Goal: Task Accomplishment & Management: Manage account settings

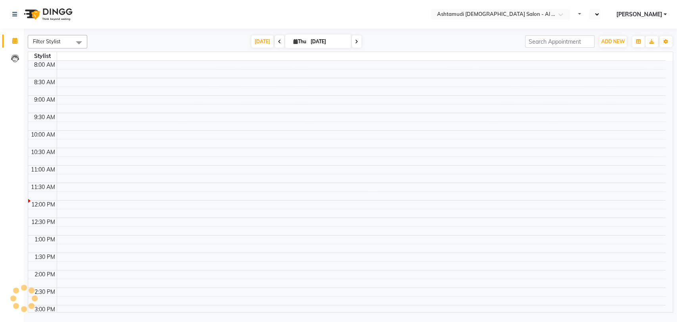
select select "en"
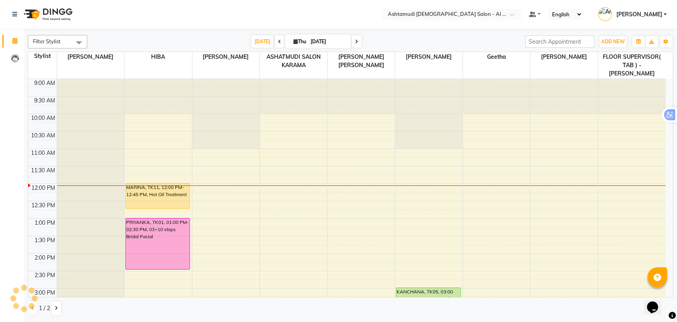
click at [547, 125] on div "9:00 AM 9:30 AM 10:00 AM 10:30 AM 11:00 AM 11:30 AM 12:00 PM 12:30 PM 1:00 PM 1…" at bounding box center [347, 323] width 638 height 488
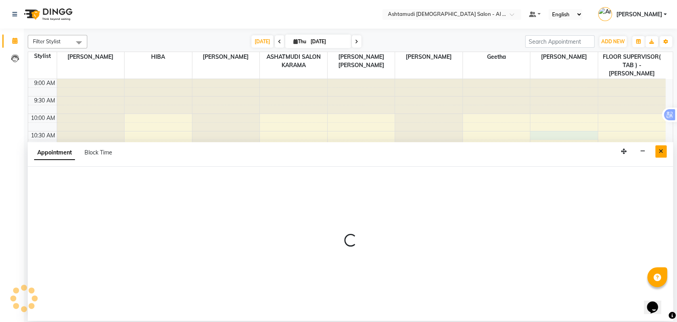
select select "88189"
select select "tentative"
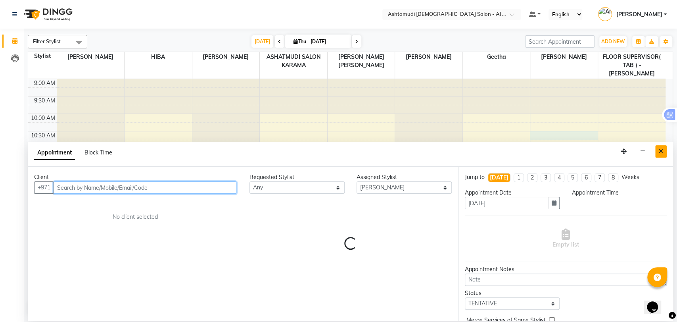
select select "630"
click at [657, 151] on button "Close" at bounding box center [661, 151] width 12 height 12
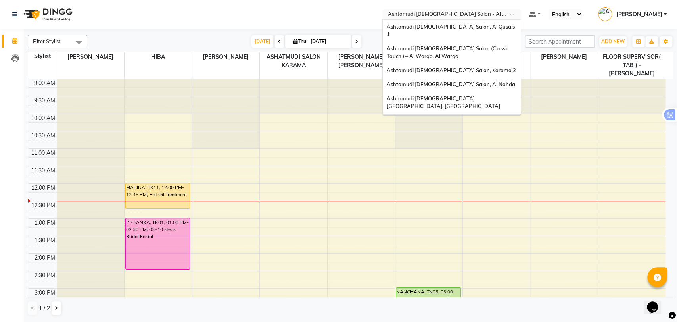
click at [489, 15] on input "text" at bounding box center [443, 15] width 115 height 8
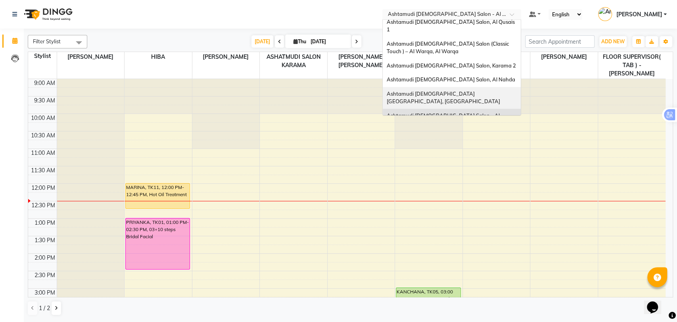
click at [494, 89] on div "Ashtamudi [DEMOGRAPHIC_DATA] [GEOGRAPHIC_DATA], [GEOGRAPHIC_DATA]" at bounding box center [452, 98] width 138 height 22
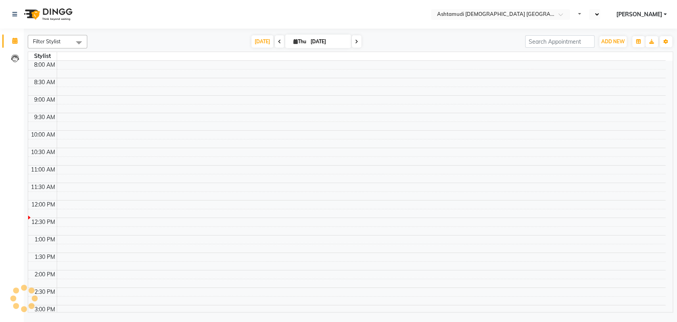
select select "en"
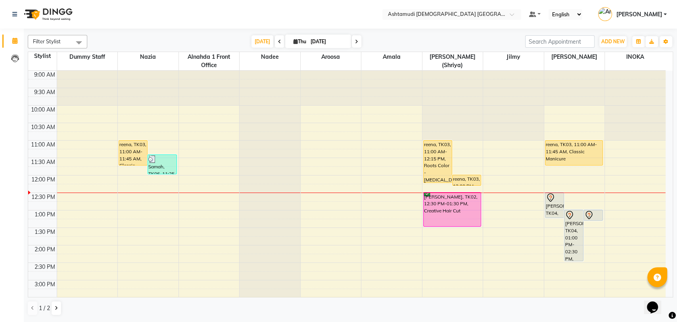
click at [357, 41] on span at bounding box center [357, 41] width 10 height 12
type input "05-09-2025"
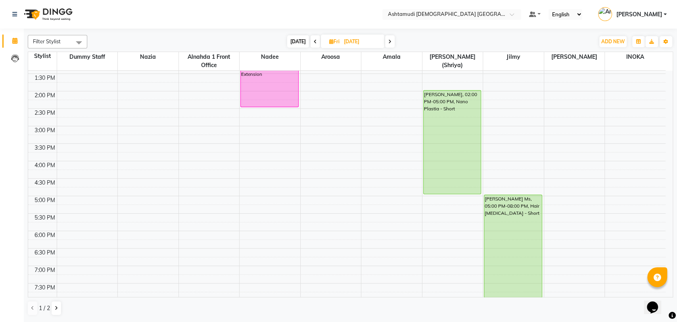
scroll to position [171, 0]
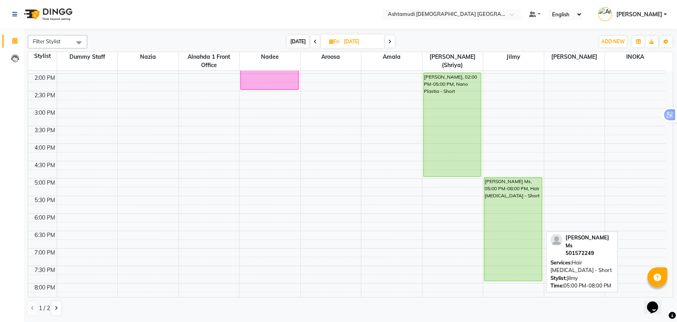
click at [507, 202] on div "Jeril Ms, 05:00 PM-08:00 PM, Hair Botox - Short" at bounding box center [513, 228] width 58 height 103
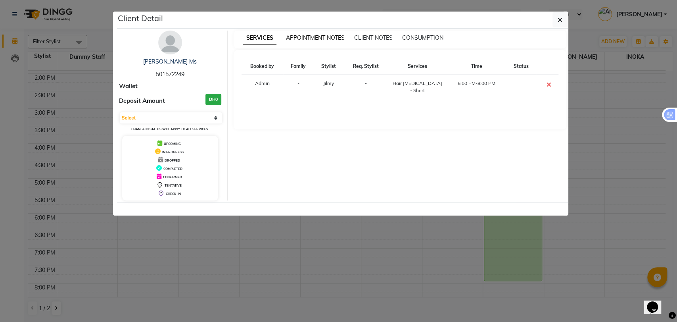
click at [317, 34] on span "APPOINTMENT NOTES" at bounding box center [315, 37] width 59 height 7
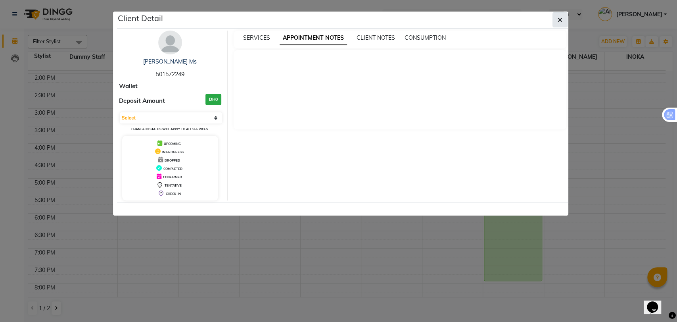
click at [558, 17] on icon "button" at bounding box center [560, 20] width 5 height 6
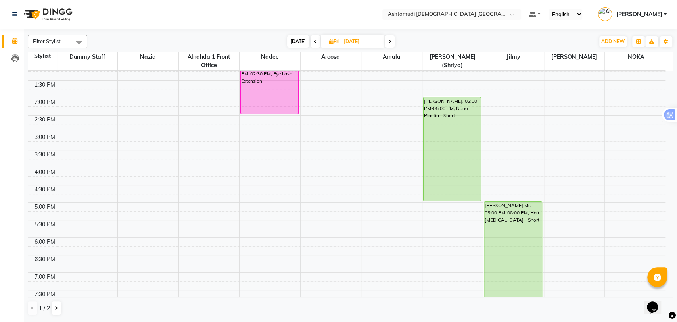
scroll to position [127, 0]
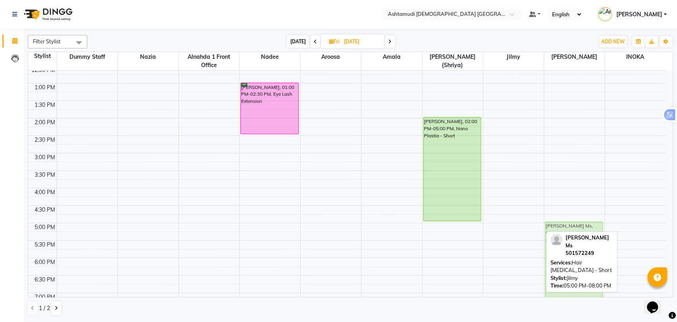
drag, startPoint x: 508, startPoint y: 248, endPoint x: 547, endPoint y: 246, distance: 39.7
click at [547, 246] on div "Filter Stylist Select All Alnahda 1 front office Amala Aroosa Deepika Rani Dumm…" at bounding box center [350, 175] width 645 height 287
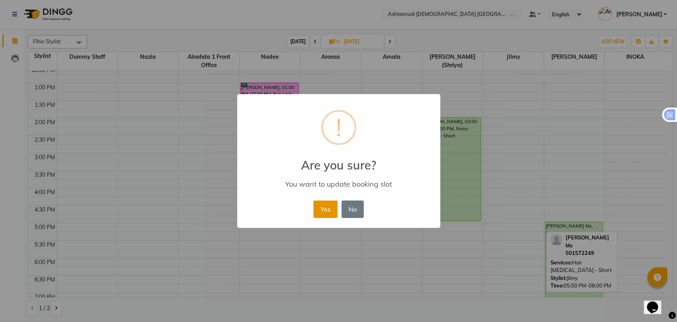
click at [317, 200] on button "Yes" at bounding box center [325, 208] width 24 height 17
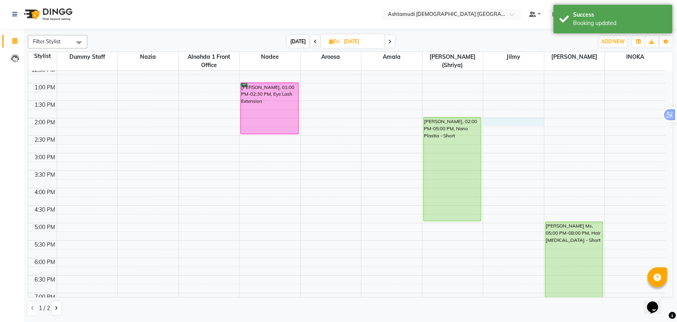
click at [524, 120] on div "9:00 AM 9:30 AM 10:00 AM 10:30 AM 11:00 AM 11:30 AM 12:00 PM 12:30 PM 1:00 PM 1…" at bounding box center [347, 188] width 638 height 488
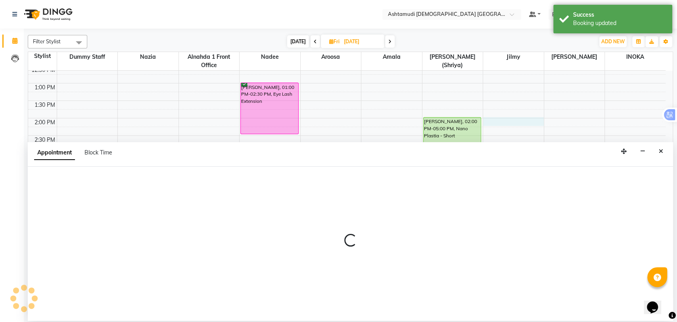
select select "86875"
select select "840"
select select "tentative"
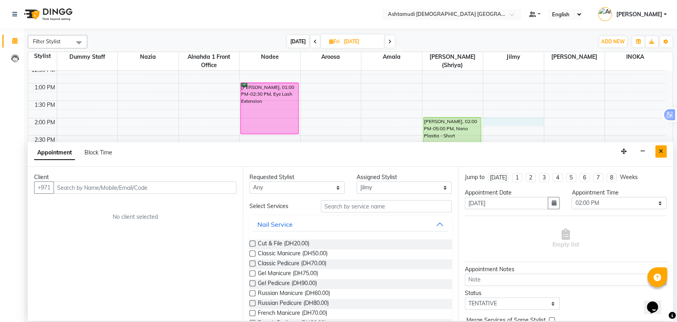
click at [665, 151] on button "Close" at bounding box center [661, 151] width 12 height 12
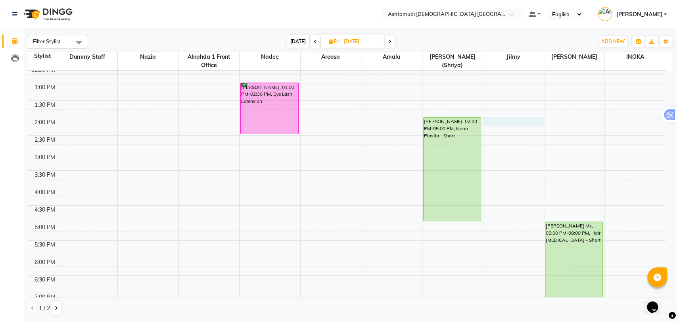
click at [515, 122] on div "9:00 AM 9:30 AM 10:00 AM 10:30 AM 11:00 AM 11:30 AM 12:00 PM 12:30 PM 1:00 PM 1…" at bounding box center [347, 188] width 638 height 488
select select "86875"
select select "840"
select select "tentative"
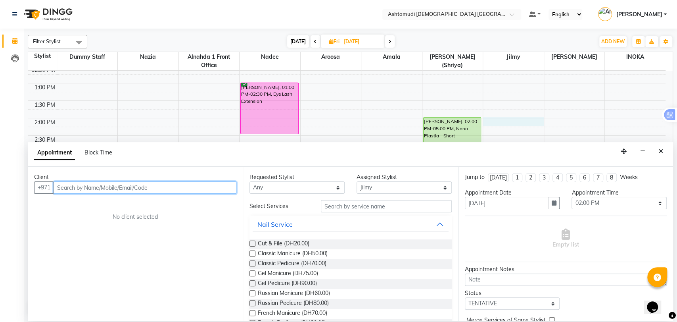
click at [157, 187] on input "text" at bounding box center [145, 187] width 183 height 12
paste input "52 115 5672"
type input "521155672"
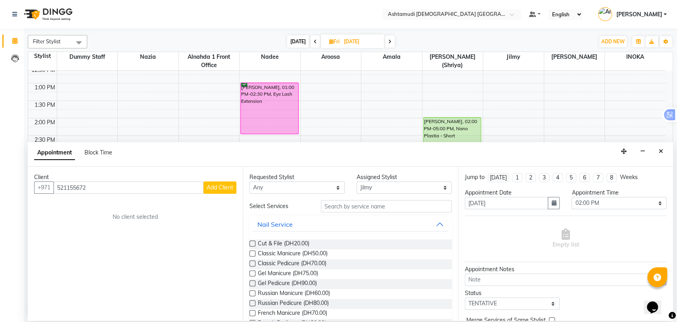
click at [223, 188] on span "Add Client" at bounding box center [220, 187] width 27 height 7
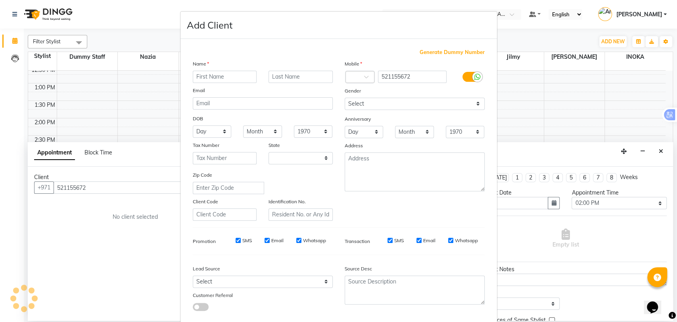
select select "3798"
click at [209, 77] on input "text" at bounding box center [225, 77] width 64 height 12
drag, startPoint x: 212, startPoint y: 75, endPoint x: 235, endPoint y: 76, distance: 23.0
click at [235, 76] on input "Kavitha Suresh" at bounding box center [225, 77] width 64 height 12
type input "Kavitha"
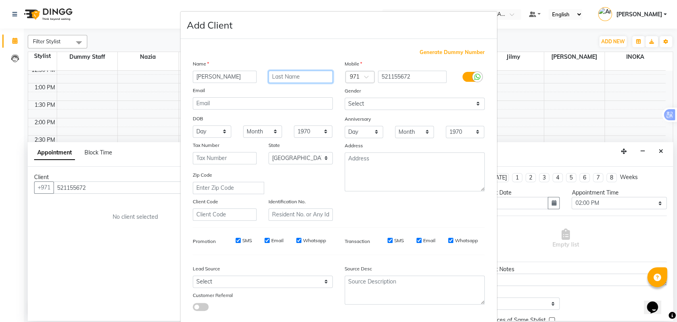
click at [286, 77] on input "text" at bounding box center [301, 77] width 64 height 12
paste input "Suresh"
type input "Suresh"
type input "52*****72"
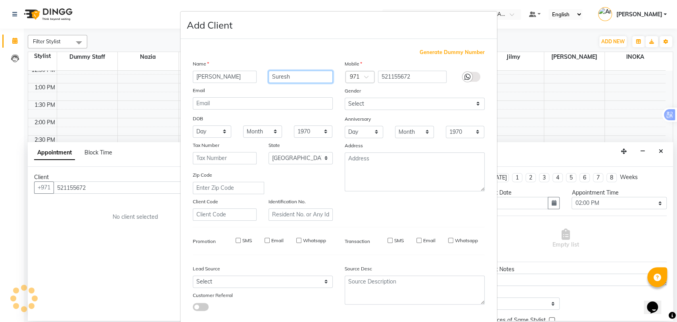
select select
select select "null"
select select
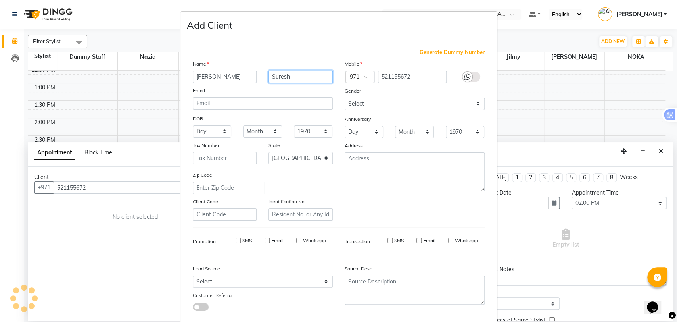
select select
checkbox input "false"
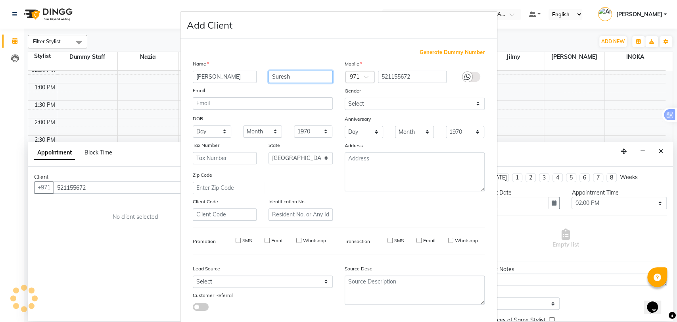
checkbox input "false"
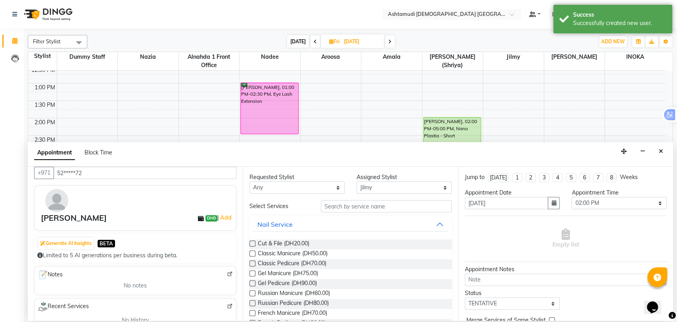
scroll to position [0, 0]
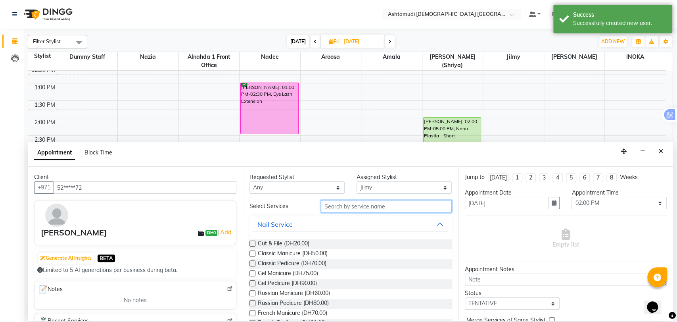
click at [343, 206] on input "text" at bounding box center [386, 206] width 131 height 12
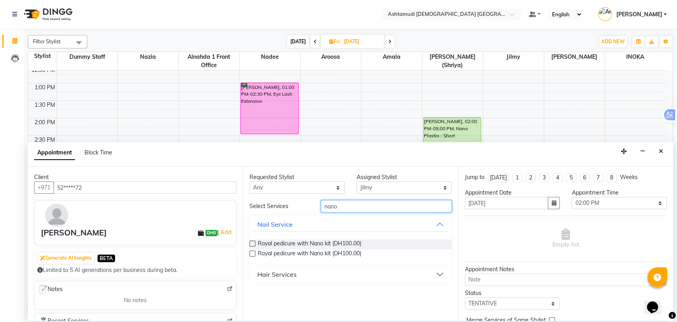
type input "nano"
click at [271, 273] on div "Hair Services" at bounding box center [276, 274] width 39 height 10
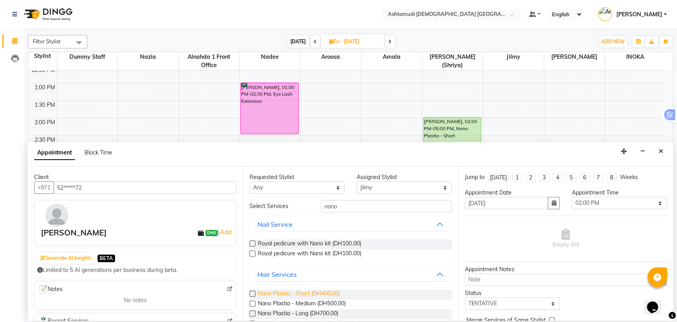
click at [290, 295] on span "Nano Plastia - Short (DH400.00)" at bounding box center [299, 294] width 82 height 10
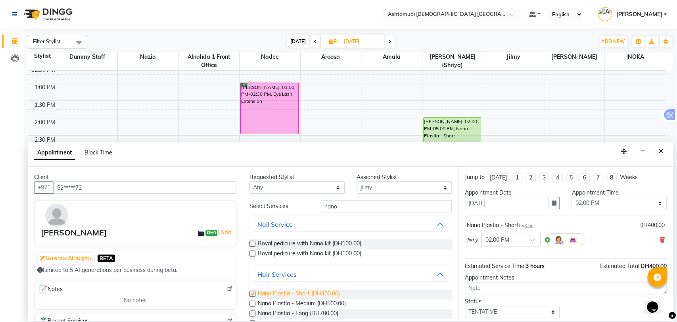
checkbox input "false"
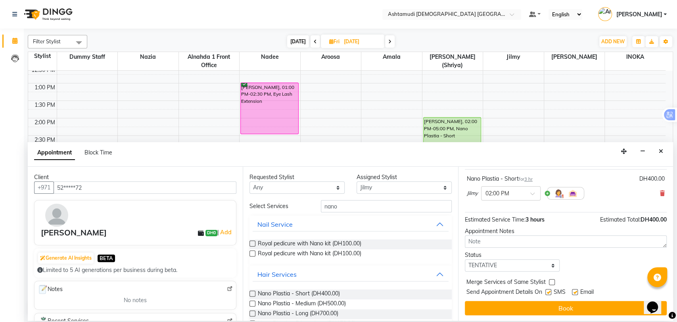
scroll to position [47, 0]
click at [498, 267] on select "Select TENTATIVE CONFIRM UPCOMING" at bounding box center [512, 265] width 95 height 12
select select "upcoming"
click at [465, 259] on select "Select TENTATIVE CONFIRM UPCOMING" at bounding box center [512, 265] width 95 height 12
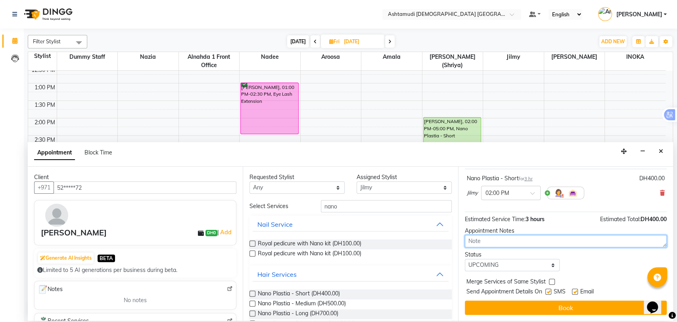
click at [505, 242] on textarea at bounding box center [566, 241] width 202 height 12
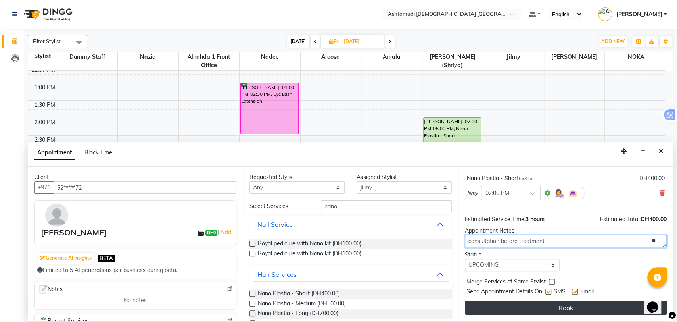
type textarea "consultation before treatment"
click at [490, 307] on button "Book" at bounding box center [566, 307] width 202 height 14
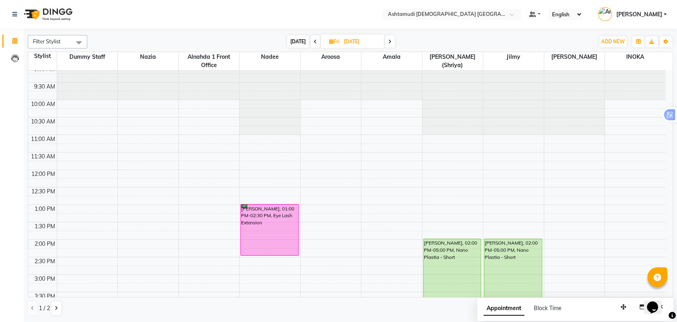
scroll to position [0, 0]
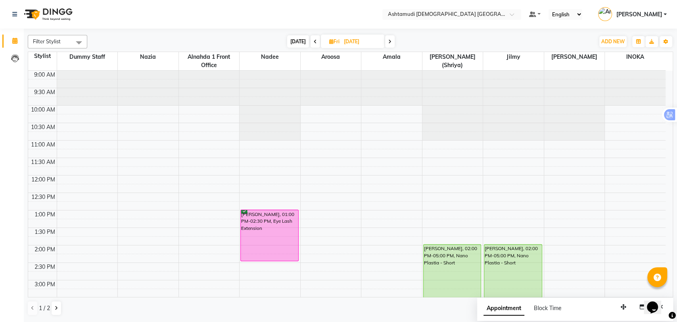
click at [298, 40] on span "[DATE]" at bounding box center [298, 41] width 22 height 12
type input "[DATE]"
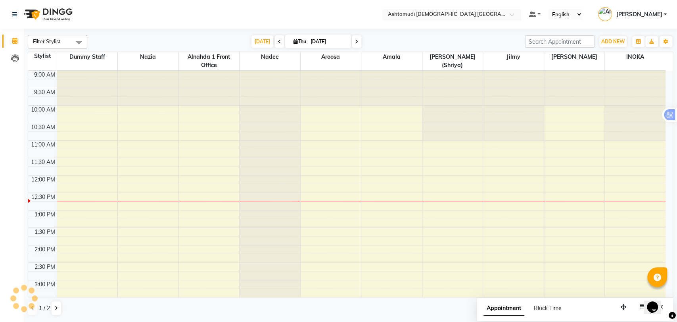
scroll to position [105, 0]
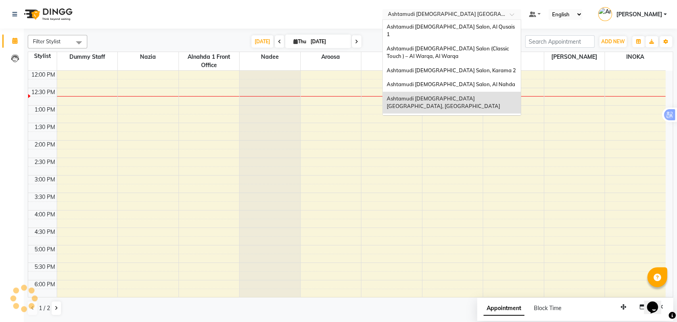
click at [490, 13] on input "text" at bounding box center [443, 15] width 115 height 8
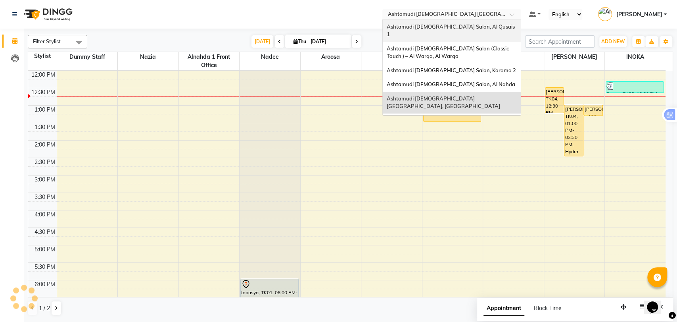
click at [460, 25] on span "Ashtamudi [DEMOGRAPHIC_DATA] Salon, Al Qusais 1" at bounding box center [451, 30] width 129 height 14
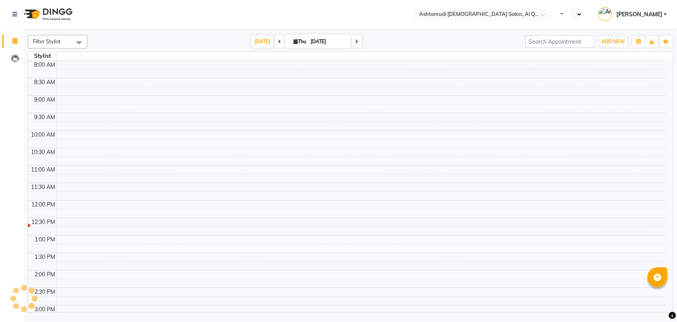
select select "en"
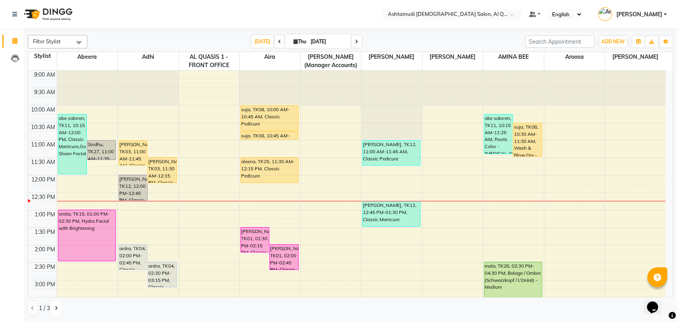
click at [56, 309] on icon at bounding box center [56, 307] width 3 height 5
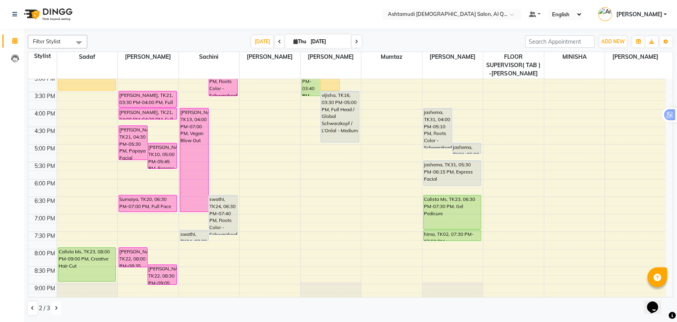
scroll to position [179, 0]
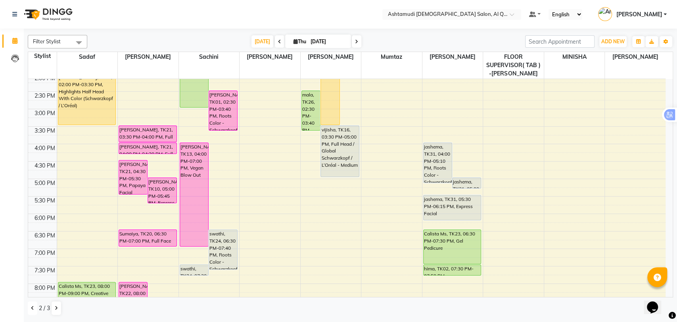
click at [33, 308] on icon at bounding box center [32, 307] width 3 height 5
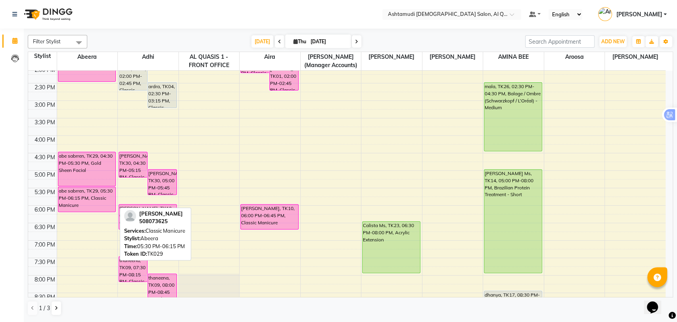
scroll to position [259, 0]
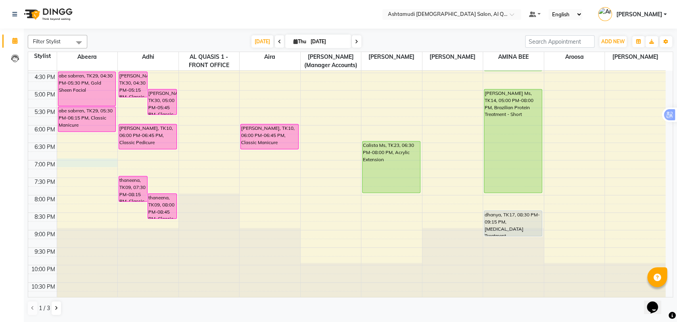
click at [73, 162] on div "9:00 AM 9:30 AM 10:00 AM 10:30 AM 11:00 AM 11:30 AM 12:00 PM 12:30 PM 1:00 PM 1…" at bounding box center [347, 55] width 638 height 488
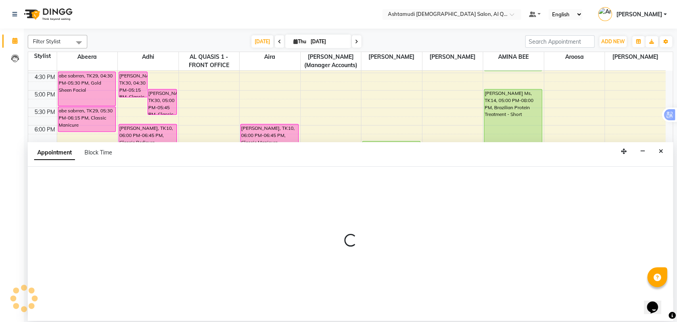
select select "53698"
select select "1140"
select select "tentative"
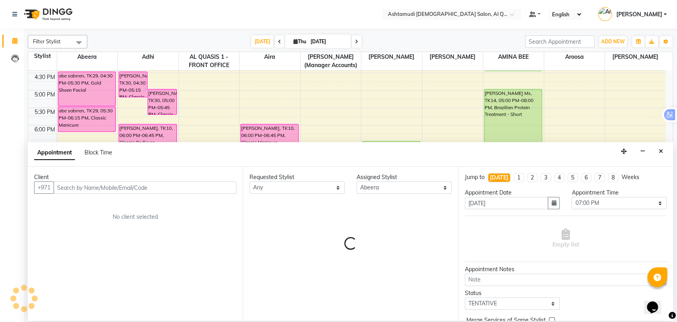
click at [83, 186] on input "text" at bounding box center [145, 187] width 183 height 12
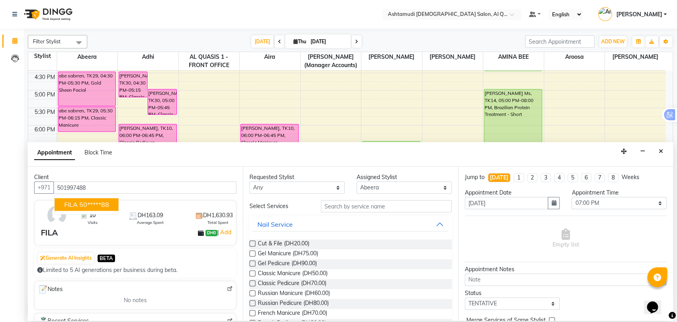
type input "501997488"
click at [368, 207] on input "text" at bounding box center [386, 206] width 131 height 12
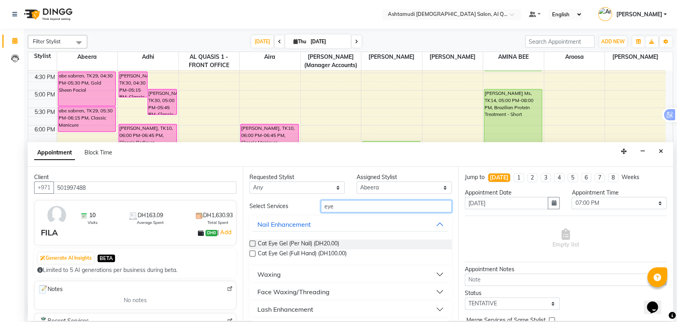
type input "eye"
click at [319, 287] on div "Face Waxing/Threading" at bounding box center [293, 292] width 72 height 10
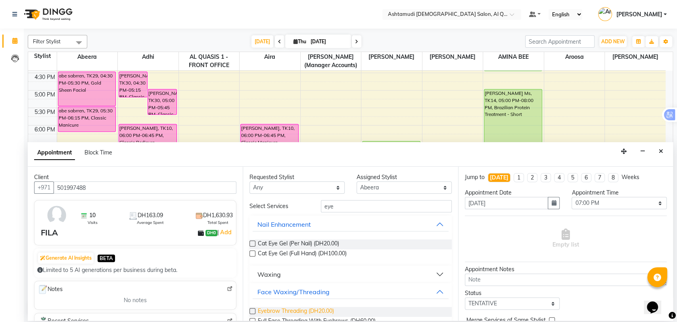
click at [306, 312] on span "Eyebrow Threading (DH20.00)" at bounding box center [296, 312] width 76 height 10
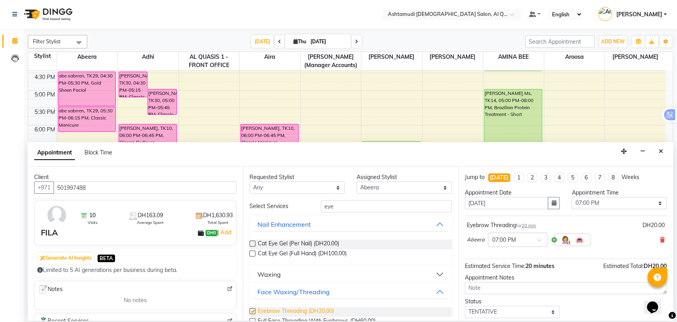
checkbox input "false"
click at [328, 204] on input "eye" at bounding box center [386, 206] width 131 height 12
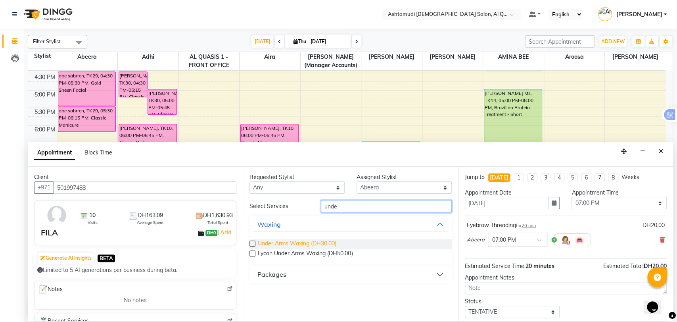
type input "unde"
click at [301, 244] on span "Under Arms Waxing (DH30.00)" at bounding box center [297, 244] width 79 height 10
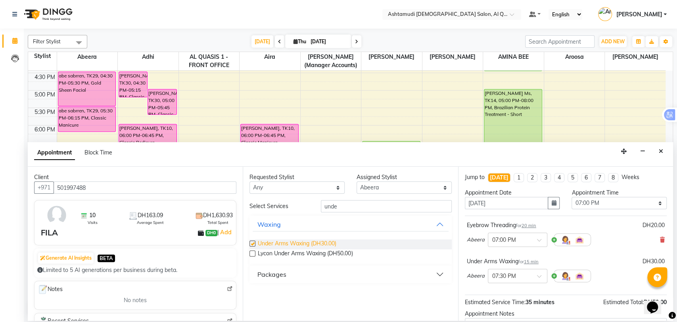
checkbox input "false"
click at [330, 207] on input "unde" at bounding box center [386, 206] width 131 height 12
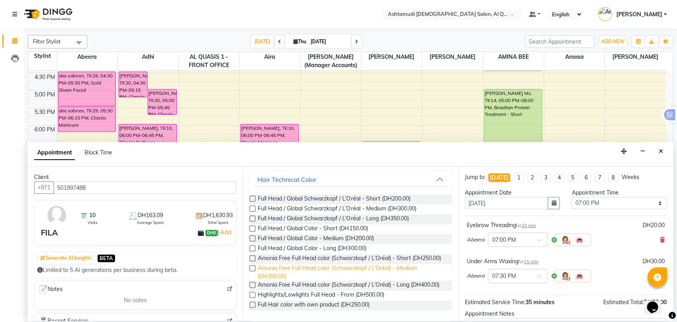
scroll to position [0, 0]
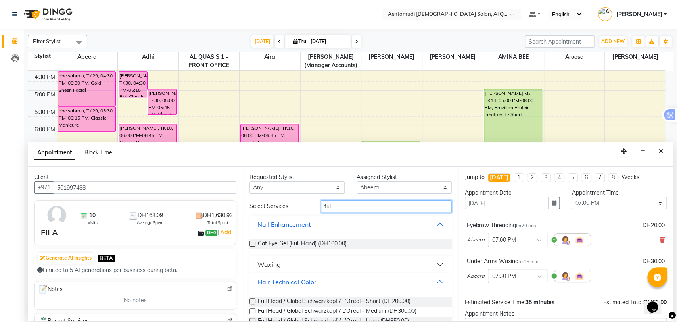
type input "ful"
click at [433, 267] on button "Waxing" at bounding box center [351, 264] width 196 height 14
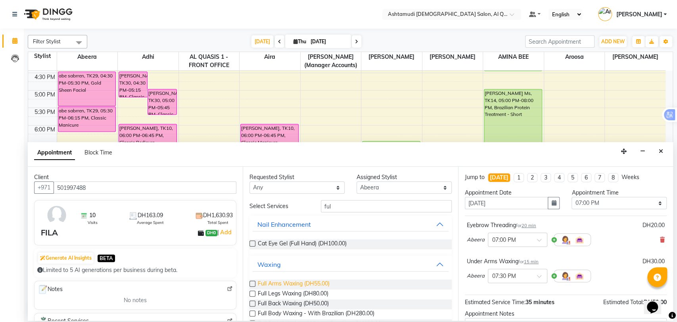
click at [301, 285] on span "Full Arms Waxing (DH55.00)" at bounding box center [294, 284] width 72 height 10
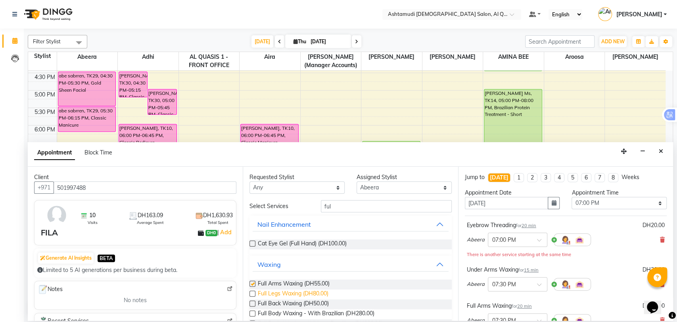
checkbox input "false"
click at [284, 295] on span "Full Legs Waxing (DH80.00)" at bounding box center [293, 294] width 71 height 10
checkbox input "false"
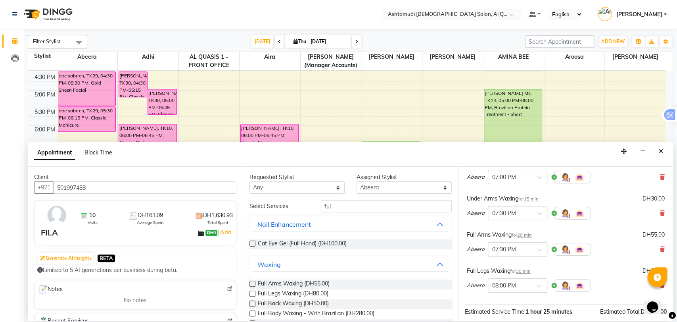
scroll to position [155, 0]
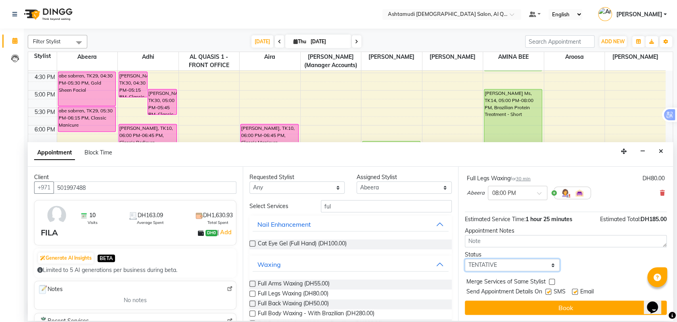
click at [493, 265] on select "Select TENTATIVE CONFIRM CHECK-IN UPCOMING" at bounding box center [512, 265] width 95 height 12
select select "upcoming"
click at [465, 259] on select "Select TENTATIVE CONFIRM CHECK-IN UPCOMING" at bounding box center [512, 265] width 95 height 12
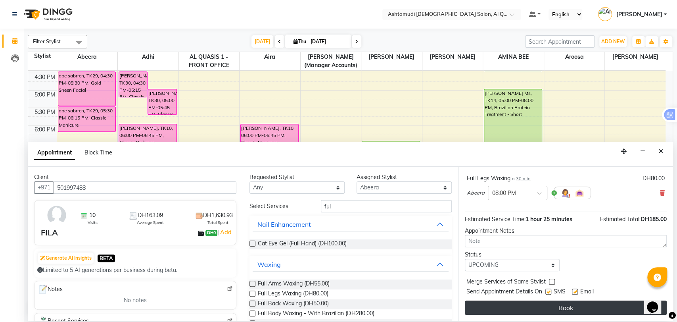
click at [524, 304] on button "Book" at bounding box center [566, 307] width 202 height 14
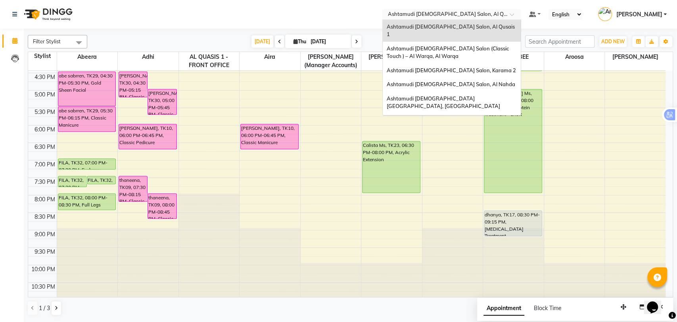
click at [470, 15] on input "text" at bounding box center [443, 15] width 115 height 8
click at [463, 81] on div "Ashtamudi [DEMOGRAPHIC_DATA] Salon, Al Nahda" at bounding box center [452, 84] width 138 height 14
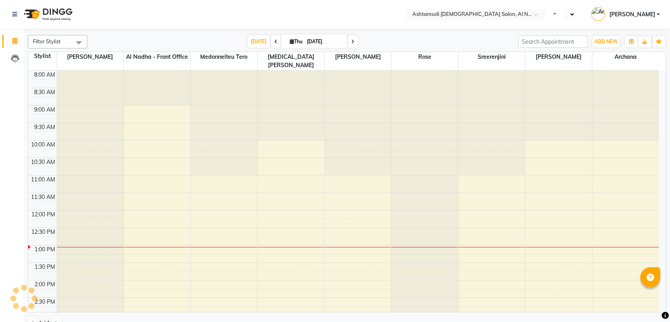
scroll to position [165, 0]
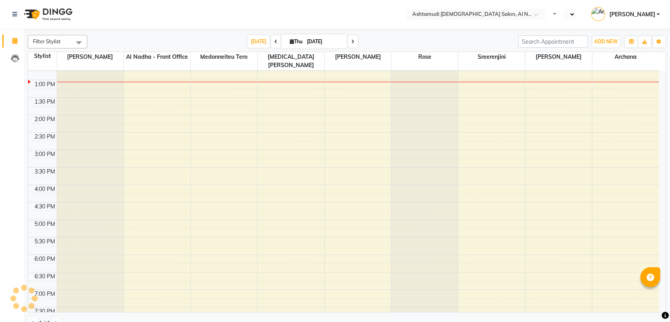
select select "en"
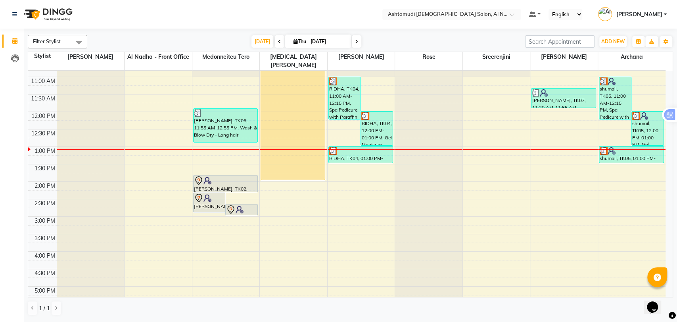
scroll to position [88, 0]
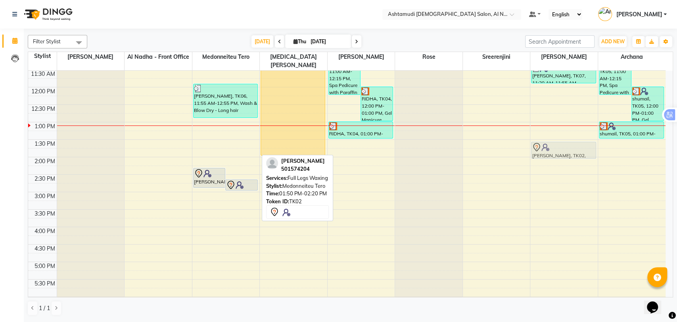
drag, startPoint x: 233, startPoint y: 150, endPoint x: 571, endPoint y: 140, distance: 338.5
click at [571, 140] on tr "akhila, TK02, 02:20 PM-02:55 PM, Clean Up akhila, TK02, 02:40 PM-03:00 PM, Full…" at bounding box center [347, 227] width 638 height 488
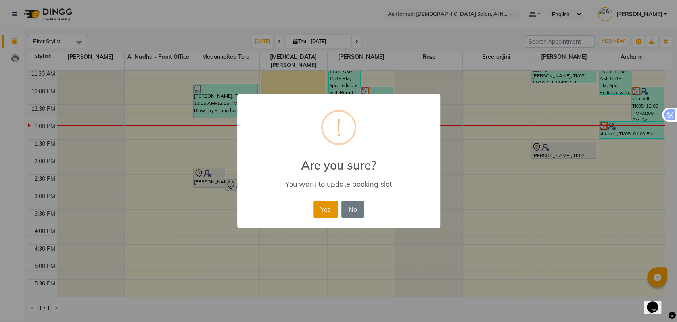
click at [321, 210] on button "Yes" at bounding box center [325, 208] width 24 height 17
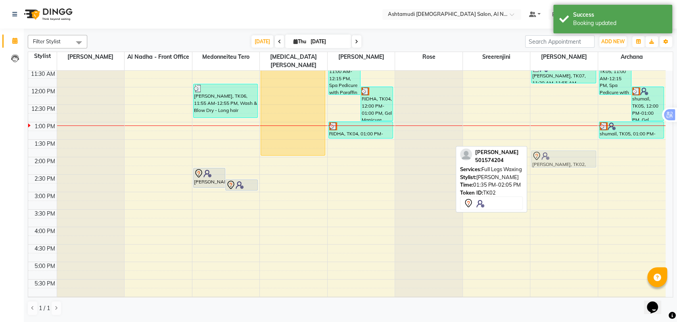
drag, startPoint x: 569, startPoint y: 143, endPoint x: 571, endPoint y: 150, distance: 7.2
click at [571, 150] on div "mishal, TK03, 10:30 AM-10:50 AM, Eyebrow Threading megha, TK07, 11:20 AM-11:55 …" at bounding box center [563, 227] width 67 height 488
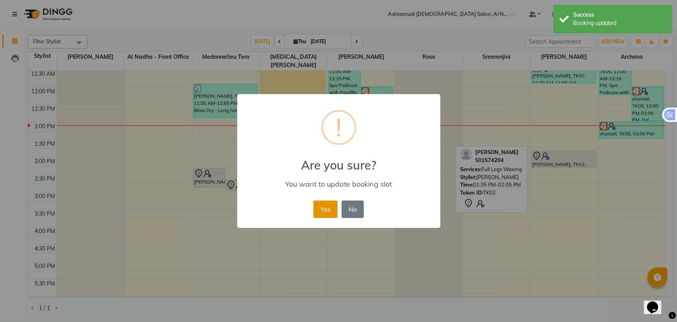
click at [327, 211] on button "Yes" at bounding box center [325, 208] width 24 height 17
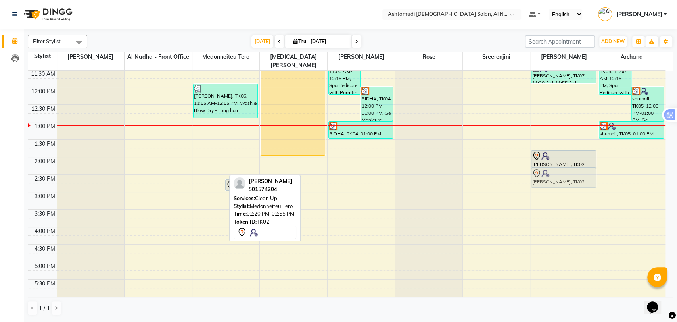
drag, startPoint x: 203, startPoint y: 163, endPoint x: 570, endPoint y: 165, distance: 367.4
click at [570, 165] on tr "akhila, TK02, 02:20 PM-02:55 PM, Clean Up akhila, TK02, 02:40 PM-03:00 PM, Full…" at bounding box center [347, 227] width 638 height 488
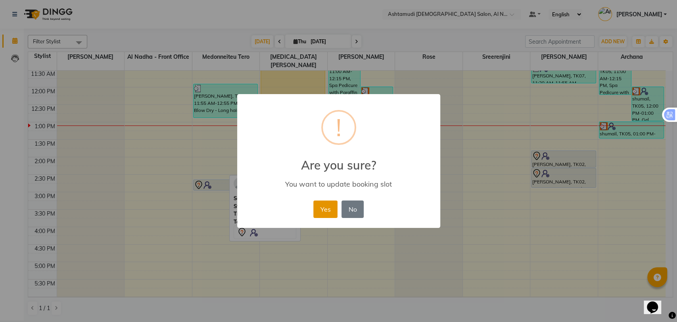
click at [326, 206] on button "Yes" at bounding box center [325, 208] width 24 height 17
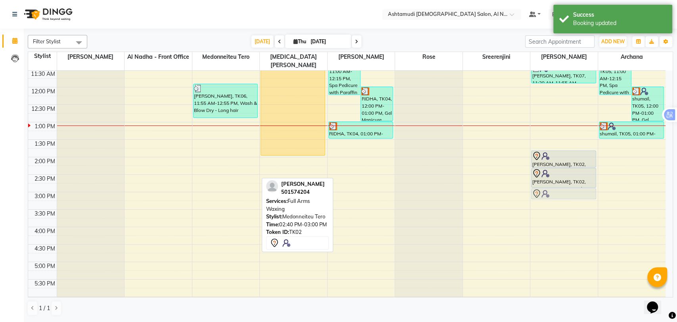
drag, startPoint x: 211, startPoint y: 171, endPoint x: 544, endPoint y: 180, distance: 333.8
click at [544, 180] on tr "vineetha, TK06, 11:55 AM-12:55 PM, Wash & Blow Dry - Long hair akhila, TK02, 02…" at bounding box center [347, 227] width 638 height 488
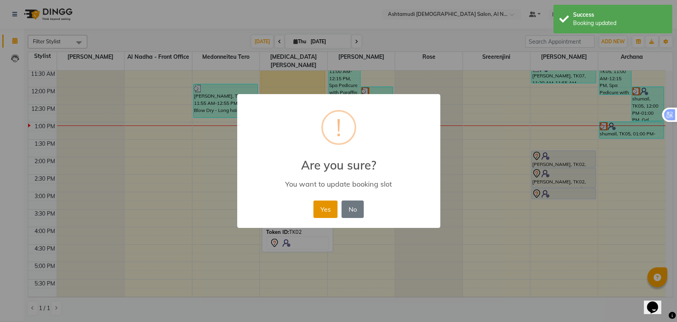
click at [322, 206] on button "Yes" at bounding box center [325, 208] width 24 height 17
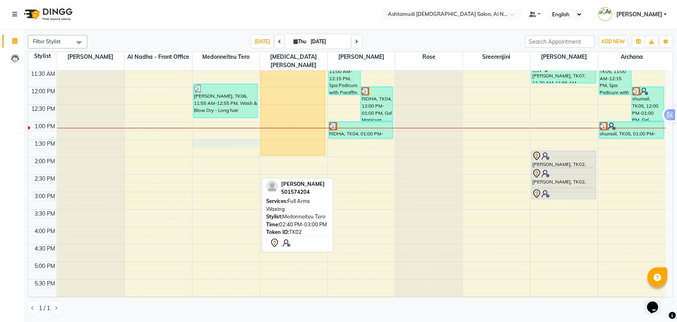
click at [213, 135] on div "9:00 AM 9:30 AM 10:00 AM 10:30 AM 11:00 AM 11:30 AM 12:00 PM 12:30 PM 1:00 PM 1…" at bounding box center [347, 227] width 638 height 488
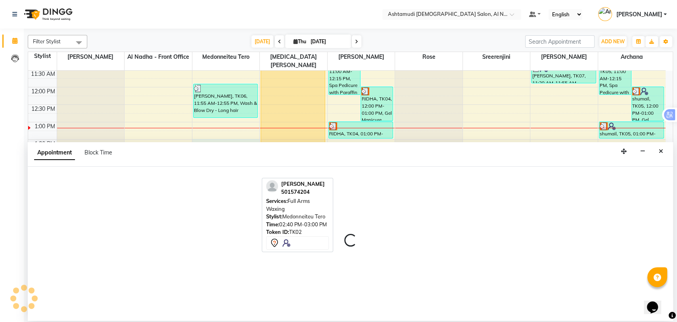
select select "59179"
select select "810"
select select "tentative"
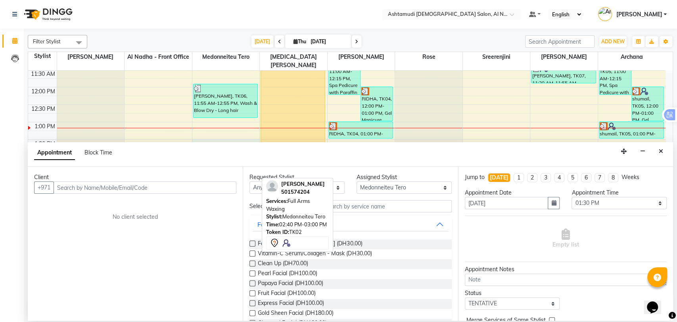
click at [192, 190] on input "text" at bounding box center [145, 187] width 183 height 12
click at [188, 190] on input "text" at bounding box center [145, 187] width 183 height 12
type input "506157464"
click at [213, 184] on span "Add Client" at bounding box center [220, 187] width 27 height 7
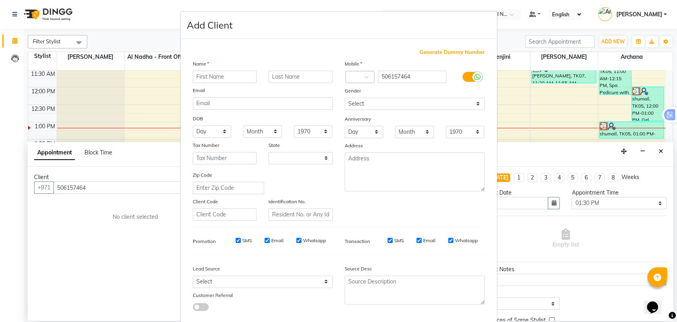
select select "3798"
click at [217, 75] on input "text" at bounding box center [225, 77] width 64 height 12
paste input "Ashna m george"
drag, startPoint x: 211, startPoint y: 75, endPoint x: 241, endPoint y: 77, distance: 30.2
click at [241, 77] on input "Ashna m george" at bounding box center [225, 77] width 64 height 12
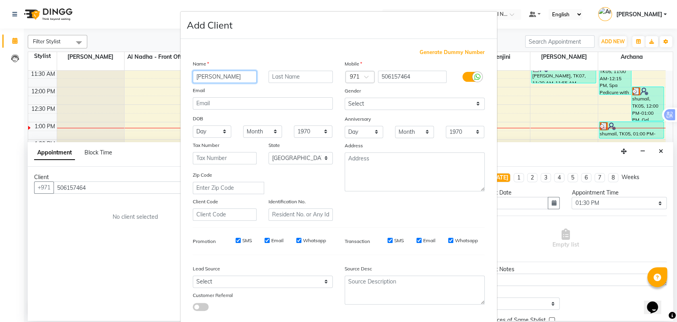
type input "Ashna"
click at [285, 74] on input "text" at bounding box center [301, 77] width 64 height 12
paste input "m george"
type input "m George"
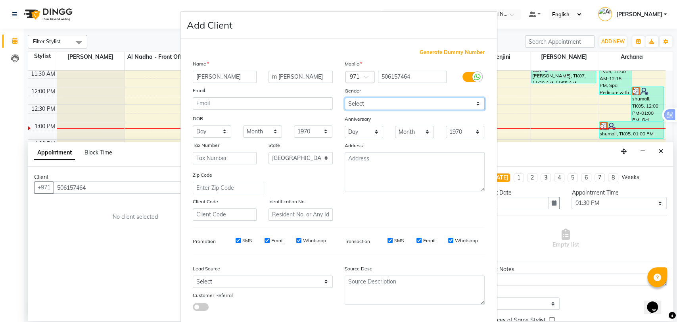
click at [401, 106] on select "Select Male Female Other Prefer Not To Say" at bounding box center [415, 104] width 140 height 12
select select "female"
click at [345, 98] on select "Select Male Female Other Prefer Not To Say" at bounding box center [415, 104] width 140 height 12
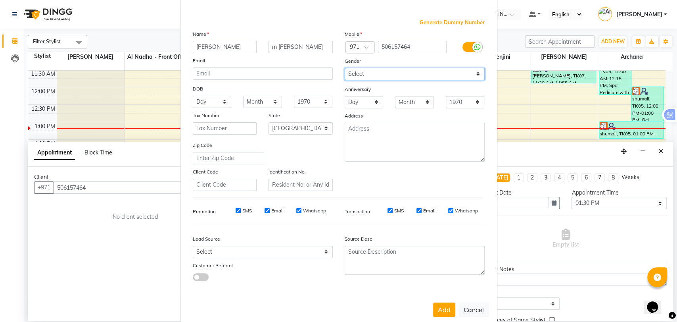
scroll to position [43, 0]
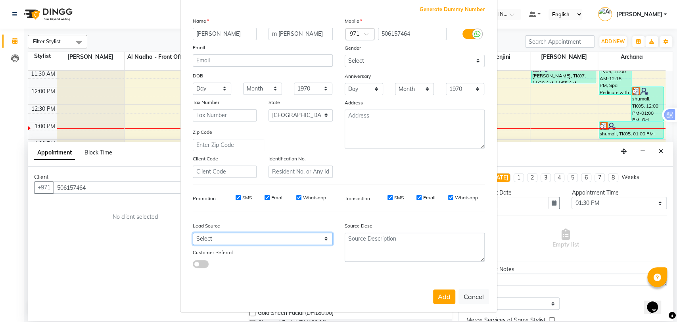
click at [272, 237] on select "Select Walk-in Referral Internet Friend Word of Mouth Advertisement Facebook Ju…" at bounding box center [263, 238] width 140 height 12
click at [246, 239] on select "Select Walk-in Referral Internet Friend Word of Mouth Advertisement Facebook Ju…" at bounding box center [263, 238] width 140 height 12
select select "49107"
click at [193, 232] on select "Select Walk-in Referral Internet Friend Word of Mouth Advertisement Facebook Ju…" at bounding box center [263, 238] width 140 height 12
click at [444, 294] on button "Add" at bounding box center [444, 296] width 22 height 14
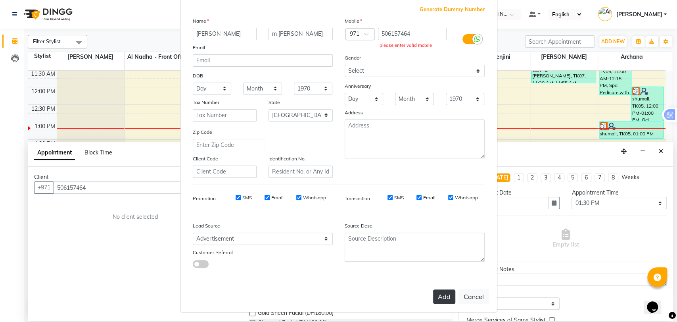
click at [444, 292] on button "Add" at bounding box center [444, 296] width 22 height 14
click at [414, 30] on input "506157464" at bounding box center [412, 34] width 69 height 12
type input "5"
paste input "m george"
type input "m"
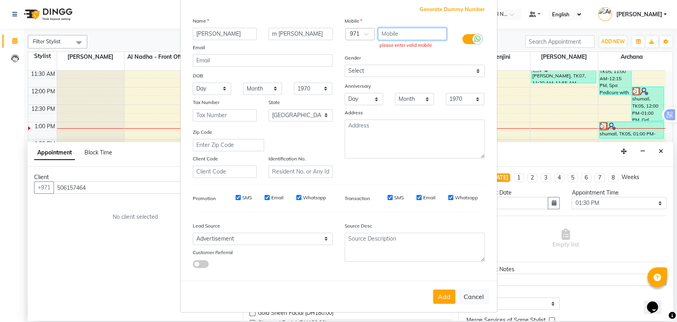
click at [405, 32] on input "text" at bounding box center [412, 34] width 69 height 12
paste input "50 615 7464"
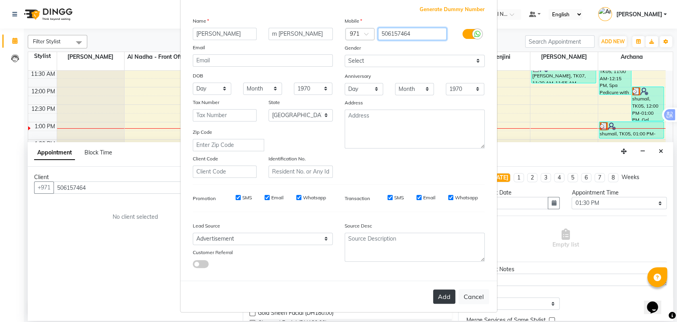
type input "506157464"
click at [443, 294] on button "Add" at bounding box center [444, 296] width 22 height 14
type input "50*****64"
select select
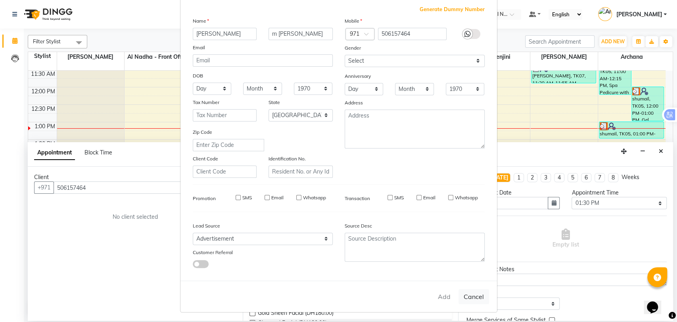
select select
select select "null"
select select
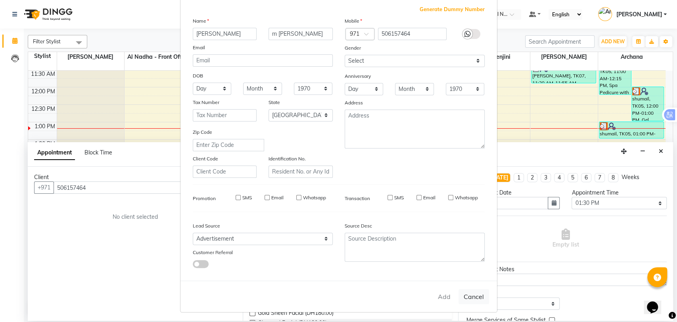
select select
checkbox input "false"
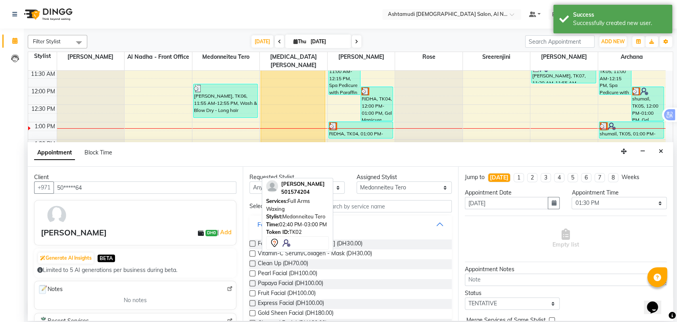
click at [371, 219] on button "Facials" at bounding box center [351, 224] width 196 height 14
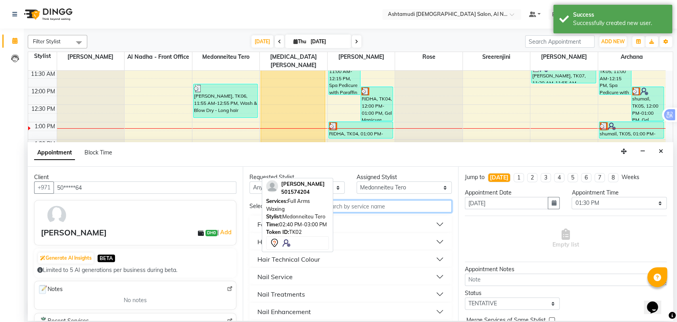
click at [370, 204] on input "text" at bounding box center [386, 206] width 131 height 12
type input "nano"
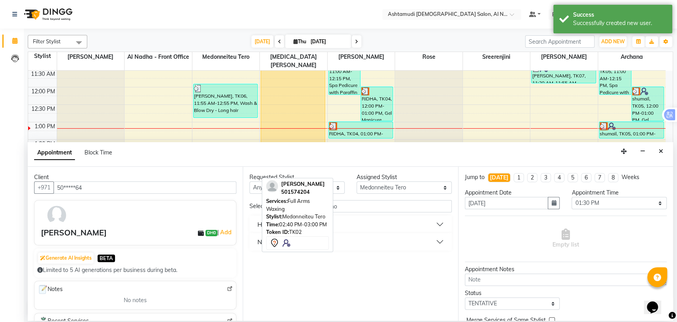
click at [401, 248] on button "Nail Service" at bounding box center [351, 241] width 196 height 14
click at [390, 222] on button "Hair Services" at bounding box center [351, 224] width 196 height 14
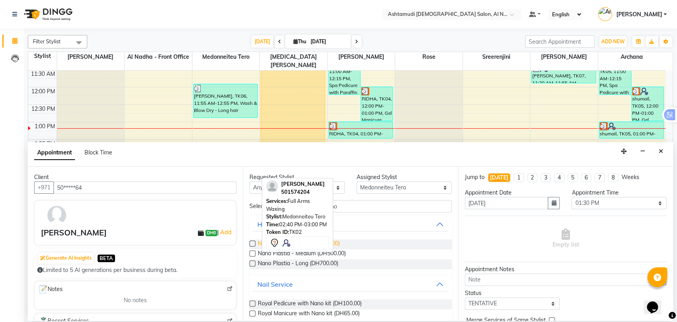
click at [337, 243] on span "Nano Plastia - Short (DH400.00)" at bounding box center [299, 244] width 82 height 10
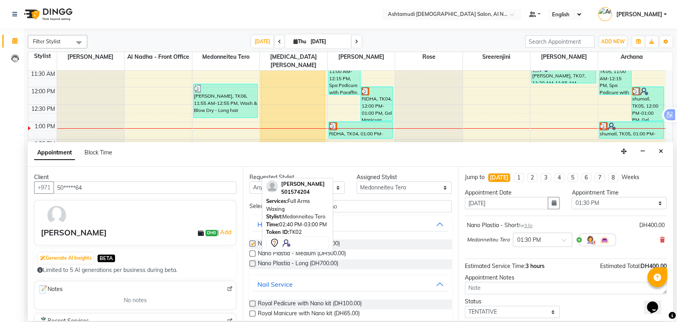
checkbox input "false"
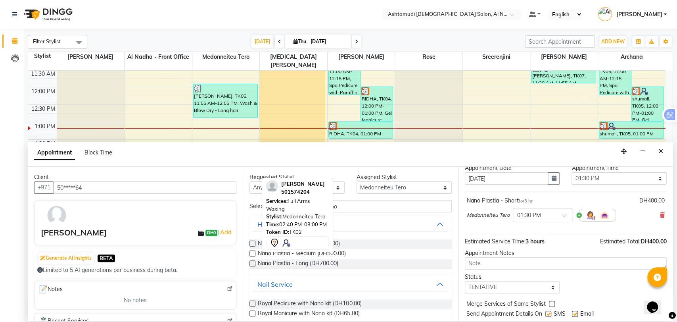
scroll to position [47, 0]
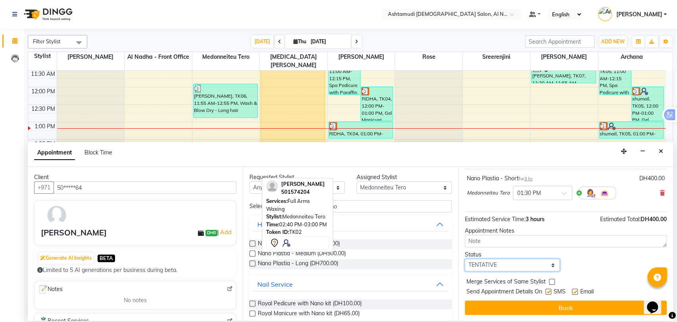
click at [497, 265] on select "Select TENTATIVE CONFIRM CHECK-IN UPCOMING" at bounding box center [512, 265] width 95 height 12
select select "upcoming"
click at [465, 259] on select "Select TENTATIVE CONFIRM CHECK-IN UPCOMING" at bounding box center [512, 265] width 95 height 12
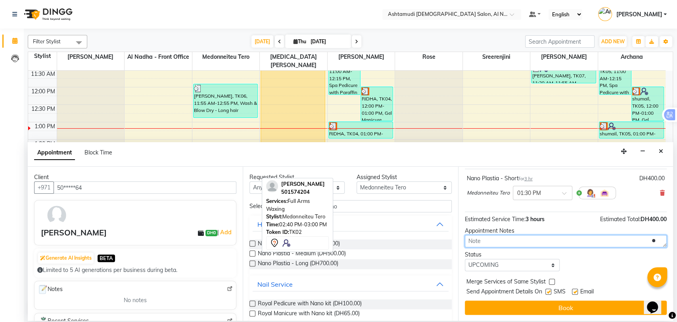
click at [503, 236] on textarea at bounding box center [566, 241] width 202 height 12
click at [497, 239] on textarea at bounding box center [566, 241] width 202 height 12
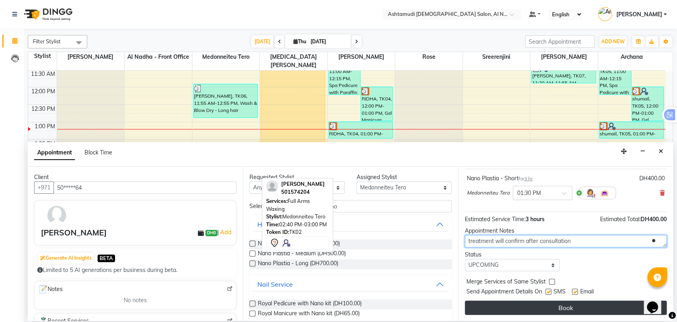
type textarea "treatment will confirm after consultation"
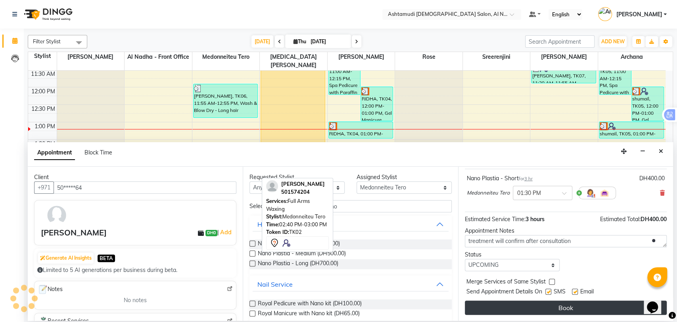
click at [607, 307] on button "Book" at bounding box center [566, 307] width 202 height 14
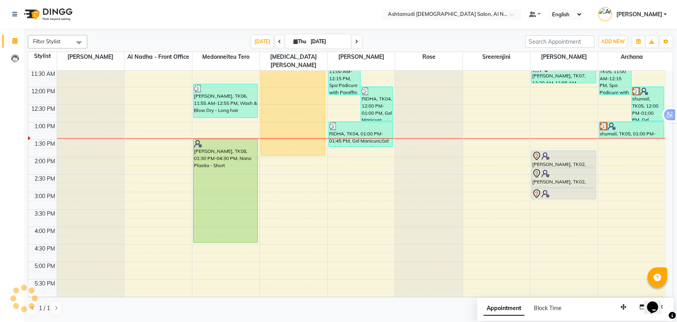
click at [309, 247] on div "9:00 AM 9:30 AM 10:00 AM 10:30 AM 11:00 AM 11:30 AM 12:00 PM 12:30 PM 1:00 PM 1…" at bounding box center [347, 227] width 638 height 488
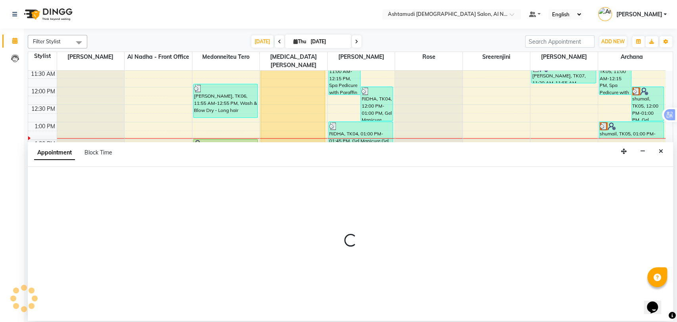
select select "60031"
select select "tentative"
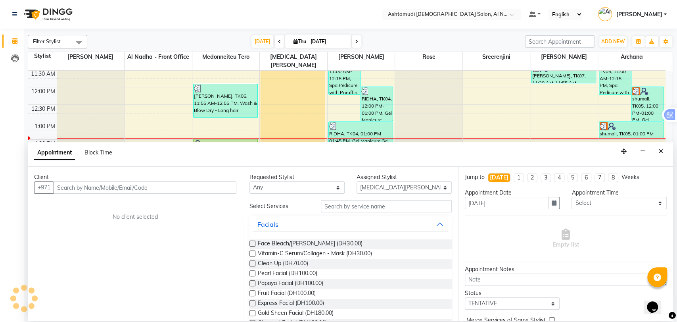
click at [346, 206] on input "text" at bounding box center [386, 206] width 131 height 12
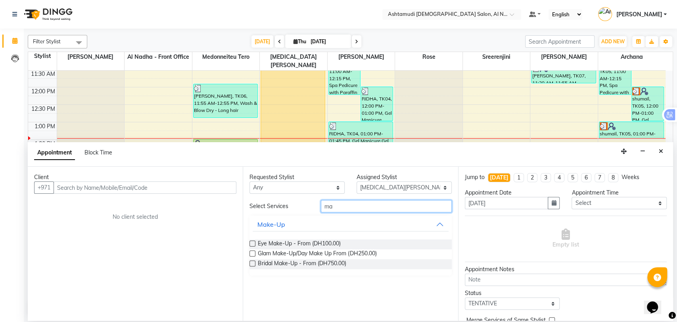
type input "m"
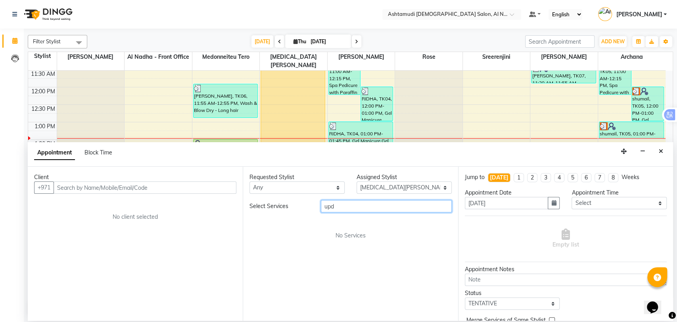
type input "up"
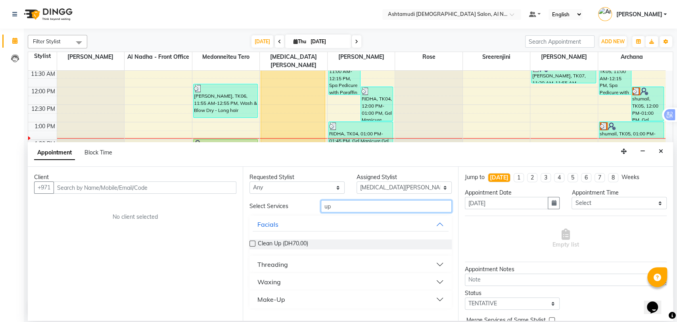
drag, startPoint x: 341, startPoint y: 206, endPoint x: 275, endPoint y: 217, distance: 66.9
click at [275, 217] on div "Select Services up Facials Clean Up (DH70.00) Threading Waxing Make-Up" at bounding box center [351, 254] width 202 height 108
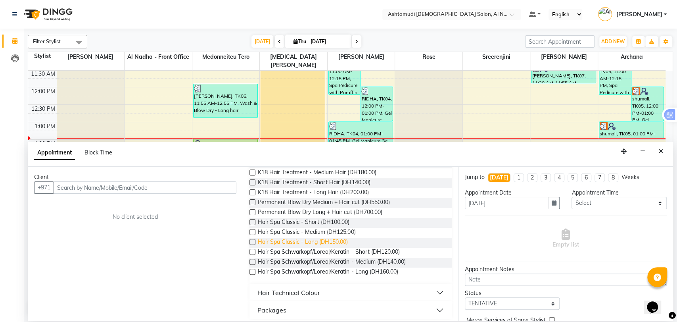
scroll to position [244, 0]
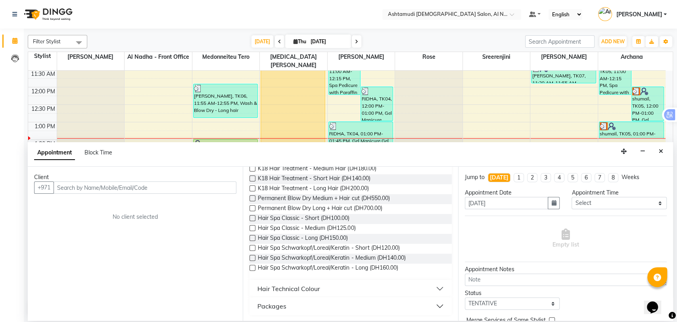
type input "hair"
click at [289, 293] on button "Hair Technical Colour" at bounding box center [351, 288] width 196 height 14
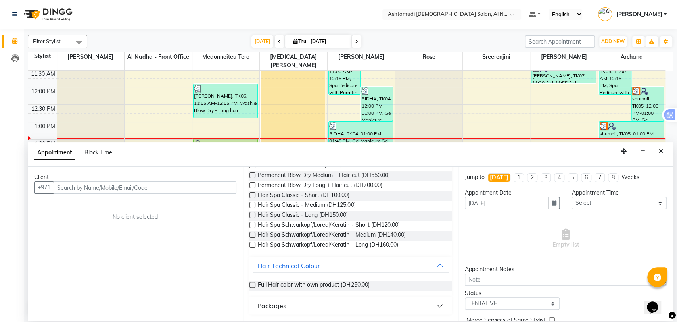
click at [321, 307] on button "Packages" at bounding box center [351, 305] width 196 height 14
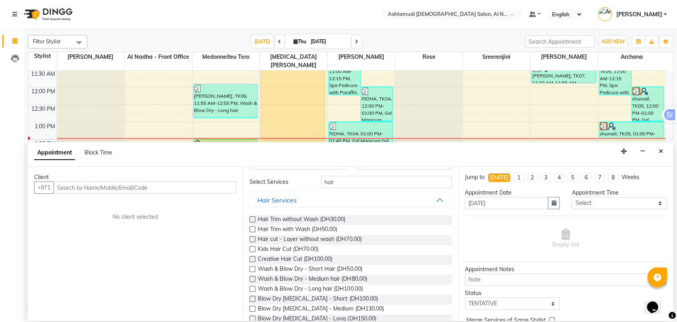
scroll to position [0, 0]
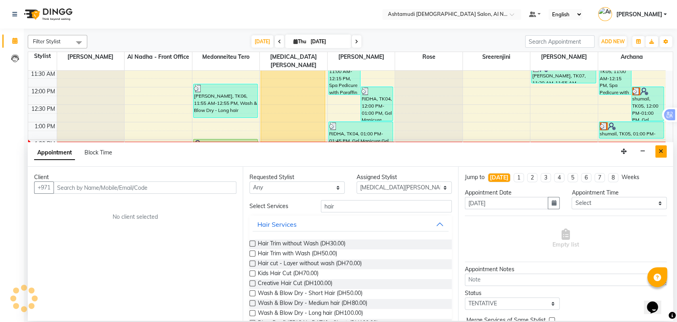
click at [665, 151] on button "Close" at bounding box center [661, 151] width 12 height 12
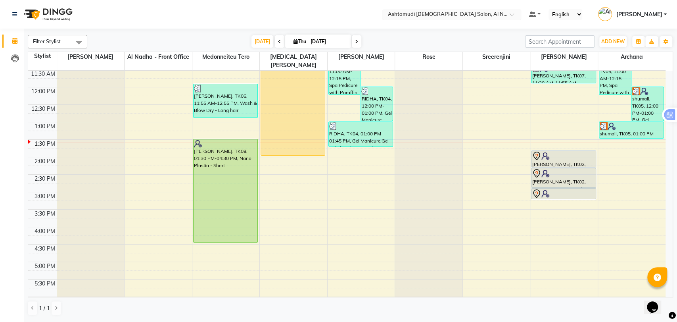
click at [475, 12] on input "text" at bounding box center [443, 15] width 115 height 8
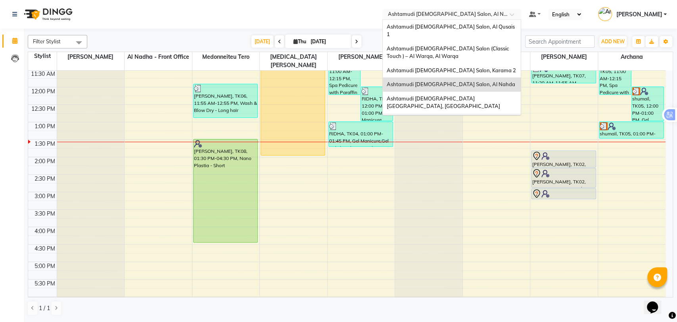
click at [460, 117] on span "Ashtamudi [DEMOGRAPHIC_DATA] Salon - Al Karama, [GEOGRAPHIC_DATA] -[GEOGRAPHIC_…" at bounding box center [444, 128] width 114 height 22
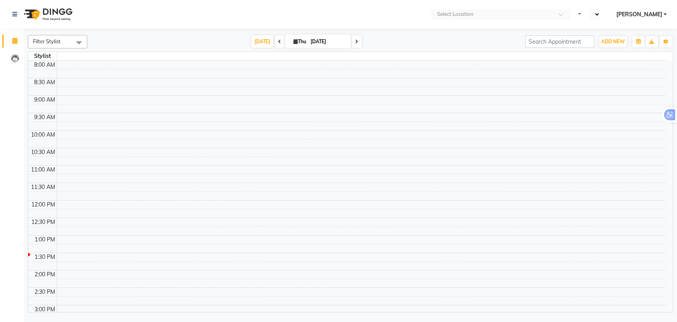
select select "en"
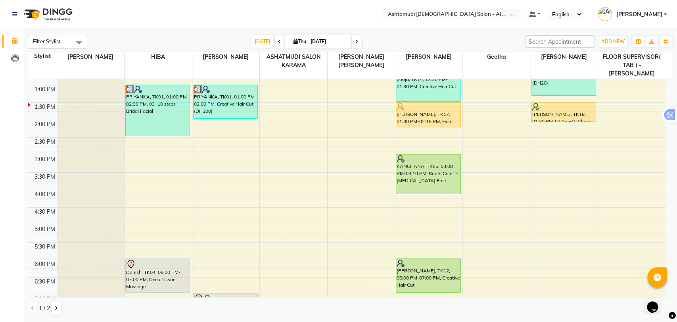
scroll to position [259, 0]
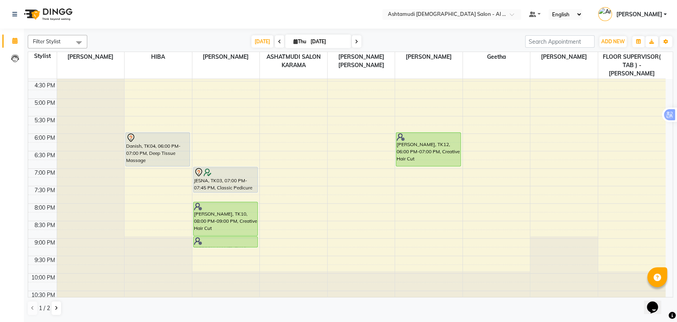
drag, startPoint x: 322, startPoint y: 33, endPoint x: 325, endPoint y: 42, distance: 10.0
click at [322, 32] on div "Filter Stylist Select All [PERSON_NAME] ASHATMUDI SALON KARAMA FLOOR SUPERVISOR…" at bounding box center [350, 175] width 645 height 287
click at [356, 40] on icon at bounding box center [356, 41] width 3 height 5
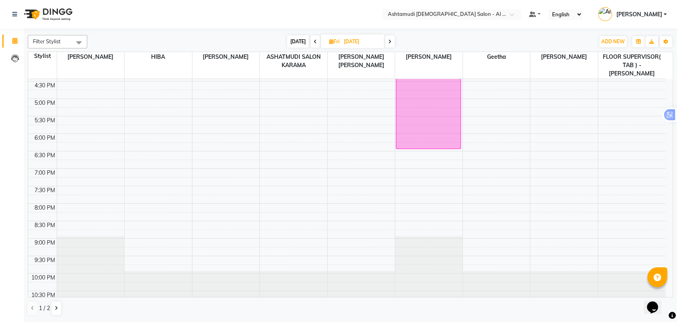
click at [385, 42] on span at bounding box center [390, 41] width 10 height 12
type input "[DATE]"
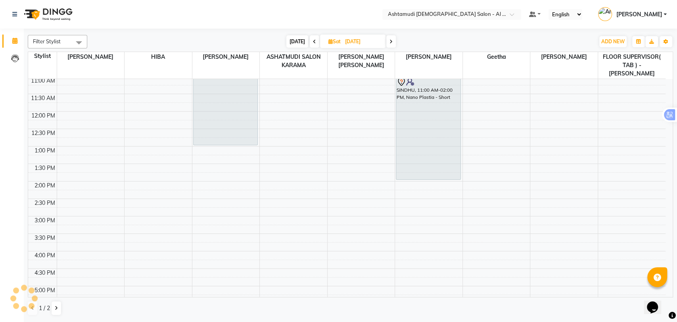
scroll to position [0, 0]
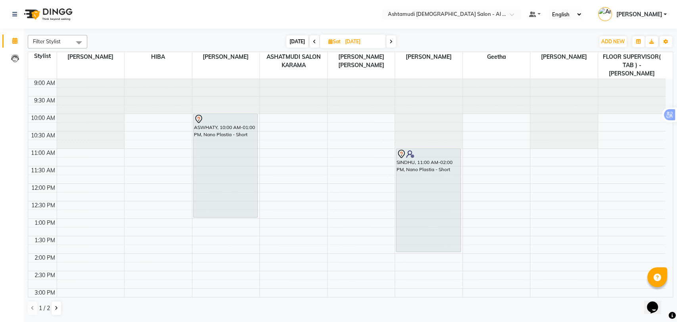
click at [563, 145] on div "9:00 AM 9:30 AM 10:00 AM 10:30 AM 11:00 AM 11:30 AM 12:00 PM 12:30 PM 1:00 PM 1…" at bounding box center [347, 323] width 638 height 488
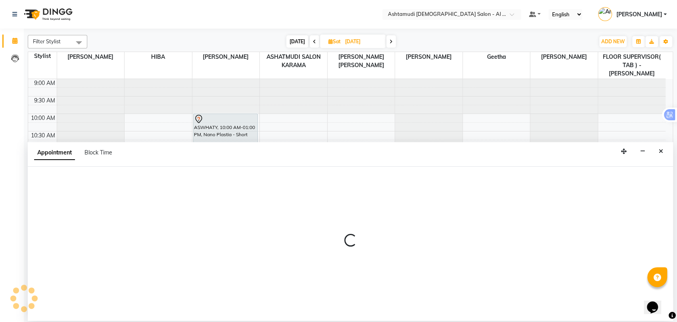
select select "88189"
select select "tentative"
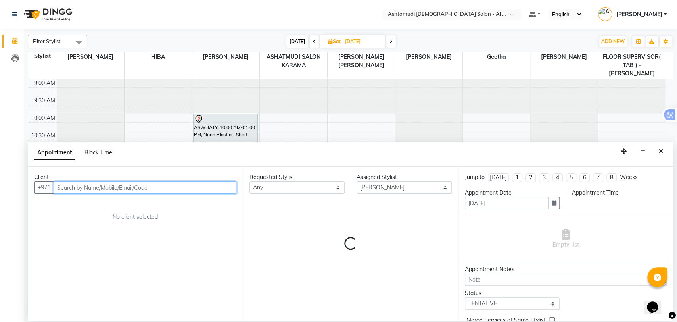
select select "660"
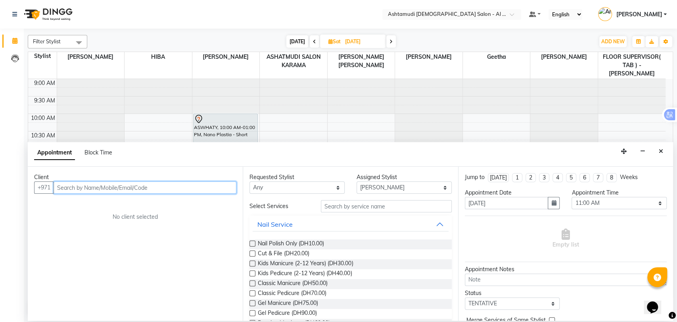
click at [81, 190] on input "text" at bounding box center [145, 187] width 183 height 12
click at [59, 184] on input "05666" at bounding box center [129, 187] width 150 height 12
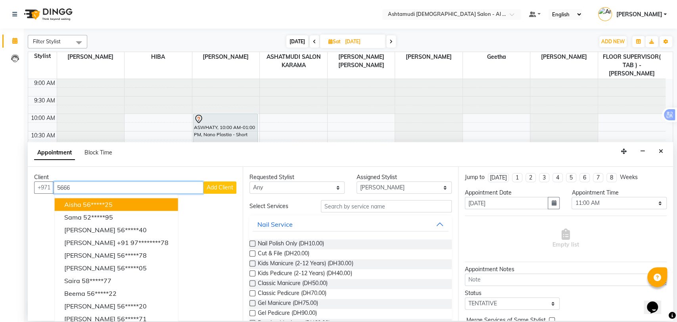
click at [87, 188] on input "5666" at bounding box center [129, 187] width 150 height 12
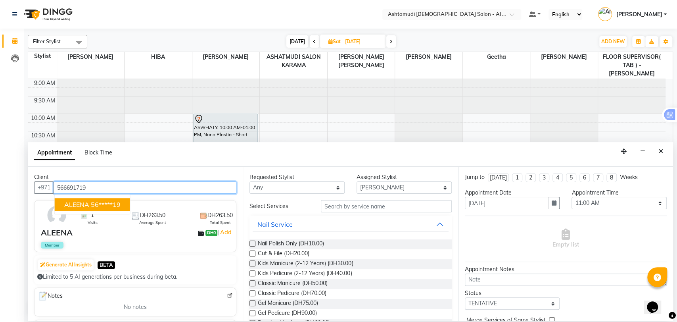
click at [89, 202] on button "ALEENA 56*****19" at bounding box center [92, 204] width 75 height 13
type input "56*****19"
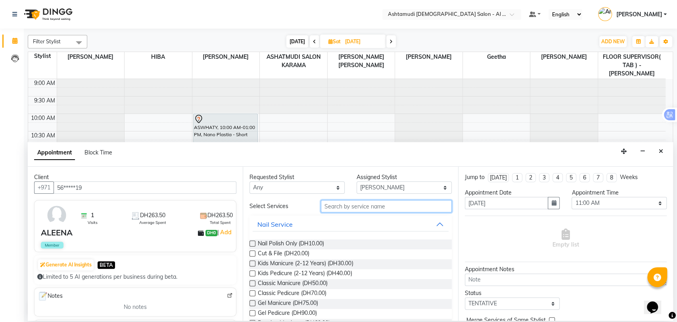
click at [349, 210] on input "text" at bounding box center [386, 206] width 131 height 12
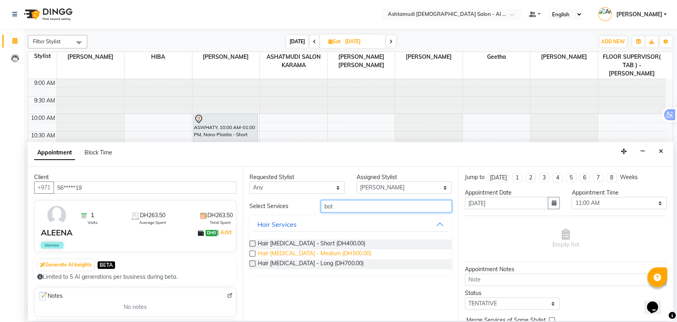
type input "bot"
click at [302, 255] on span "Hair [MEDICAL_DATA] - Medium (DH500.00)" at bounding box center [314, 254] width 113 height 10
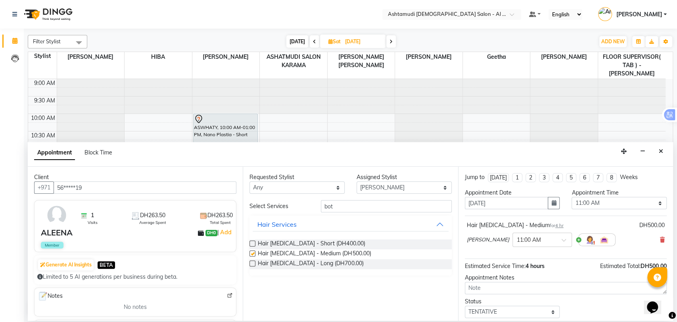
checkbox input "false"
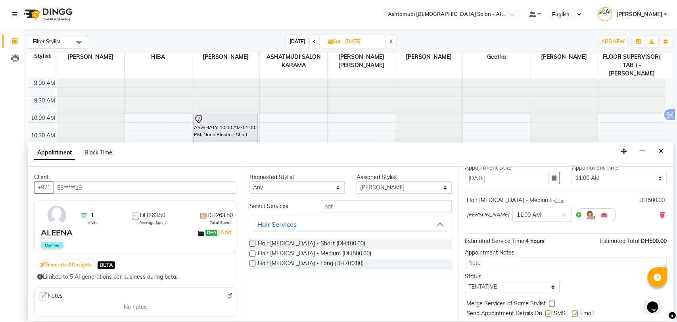
scroll to position [47, 0]
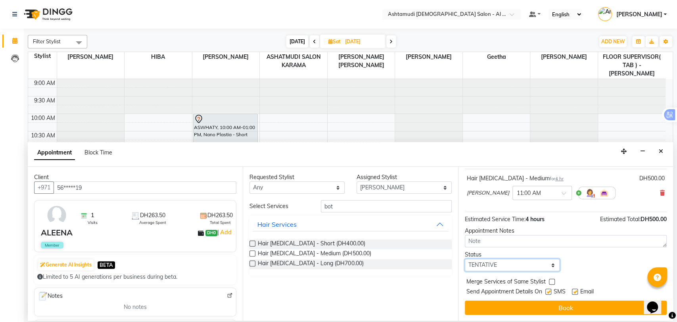
click at [516, 265] on select "Select TENTATIVE CONFIRM UPCOMING" at bounding box center [512, 265] width 95 height 12
select select "upcoming"
click at [465, 259] on select "Select TENTATIVE CONFIRM UPCOMING" at bounding box center [512, 265] width 95 height 12
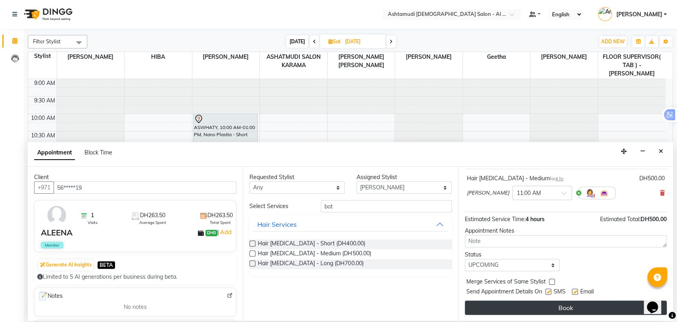
click at [549, 307] on button "Book" at bounding box center [566, 307] width 202 height 14
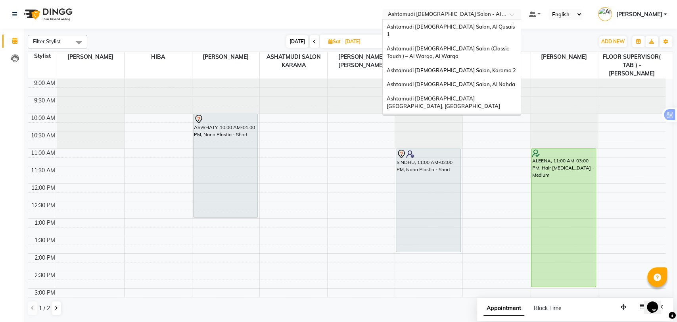
click at [480, 11] on input "text" at bounding box center [443, 15] width 115 height 8
click at [444, 26] on span "Ashtamudi [DEMOGRAPHIC_DATA] Salon, Al Qusais 1" at bounding box center [451, 30] width 129 height 14
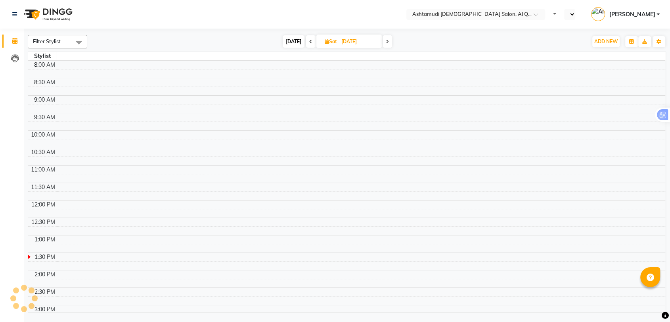
scroll to position [165, 0]
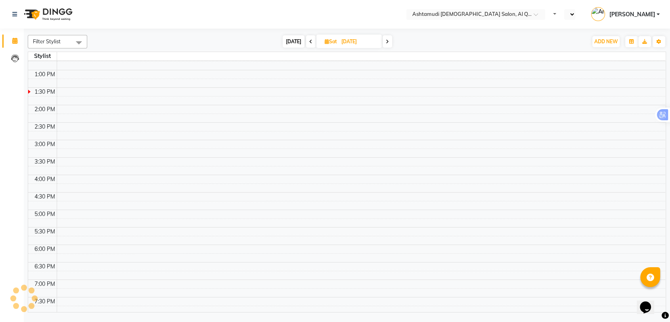
select select "en"
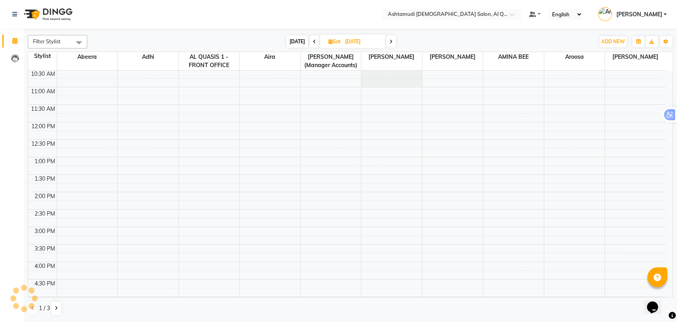
scroll to position [0, 0]
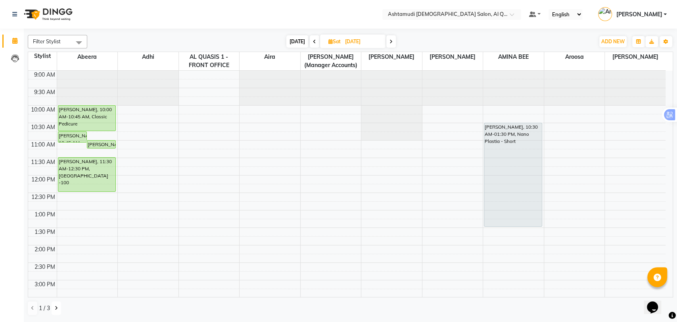
click at [54, 308] on button at bounding box center [57, 307] width 10 height 13
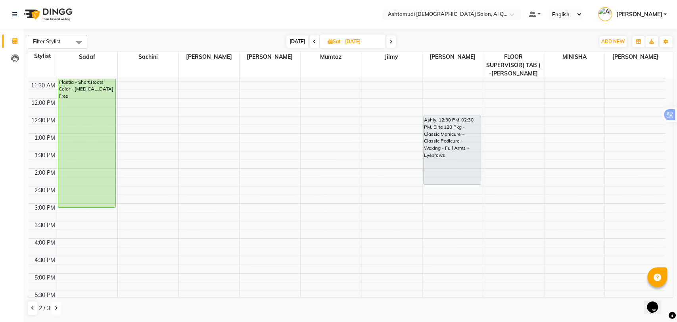
scroll to position [88, 0]
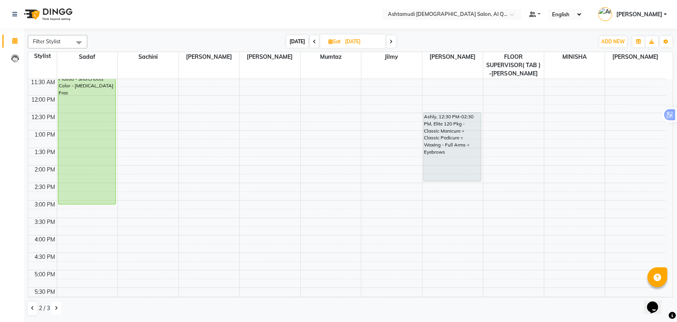
click at [54, 310] on button at bounding box center [57, 307] width 10 height 13
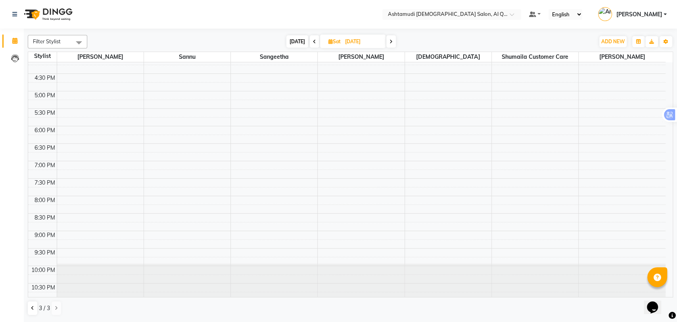
scroll to position [251, 0]
click at [355, 47] on input "06-09-2025" at bounding box center [363, 42] width 40 height 12
select select "9"
select select "2025"
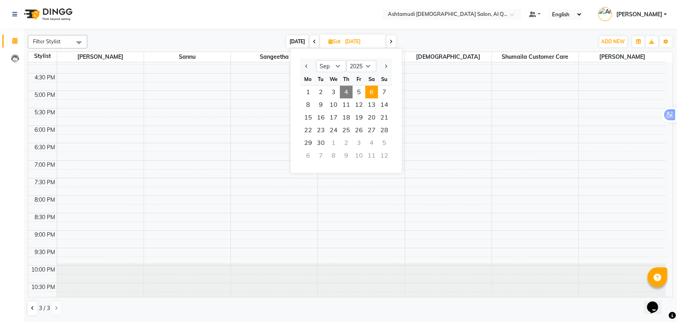
click at [346, 90] on span "4" at bounding box center [346, 92] width 13 height 13
type input "[DATE]"
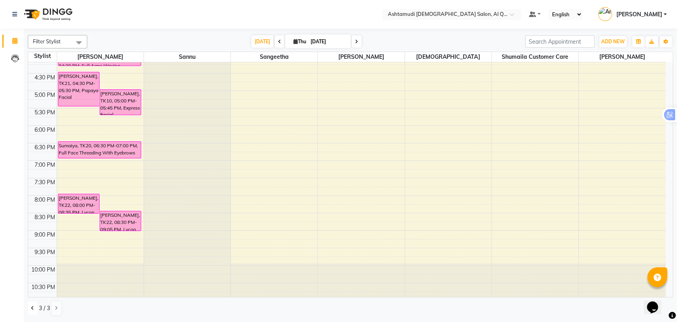
click at [34, 307] on button at bounding box center [33, 307] width 10 height 13
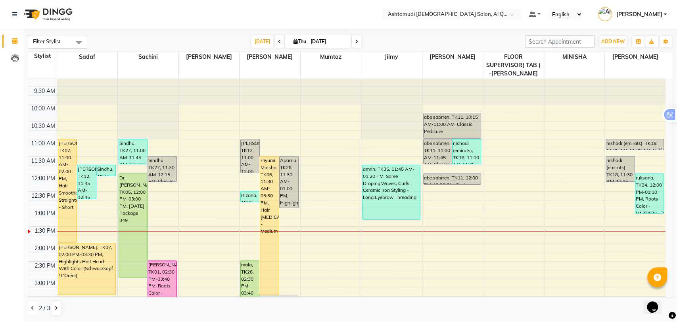
scroll to position [0, 0]
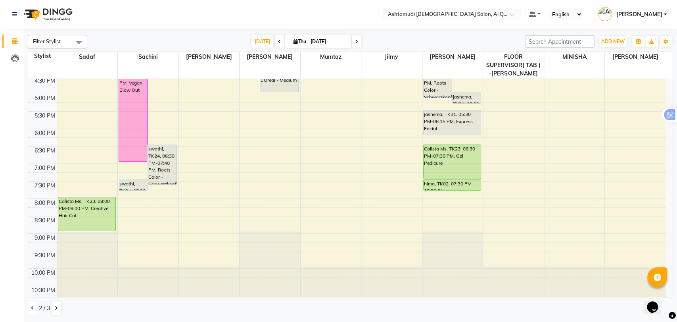
click at [34, 309] on icon at bounding box center [32, 307] width 3 height 5
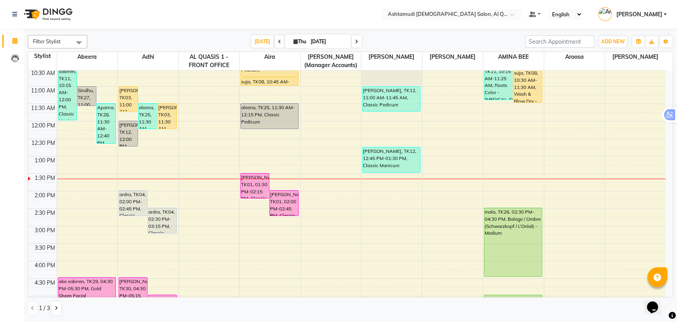
scroll to position [39, 0]
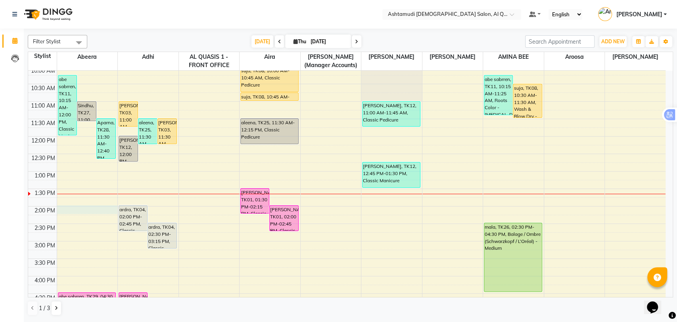
click at [79, 208] on div "9:00 AM 9:30 AM 10:00 AM 10:30 AM 11:00 AM 11:30 AM 12:00 PM 12:30 PM 1:00 PM 1…" at bounding box center [347, 276] width 638 height 488
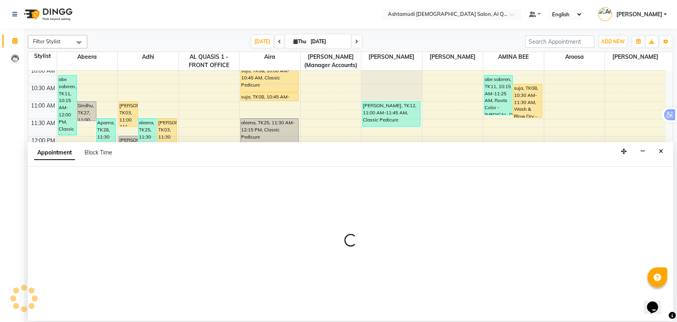
select select "53698"
select select "tentative"
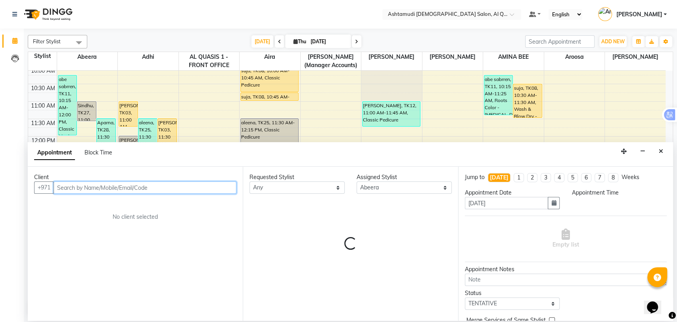
select select "840"
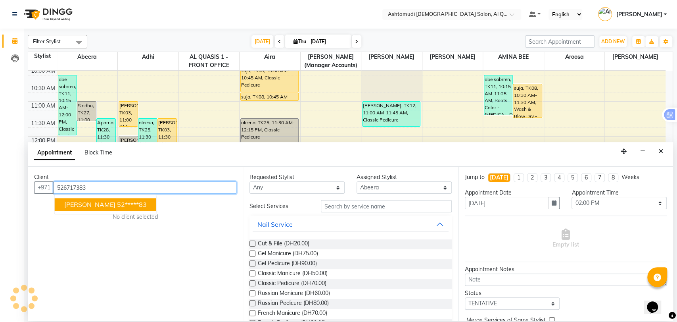
click at [118, 206] on ngb-highlight "52*****83" at bounding box center [132, 204] width 30 height 8
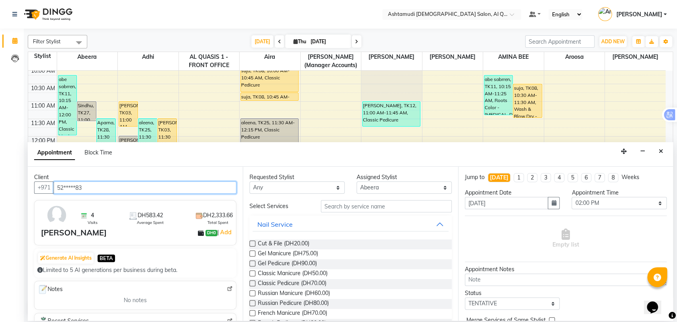
type input "52*****83"
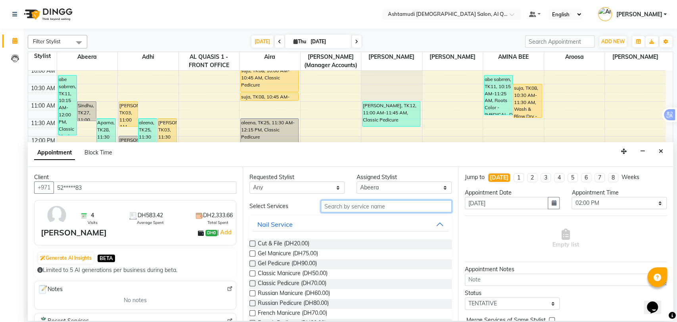
click at [363, 204] on input "text" at bounding box center [386, 206] width 131 height 12
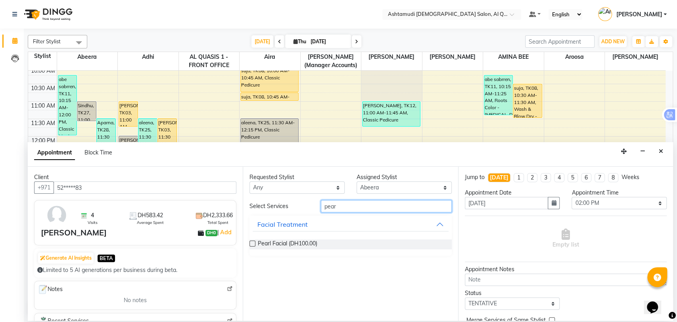
type input "pear"
click at [327, 244] on div "Pearl Facial (DH100.00)" at bounding box center [351, 244] width 202 height 10
click at [252, 242] on label at bounding box center [253, 243] width 6 height 6
click at [252, 242] on input "checkbox" at bounding box center [252, 244] width 5 height 5
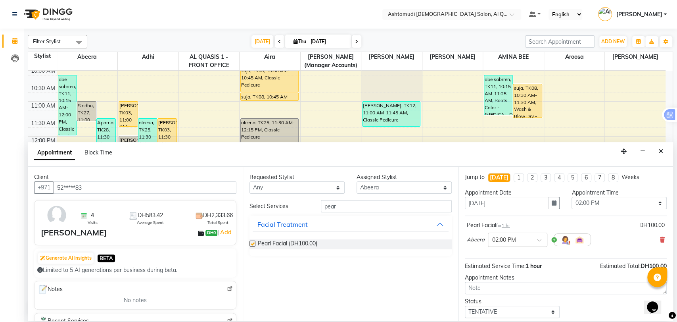
checkbox input "false"
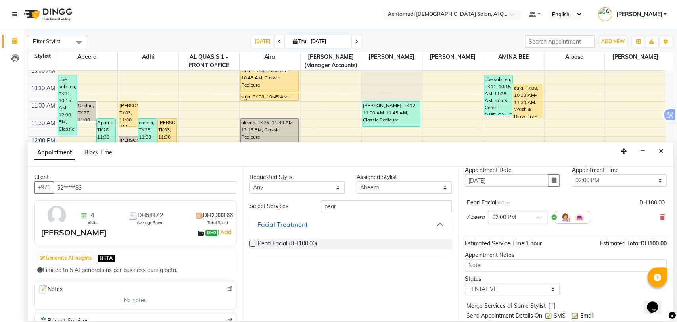
scroll to position [44, 0]
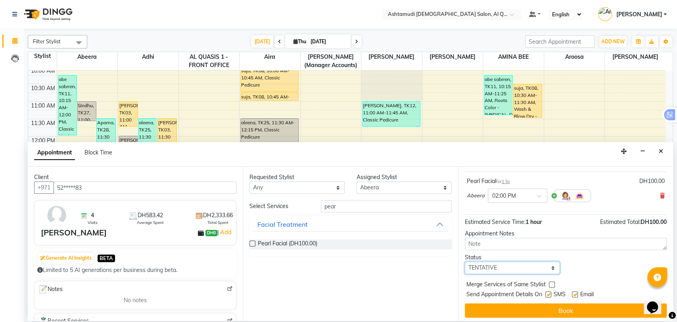
click at [494, 266] on select "Select TENTATIVE CONFIRM CHECK-IN UPCOMING" at bounding box center [512, 267] width 95 height 12
select select "upcoming"
click at [465, 261] on select "Select TENTATIVE CONFIRM CHECK-IN UPCOMING" at bounding box center [512, 267] width 95 height 12
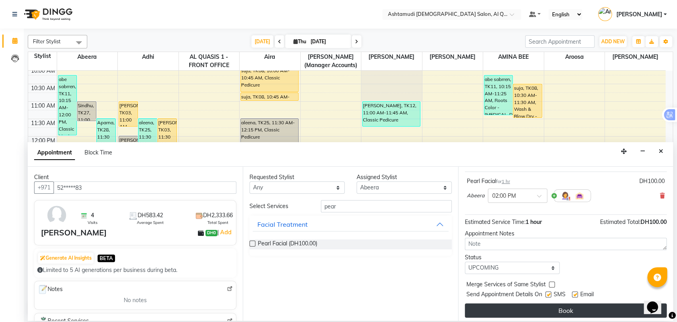
click at [548, 312] on button "Book" at bounding box center [566, 310] width 202 height 14
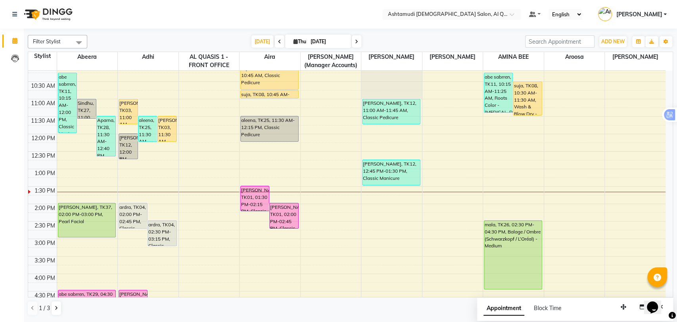
scroll to position [39, 0]
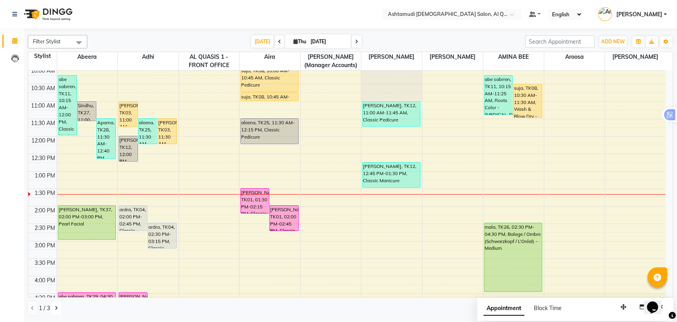
click at [57, 306] on icon at bounding box center [56, 307] width 3 height 5
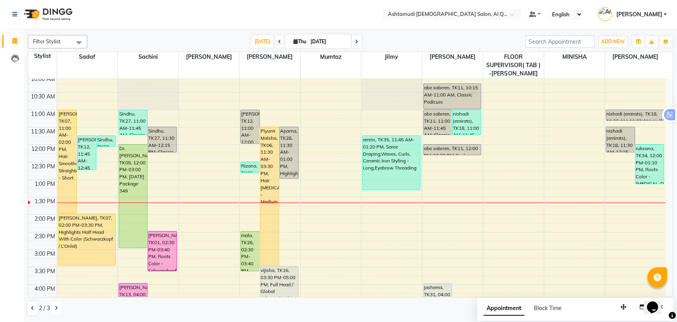
click at [57, 304] on button at bounding box center [57, 307] width 10 height 13
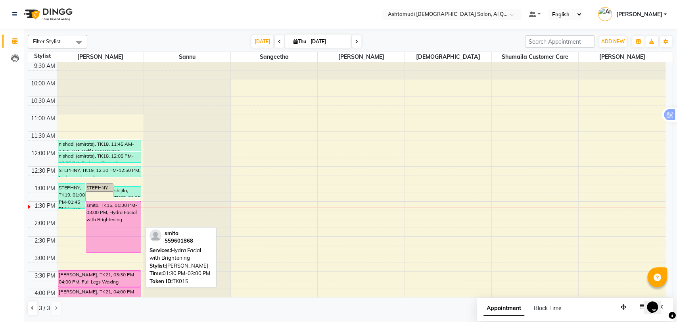
scroll to position [0, 0]
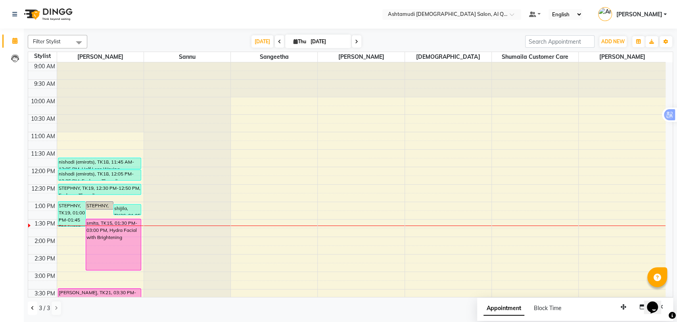
click at [33, 310] on icon at bounding box center [32, 307] width 3 height 5
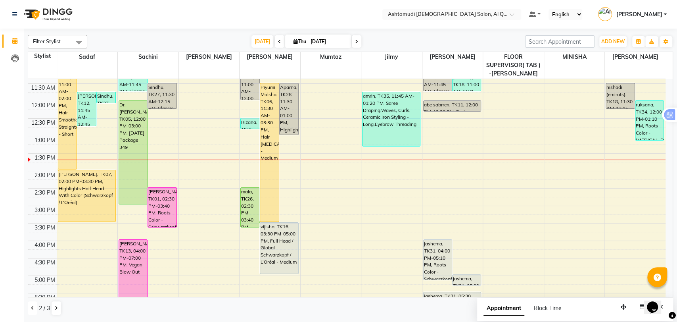
scroll to position [132, 0]
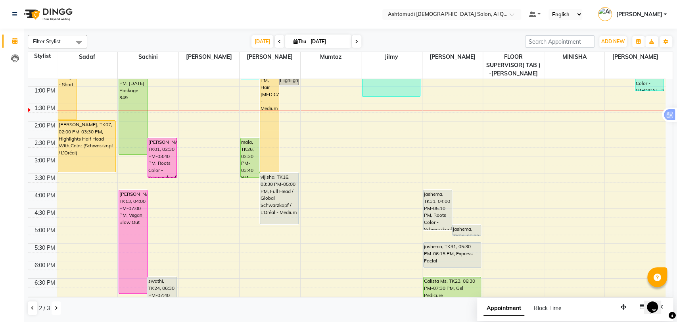
click at [56, 308] on icon at bounding box center [56, 307] width 3 height 5
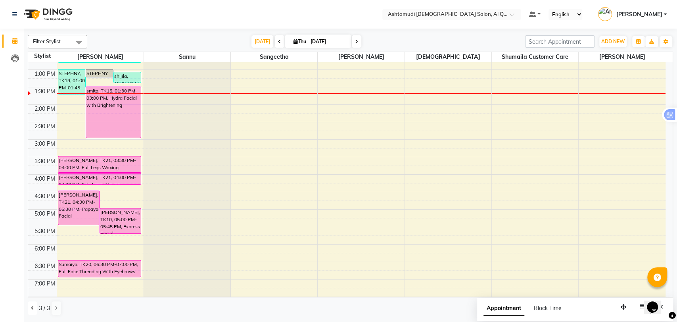
click at [30, 311] on button at bounding box center [33, 307] width 10 height 13
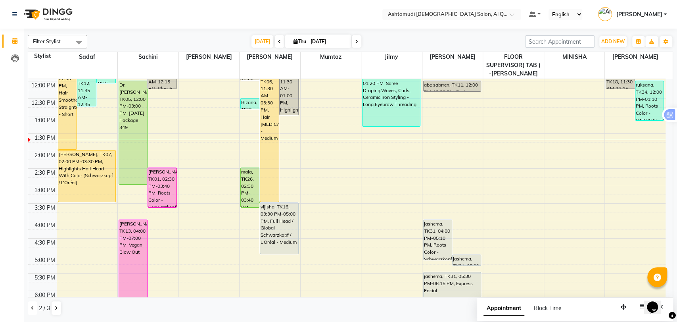
scroll to position [44, 0]
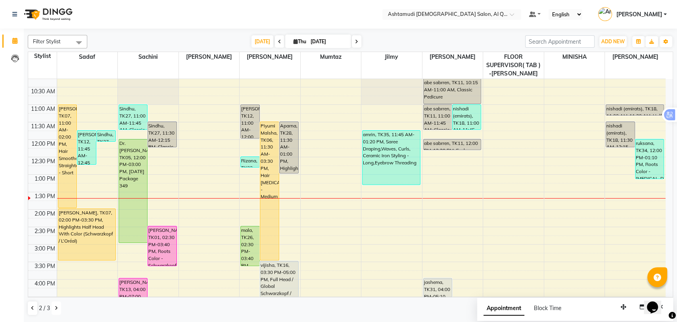
click at [56, 309] on icon at bounding box center [56, 307] width 3 height 5
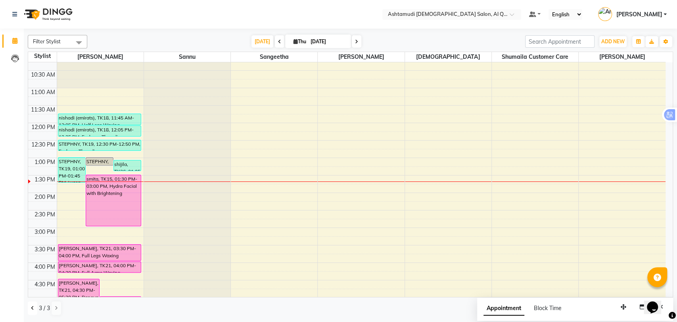
click at [32, 309] on icon at bounding box center [32, 307] width 3 height 5
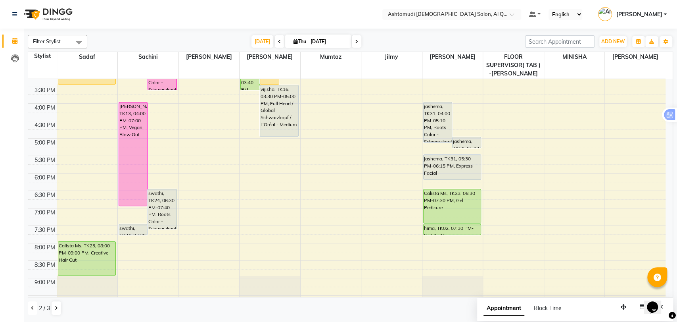
scroll to position [220, 0]
click at [29, 310] on button at bounding box center [33, 307] width 10 height 13
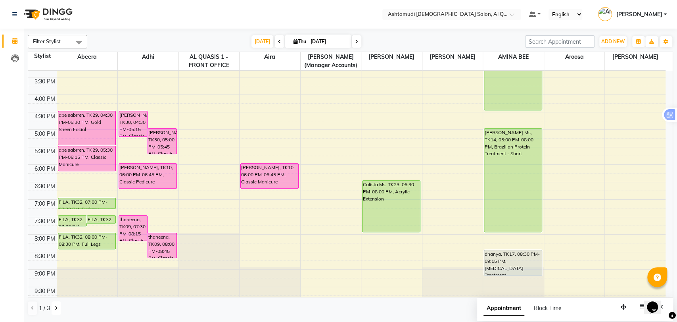
click at [52, 310] on button at bounding box center [57, 307] width 10 height 13
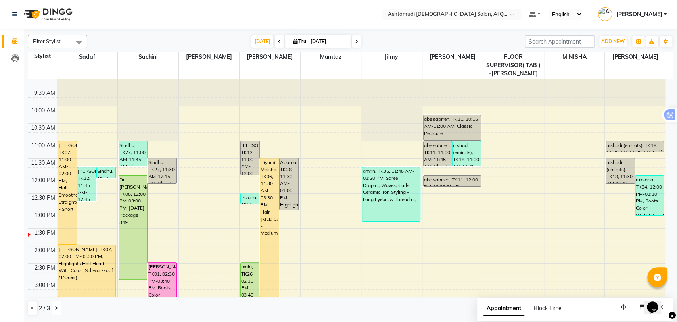
scroll to position [3, 0]
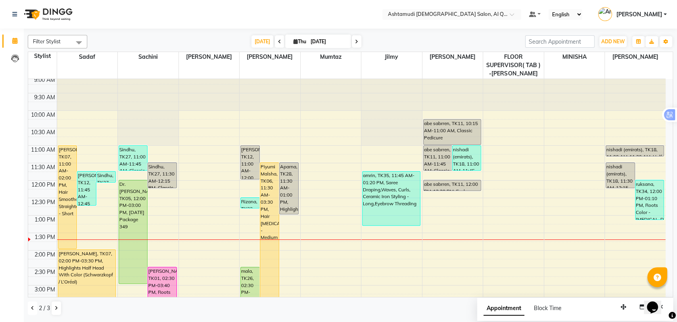
click at [33, 311] on button at bounding box center [33, 307] width 10 height 13
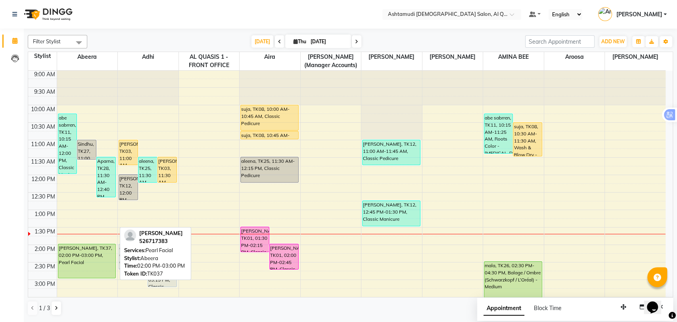
scroll to position [0, 0]
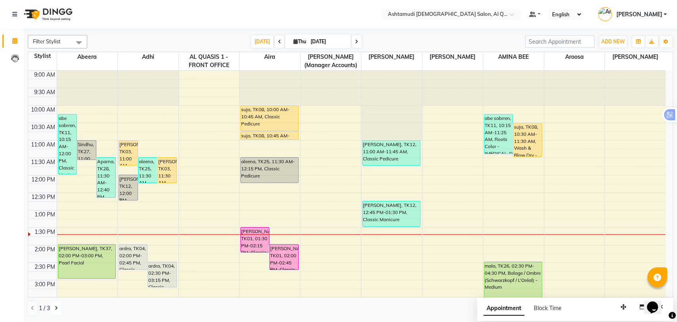
click at [53, 309] on button at bounding box center [57, 307] width 10 height 13
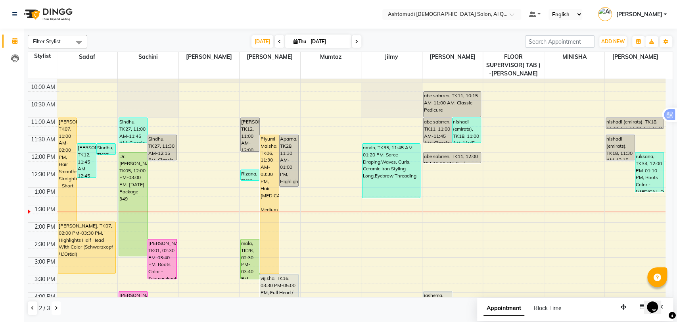
scroll to position [88, 0]
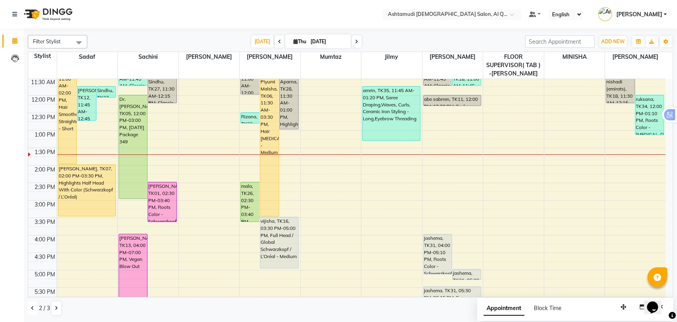
click at [34, 309] on icon at bounding box center [32, 307] width 3 height 5
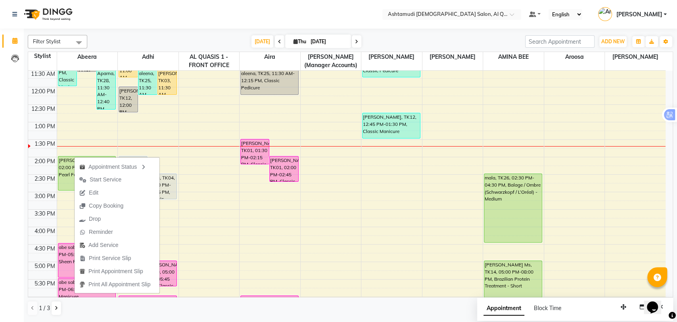
click at [98, 192] on span "Edit" at bounding box center [94, 192] width 10 height 8
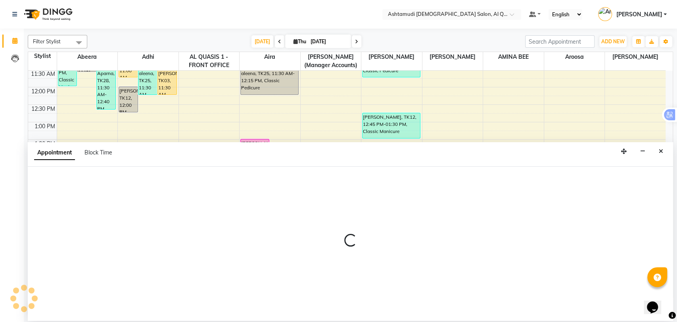
select select "tentative"
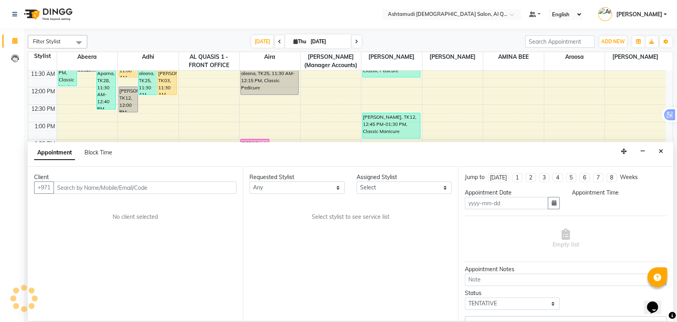
type input "[DATE]"
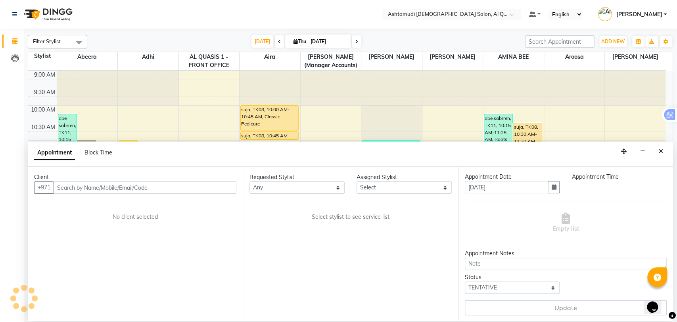
select select "upcoming"
select select "840"
click at [474, 262] on textarea at bounding box center [566, 263] width 202 height 12
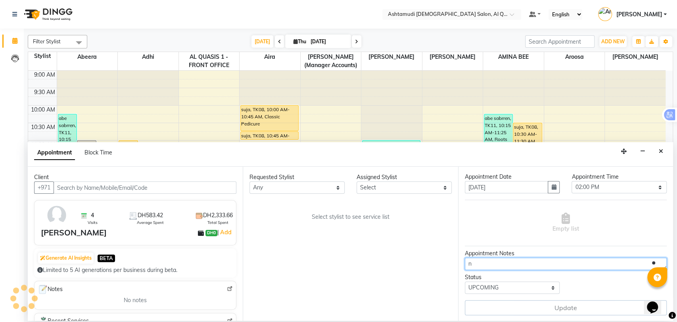
type textarea "no"
select select "53698"
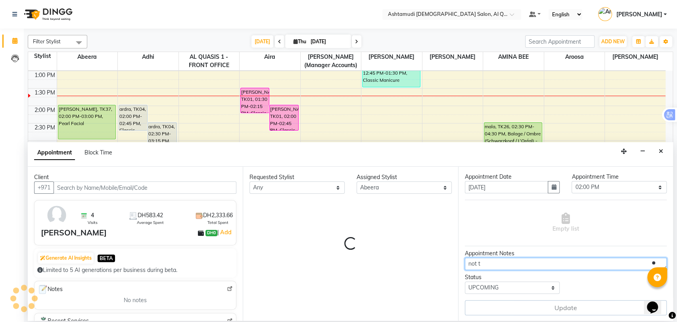
type textarea "not to"
select select "3408"
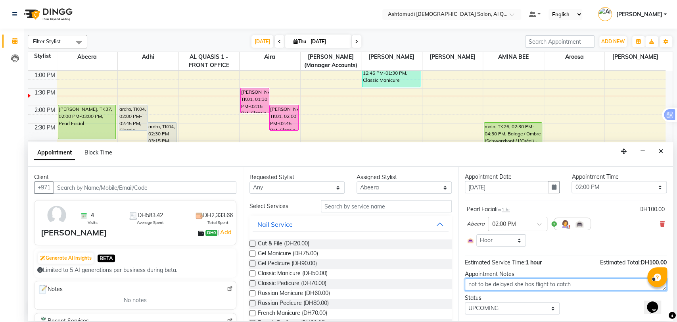
scroll to position [36, 0]
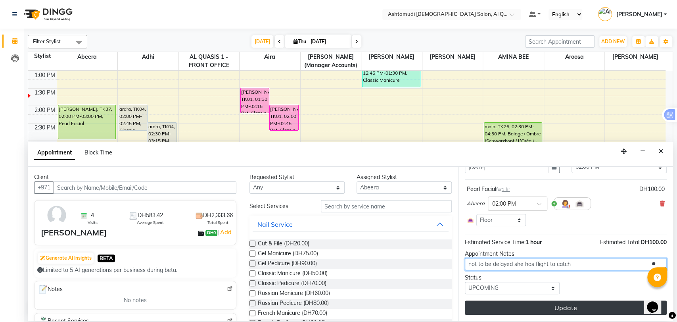
type textarea "not to be delayed she has flight to catch"
click at [546, 305] on button "Update" at bounding box center [566, 307] width 202 height 14
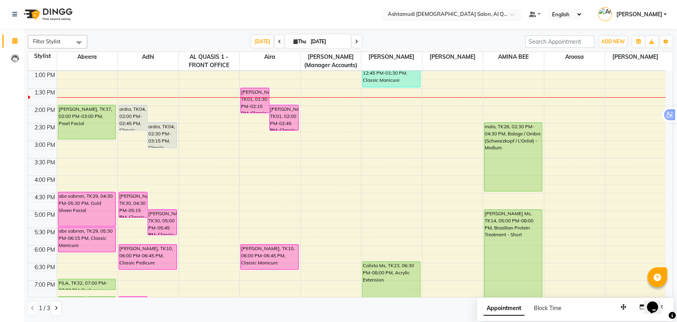
click at [467, 15] on input "text" at bounding box center [443, 15] width 115 height 8
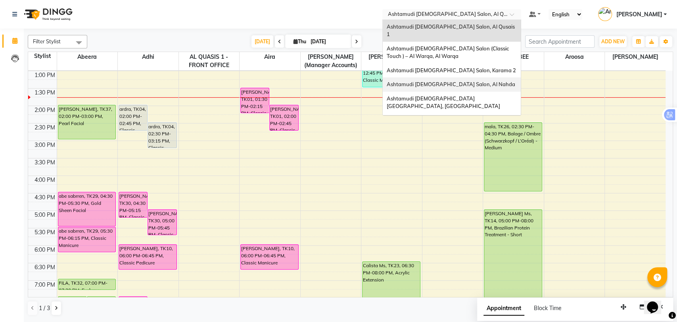
click at [456, 81] on span "Ashtamudi [DEMOGRAPHIC_DATA] Salon, Al Nahda" at bounding box center [451, 84] width 129 height 6
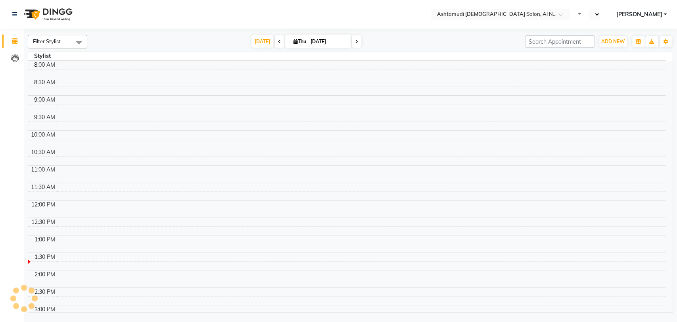
select select "en"
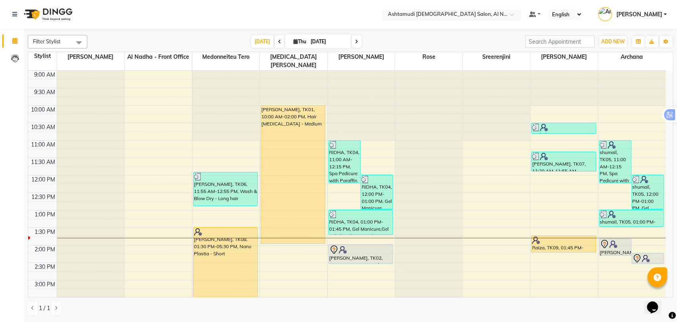
click at [454, 17] on input "text" at bounding box center [443, 15] width 115 height 8
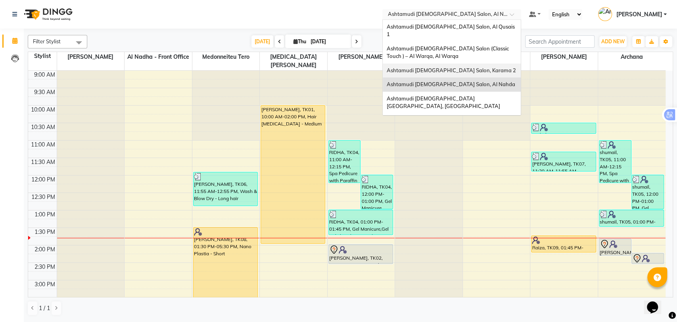
click at [459, 66] on div "Ashtamudi [DEMOGRAPHIC_DATA] Salon, Karama 2" at bounding box center [452, 70] width 138 height 14
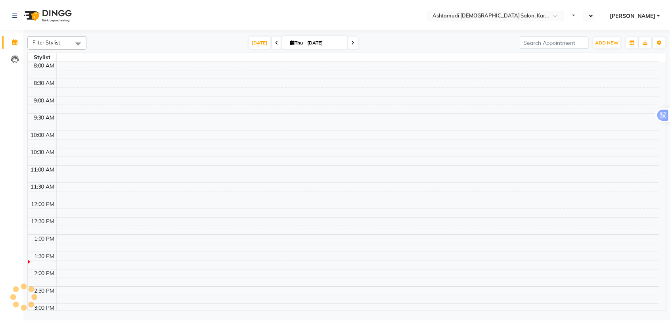
scroll to position [165, 0]
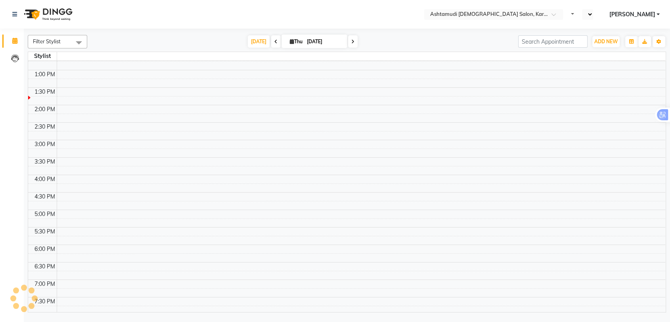
select select "en"
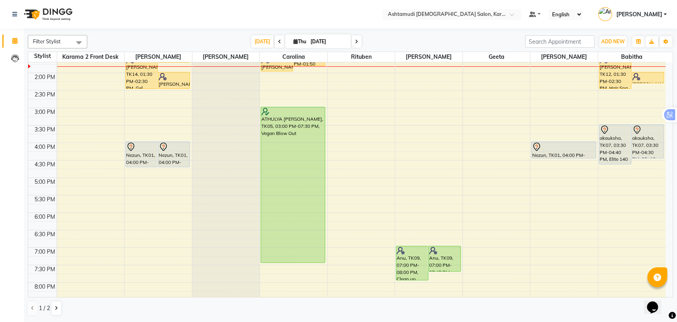
scroll to position [220, 0]
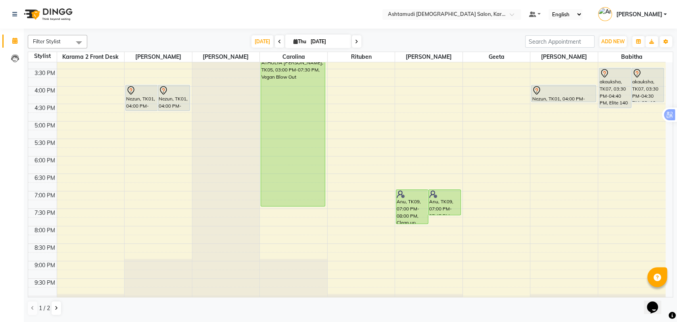
click at [544, 177] on div "9:00 AM 9:30 AM 10:00 AM 10:30 AM 11:00 AM 11:30 AM 12:00 PM 12:30 PM 1:00 PM 1…" at bounding box center [347, 86] width 638 height 488
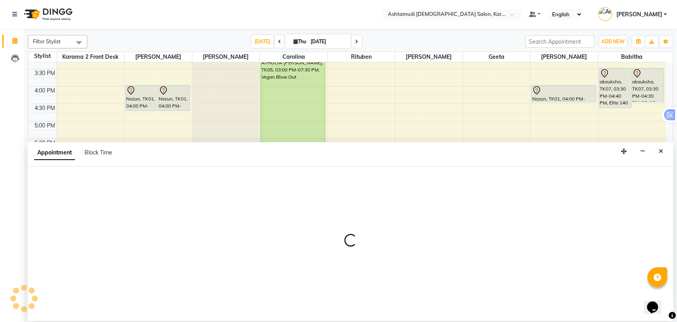
select select "81433"
select select "tentative"
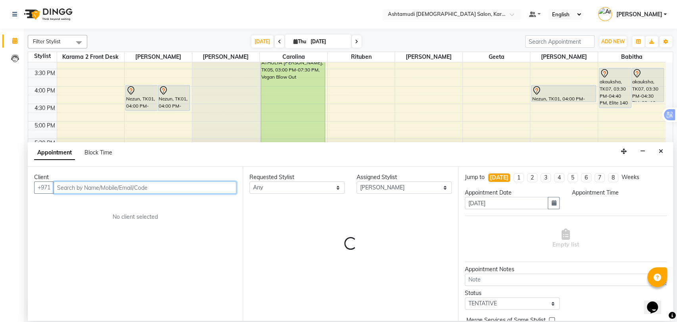
select select "1110"
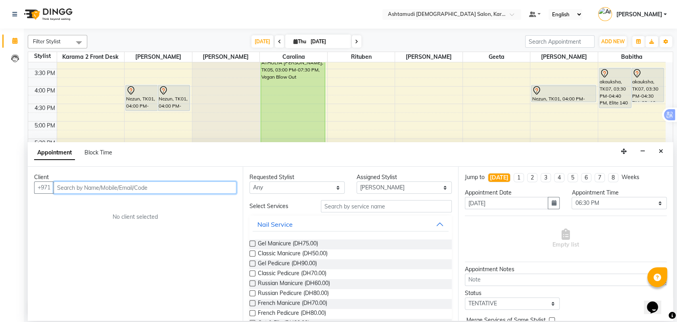
click at [190, 187] on input "text" at bounding box center [145, 187] width 183 height 12
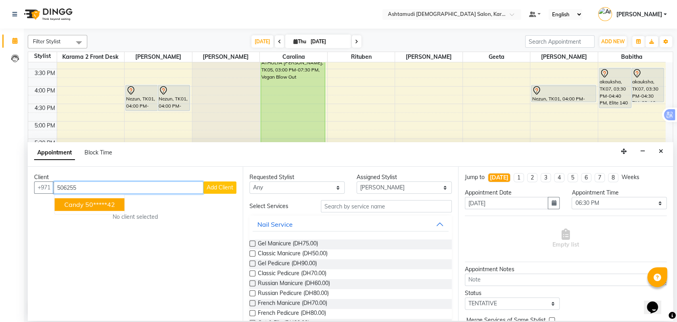
click at [115, 200] on ngb-highlight "50*****42" at bounding box center [100, 204] width 30 height 8
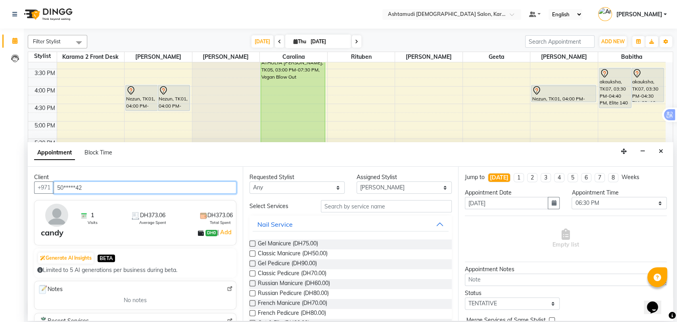
type input "50*****42"
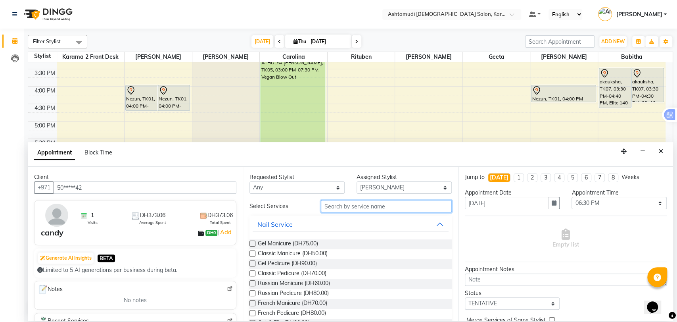
click at [352, 206] on input "text" at bounding box center [386, 206] width 131 height 12
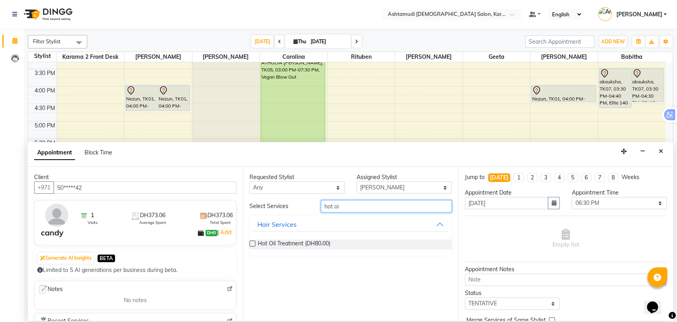
type input "hot oi"
click at [252, 244] on label at bounding box center [253, 243] width 6 height 6
click at [252, 244] on input "checkbox" at bounding box center [252, 244] width 5 height 5
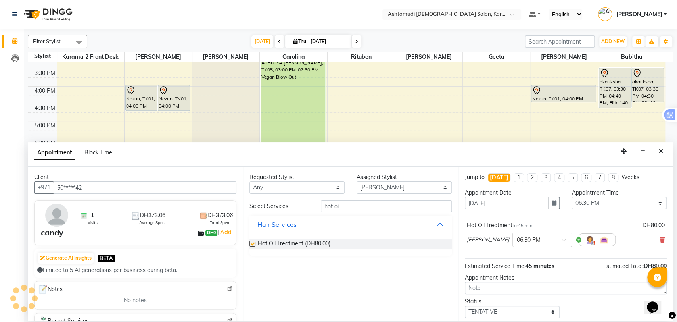
checkbox input "false"
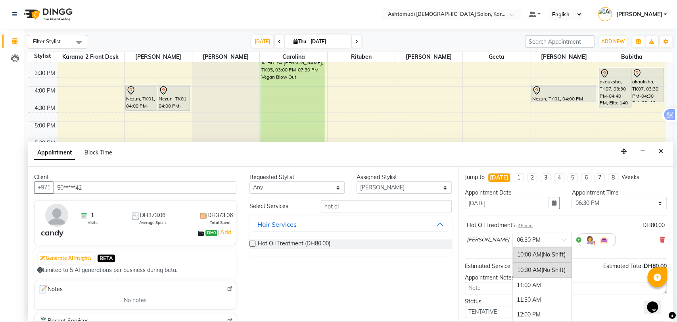
click at [562, 238] on span at bounding box center [567, 242] width 10 height 8
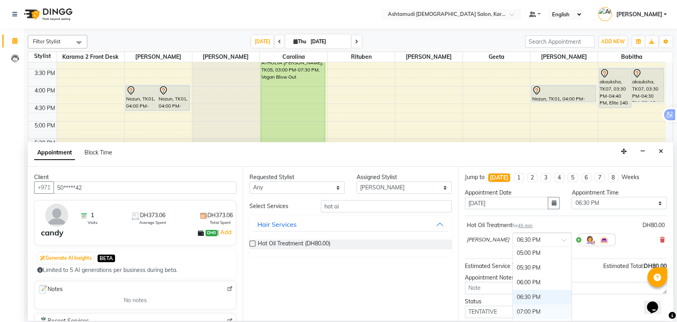
scroll to position [207, 0]
click at [514, 283] on div "06:00 PM" at bounding box center [542, 284] width 59 height 15
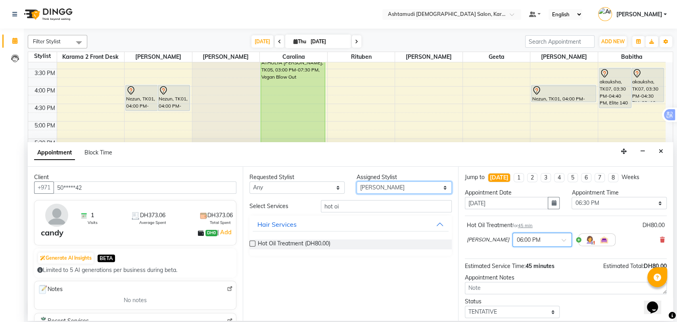
click at [407, 189] on select "Select Babitha Carolina Farsana Begum Geeta Jyothi Krishna Karama 2 Front Desk …" at bounding box center [404, 187] width 95 height 12
select select "77371"
click at [357, 181] on select "Select Babitha Carolina Farsana Begum Geeta Jyothi Krishna Karama 2 Front Desk …" at bounding box center [404, 187] width 95 height 12
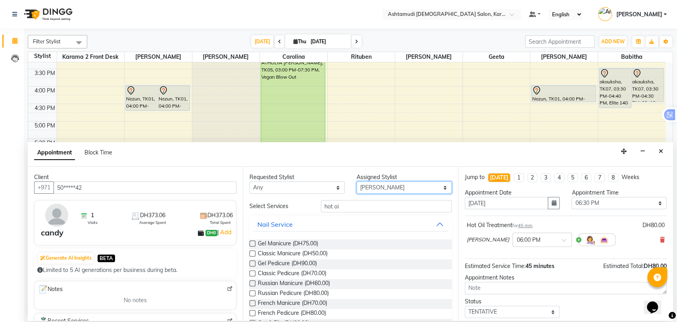
scroll to position [47, 0]
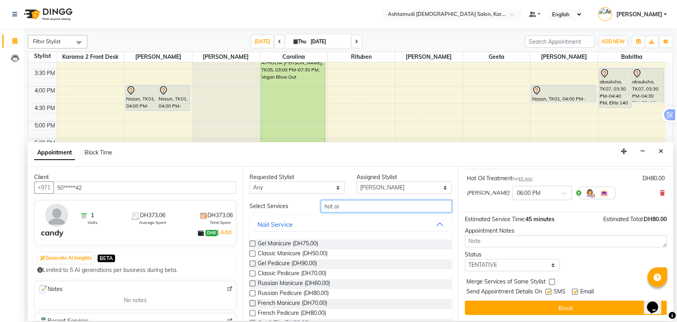
click at [344, 208] on input "hot oi" at bounding box center [386, 206] width 131 height 12
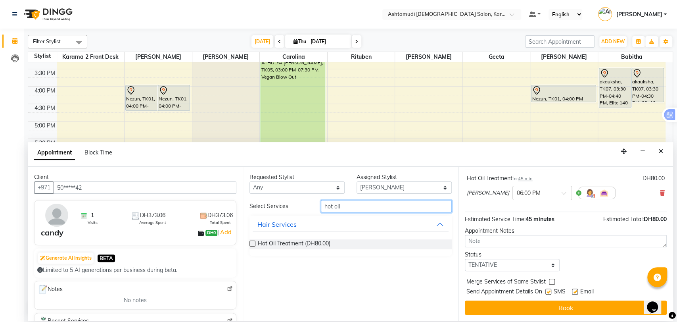
type input "hot oil"
click at [273, 239] on div "Hot Oil Treatment (DH80.00)" at bounding box center [351, 244] width 202 height 23
click at [255, 240] on div "Hot Oil Treatment (DH80.00)" at bounding box center [351, 244] width 202 height 10
click at [256, 242] on div "Hot Oil Treatment (DH80.00)" at bounding box center [351, 244] width 202 height 10
click at [250, 243] on label at bounding box center [253, 243] width 6 height 6
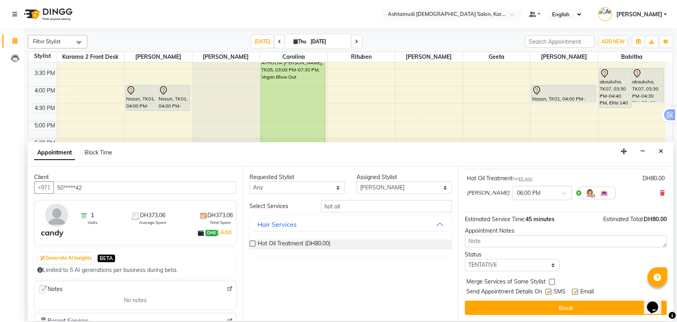
click at [250, 243] on input "checkbox" at bounding box center [252, 244] width 5 height 5
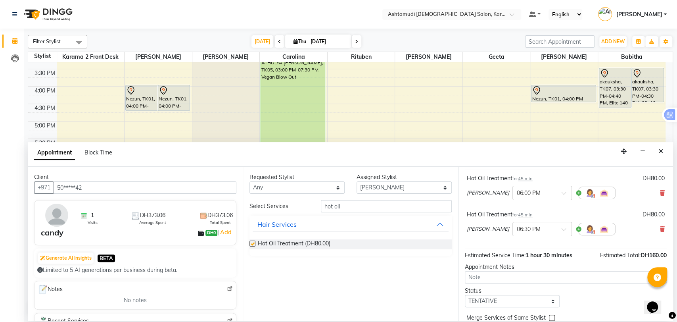
checkbox input "false"
click at [549, 229] on div at bounding box center [542, 228] width 59 height 8
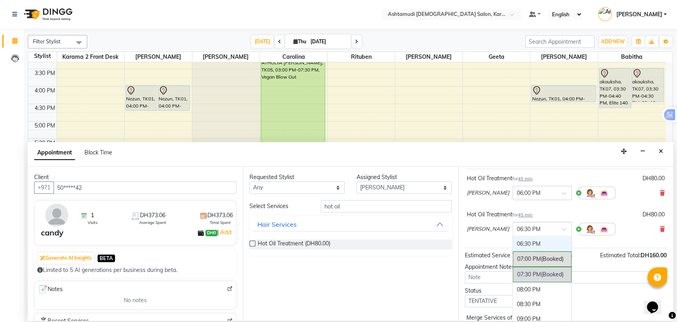
scroll to position [209, 0]
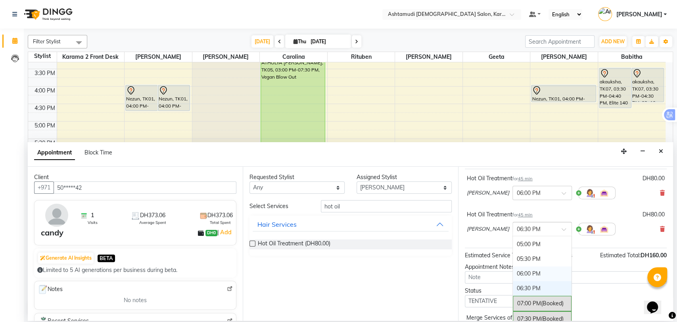
drag, startPoint x: 523, startPoint y: 273, endPoint x: 527, endPoint y: 279, distance: 6.9
click at [523, 273] on div "06:00 PM" at bounding box center [542, 273] width 59 height 15
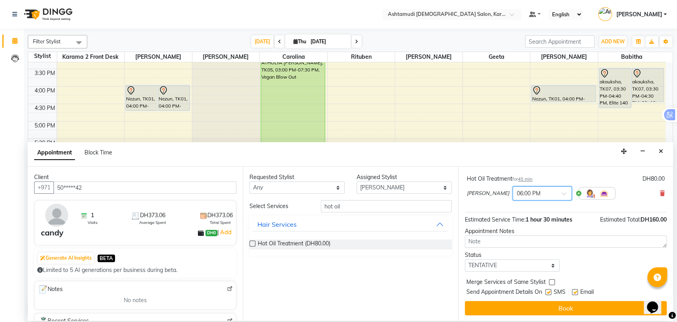
scroll to position [91, 0]
click at [520, 263] on select "Select TENTATIVE CONFIRM CHECK-IN UPCOMING" at bounding box center [512, 265] width 95 height 12
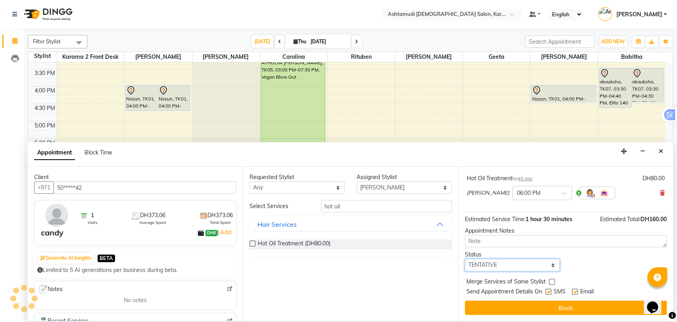
click at [495, 263] on select "Select TENTATIVE CONFIRM CHECK-IN UPCOMING" at bounding box center [512, 265] width 95 height 12
select select "upcoming"
click at [465, 259] on select "Select TENTATIVE CONFIRM CHECK-IN UPCOMING" at bounding box center [512, 265] width 95 height 12
click at [515, 304] on button "Book" at bounding box center [566, 307] width 202 height 14
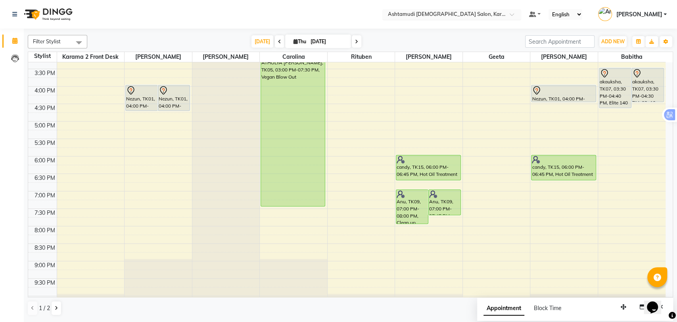
click at [468, 11] on input "text" at bounding box center [443, 15] width 115 height 8
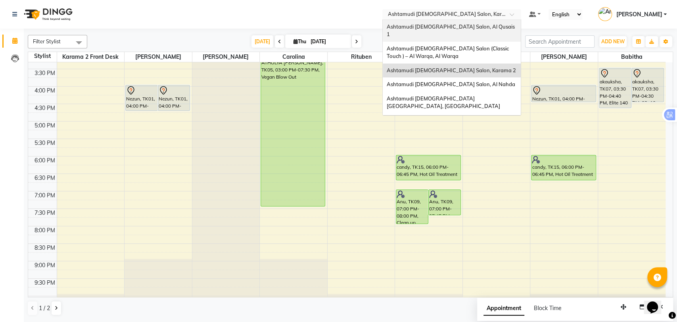
click at [446, 26] on span "Ashtamudi [DEMOGRAPHIC_DATA] Salon, Al Qusais 1" at bounding box center [451, 30] width 129 height 14
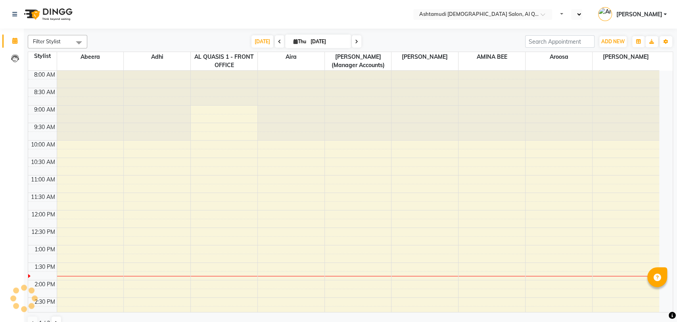
scroll to position [165, 0]
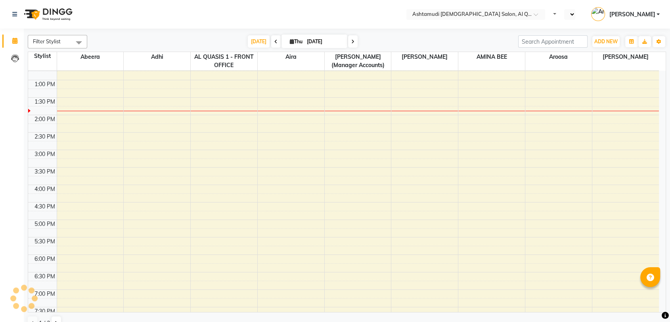
select select "en"
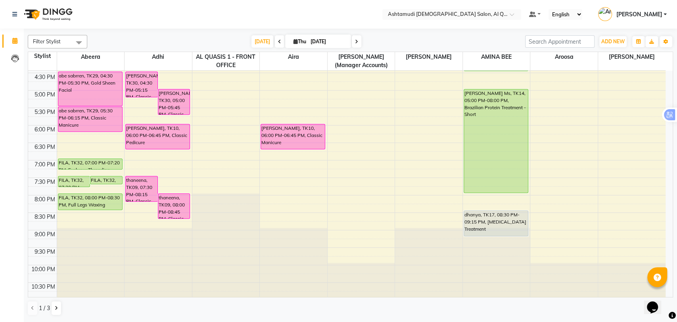
scroll to position [0, 0]
click at [58, 311] on button at bounding box center [57, 307] width 10 height 13
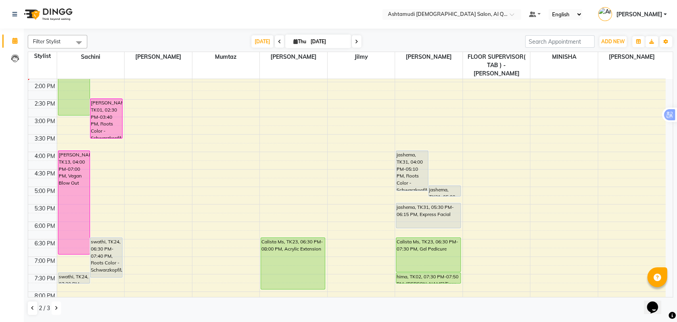
scroll to position [215, 0]
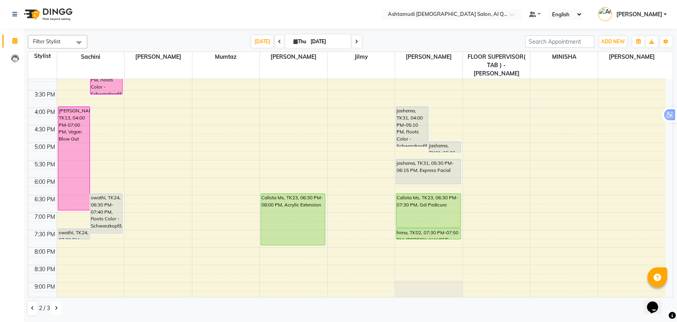
click at [344, 146] on div "9:00 AM 9:30 AM 10:00 AM 10:30 AM 11:00 AM 11:30 AM 12:00 PM 12:30 PM 1:00 PM 1…" at bounding box center [347, 108] width 638 height 488
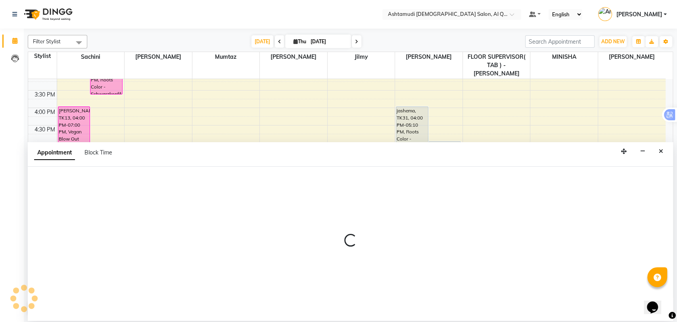
select select "86875"
select select "tentative"
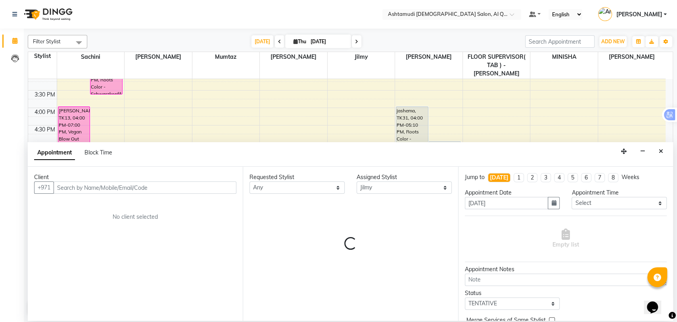
click at [93, 185] on input "text" at bounding box center [145, 187] width 183 height 12
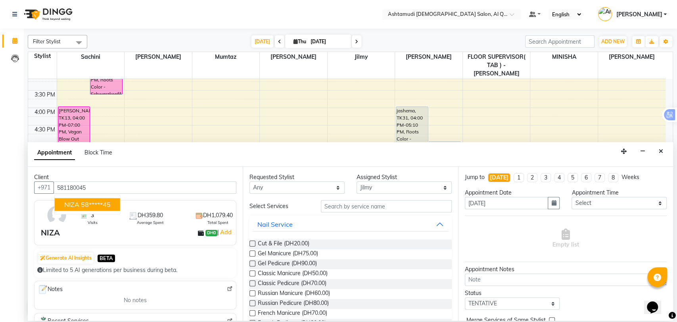
click at [86, 205] on ngb-highlight "58*****45" at bounding box center [96, 204] width 30 height 8
type input "58*****45"
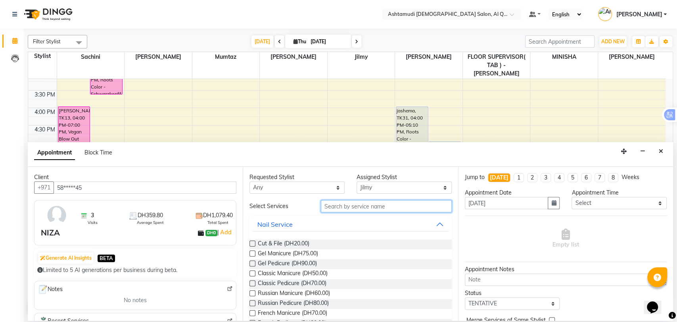
click at [349, 207] on input "text" at bounding box center [386, 206] width 131 height 12
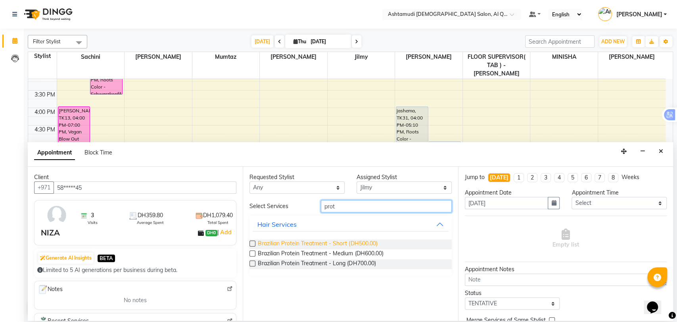
type input "prot"
click at [269, 244] on span "Brazilian Protein Treatment - Short (DH500.00)" at bounding box center [317, 244] width 119 height 10
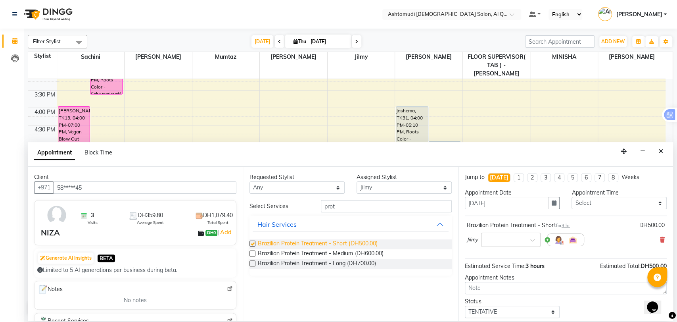
checkbox input "false"
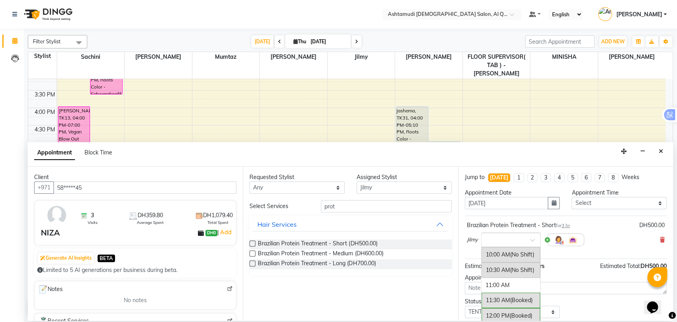
click at [528, 239] on div at bounding box center [511, 239] width 59 height 8
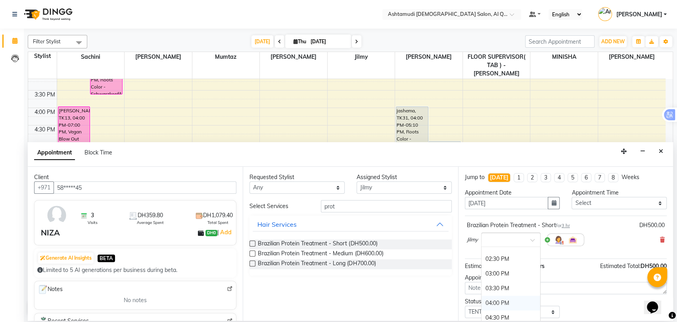
scroll to position [176, 0]
click at [499, 287] on div "05:00 PM" at bounding box center [511, 288] width 59 height 15
click at [524, 309] on select "Select TENTATIVE CONFIRM CHECK-IN UPCOMING" at bounding box center [512, 311] width 95 height 12
select select "upcoming"
click at [465, 305] on select "Select TENTATIVE CONFIRM CHECK-IN UPCOMING" at bounding box center [512, 311] width 95 height 12
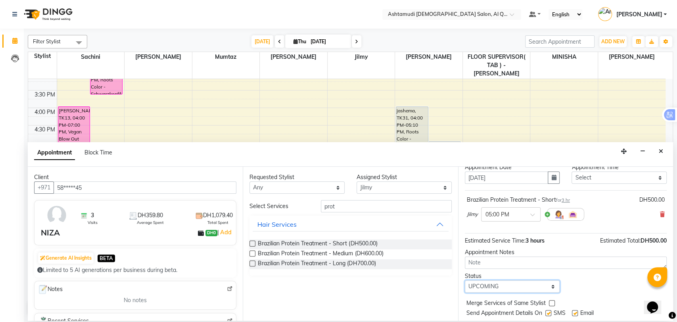
scroll to position [47, 0]
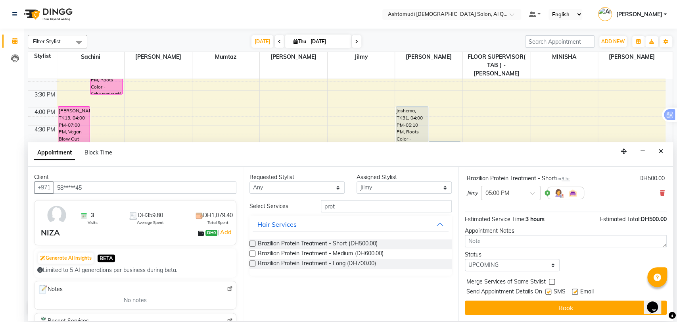
click at [514, 299] on div "Jump to [DATE] 1 2 3 4 5 6 7 8 Weeks Appointment Date [DATE] Appointment Time S…" at bounding box center [565, 244] width 215 height 154
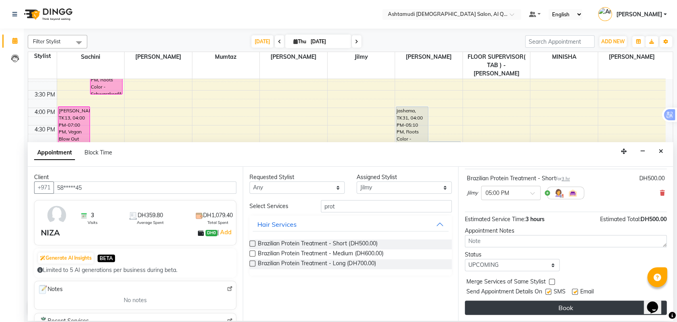
click at [512, 305] on button "Book" at bounding box center [566, 307] width 202 height 14
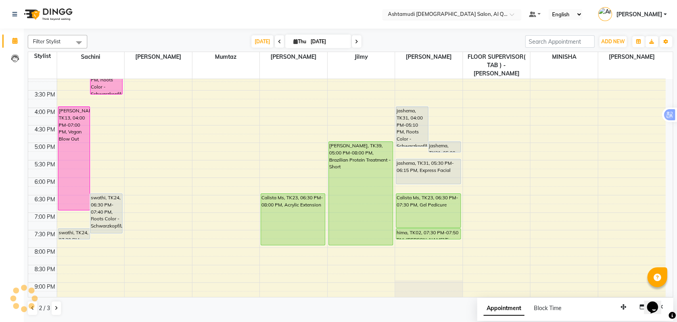
click at [466, 17] on input "text" at bounding box center [443, 15] width 115 height 8
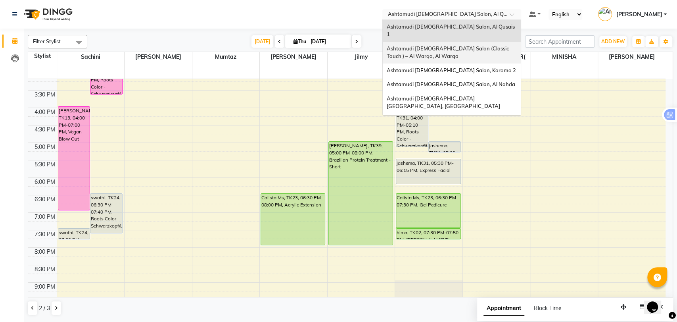
click at [468, 44] on div "Ashtamudi [DEMOGRAPHIC_DATA] Salon (Classic Touch ) – Al Warqa, Al Warqa" at bounding box center [452, 53] width 138 height 22
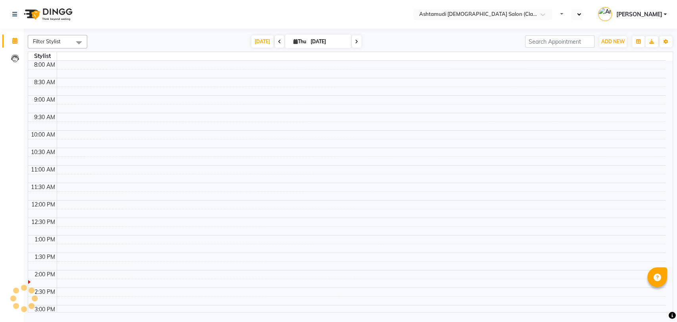
select select "en"
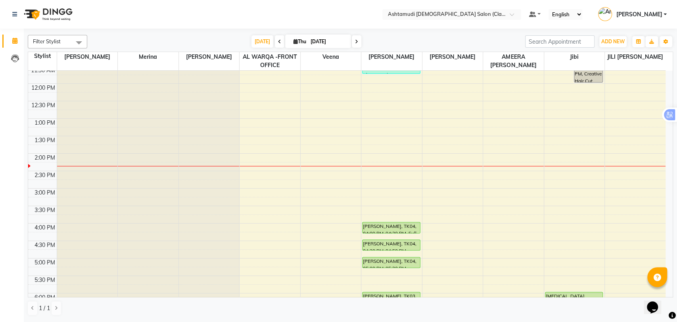
scroll to position [132, 0]
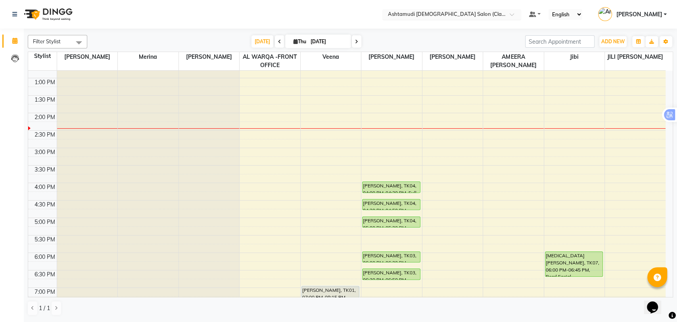
click at [501, 13] on input "text" at bounding box center [443, 15] width 115 height 8
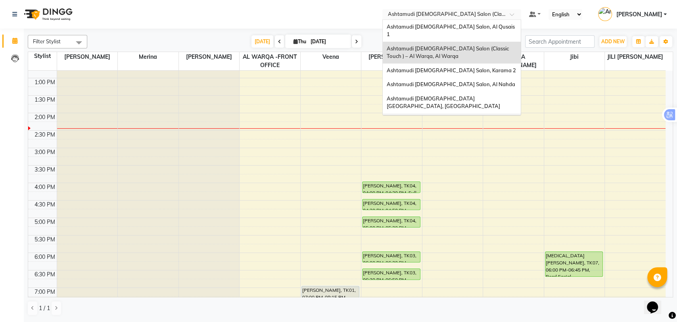
click at [467, 117] on span "Ashtamudi [DEMOGRAPHIC_DATA] Salon - Al Karama, [GEOGRAPHIC_DATA] -[GEOGRAPHIC_…" at bounding box center [444, 128] width 114 height 22
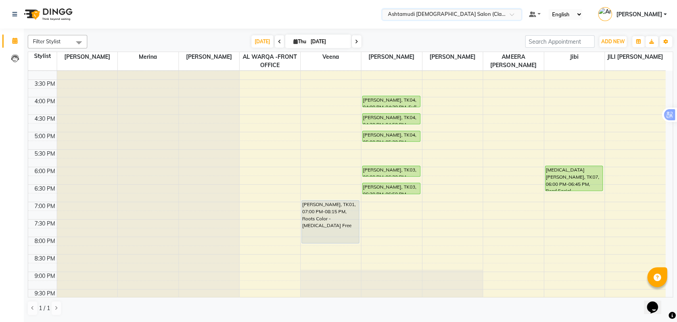
scroll to position [220, 0]
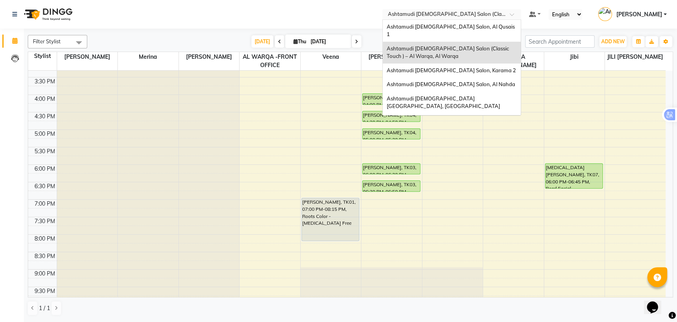
click at [495, 15] on input "text" at bounding box center [443, 15] width 115 height 8
click at [482, 113] on div "Ashtamudi [DEMOGRAPHIC_DATA] Salon - Al Karama, [GEOGRAPHIC_DATA] -[GEOGRAPHIC_…" at bounding box center [452, 128] width 138 height 30
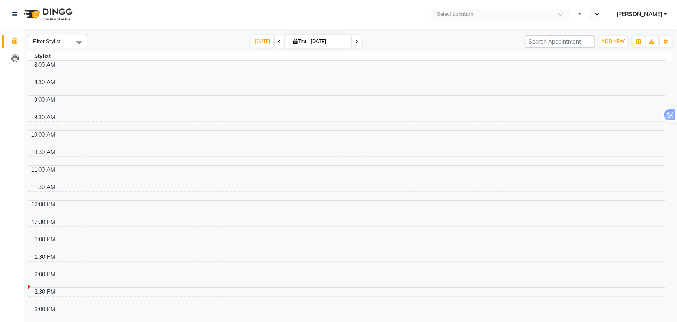
select select "en"
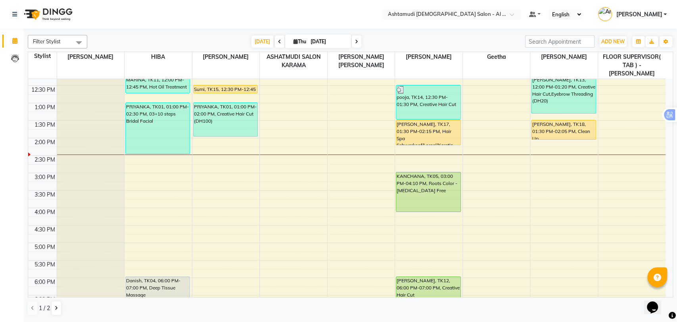
scroll to position [259, 0]
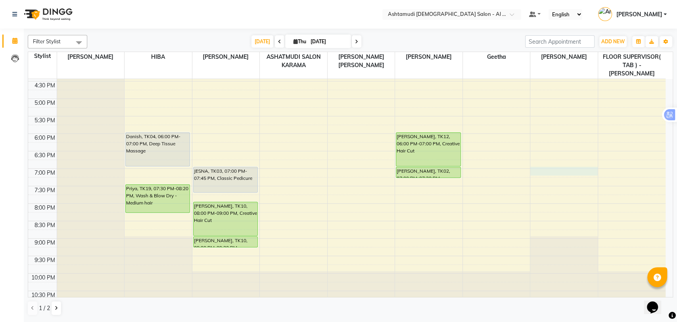
click at [559, 163] on div "9:00 AM 9:30 AM 10:00 AM 10:30 AM 11:00 AM 11:30 AM 12:00 PM 12:30 PM 1:00 PM 1…" at bounding box center [347, 63] width 638 height 488
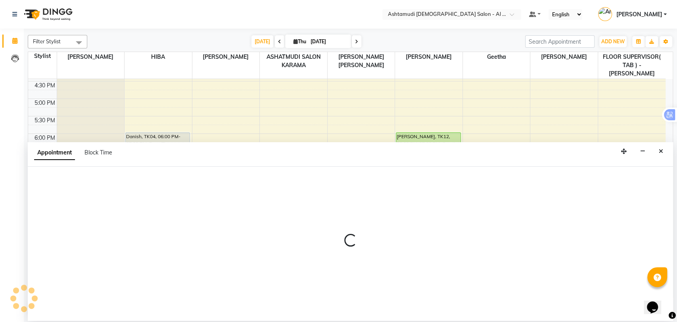
select select "88189"
select select "tentative"
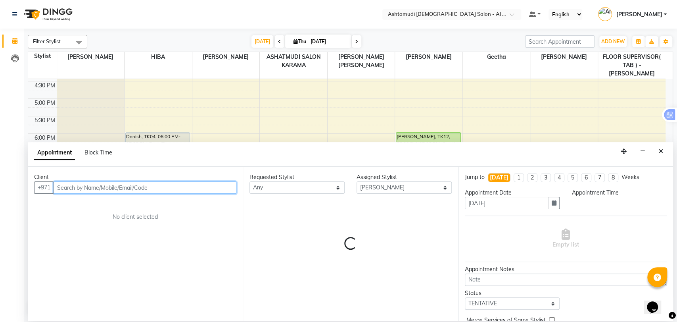
select select "1140"
click at [93, 185] on input "text" at bounding box center [145, 187] width 183 height 12
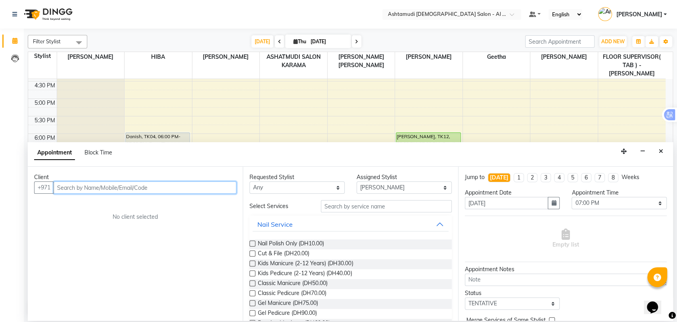
paste input "567468710"
type input "567468710"
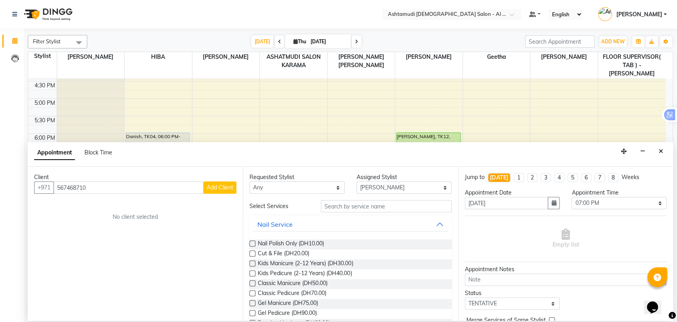
click at [220, 188] on span "Add Client" at bounding box center [220, 187] width 27 height 7
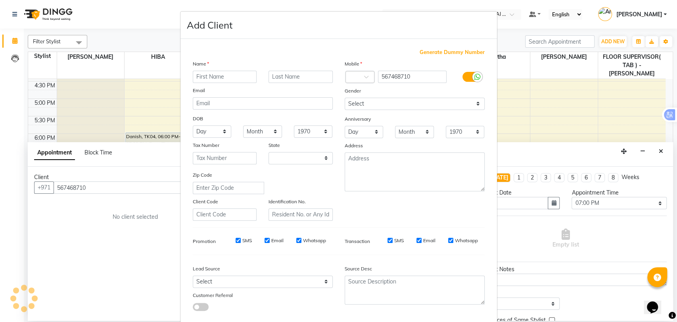
select select "3798"
click at [220, 72] on input "text" at bounding box center [225, 77] width 64 height 12
type input "ms"
click at [346, 102] on select "Select [DEMOGRAPHIC_DATA] [DEMOGRAPHIC_DATA] Other Prefer Not To Say" at bounding box center [415, 104] width 140 height 12
select select "[DEMOGRAPHIC_DATA]"
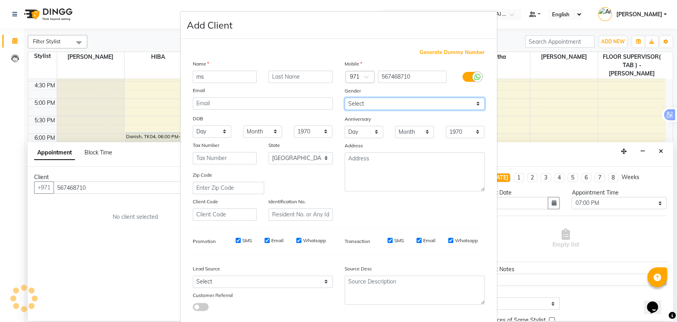
click at [345, 98] on select "Select [DEMOGRAPHIC_DATA] [DEMOGRAPHIC_DATA] Other Prefer Not To Say" at bounding box center [415, 104] width 140 height 12
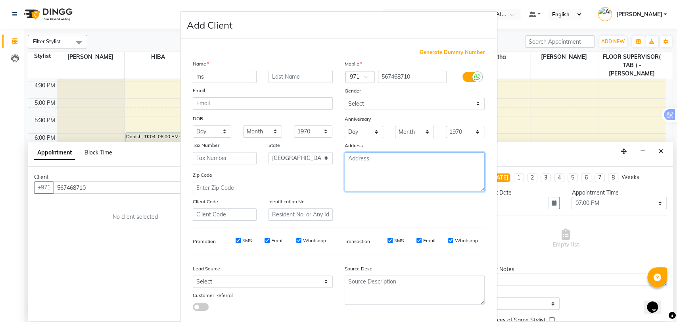
click at [376, 169] on textarea at bounding box center [415, 171] width 140 height 39
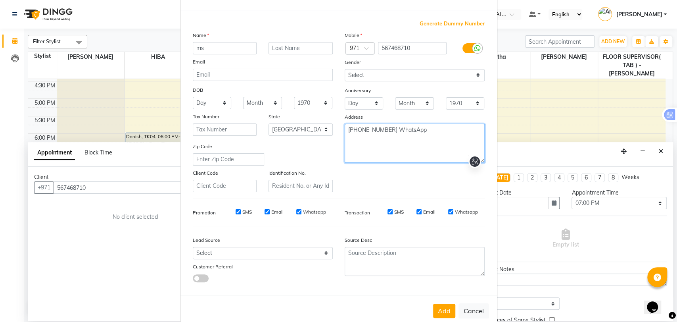
scroll to position [43, 0]
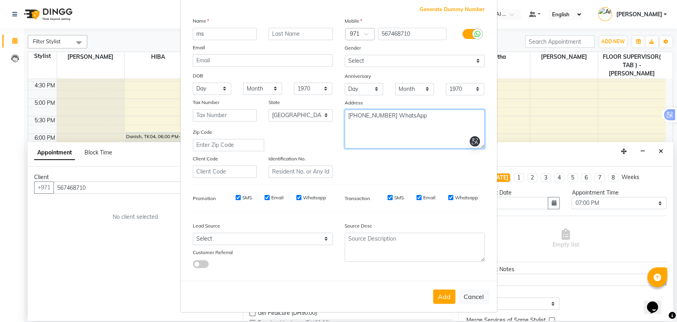
type textarea "[PHONE_NUMBER] WhatsApp"
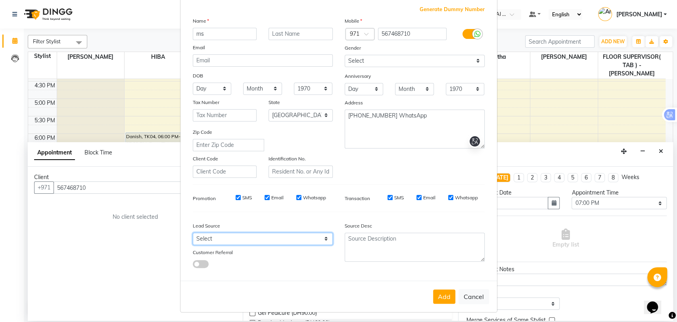
click at [276, 240] on select "Select Walk-in Referral Internet Friend Word of Mouth Advertisement Facebook Ju…" at bounding box center [263, 238] width 140 height 12
select select "47017"
click at [193, 232] on select "Select Walk-in Referral Internet Friend Word of Mouth Advertisement Facebook Ju…" at bounding box center [263, 238] width 140 height 12
click at [443, 294] on button "Add" at bounding box center [444, 296] width 22 height 14
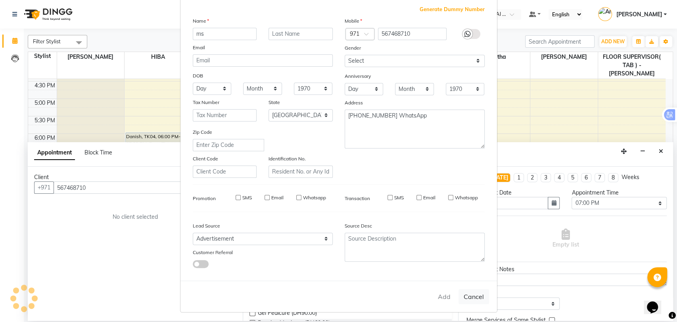
type input "56*****10"
select select
select select "null"
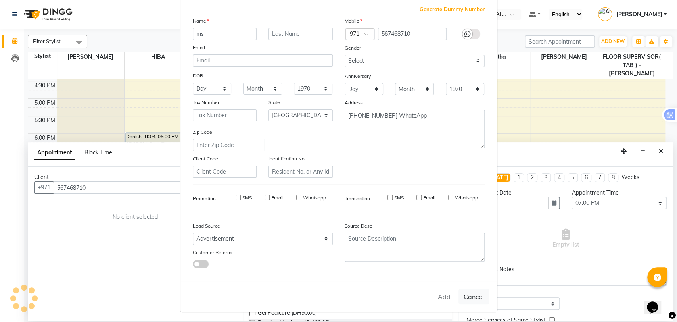
select select
checkbox input "false"
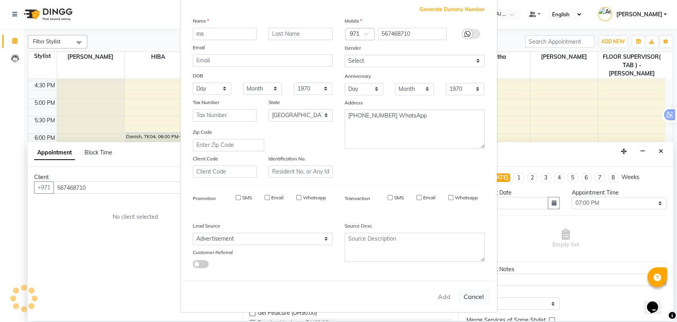
checkbox input "false"
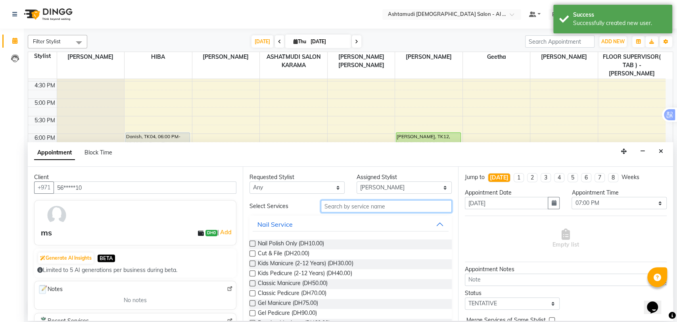
click at [376, 207] on input "text" at bounding box center [386, 206] width 131 height 12
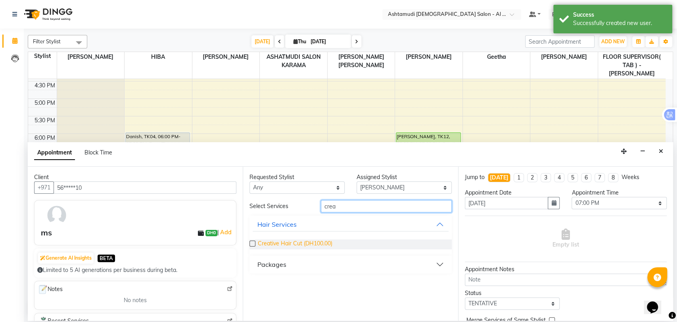
type input "crea"
click at [277, 243] on span "Creative Hair Cut (DH100.00)" at bounding box center [295, 244] width 75 height 10
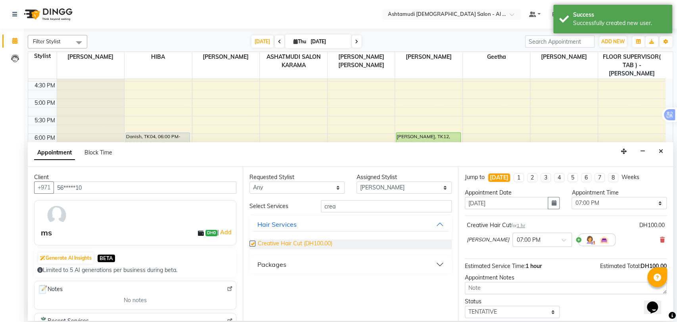
checkbox input "false"
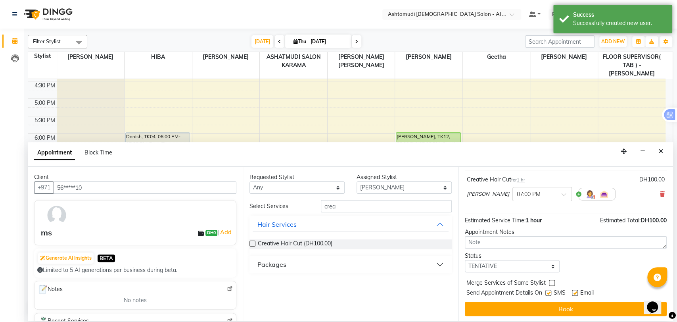
scroll to position [47, 0]
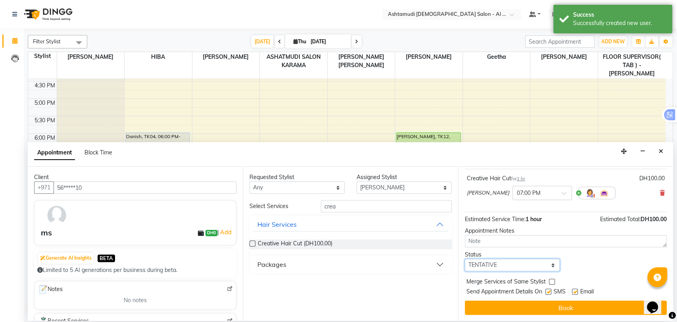
click at [523, 266] on select "Select TENTATIVE CONFIRM CHECK-IN UPCOMING" at bounding box center [512, 265] width 95 height 12
select select "upcoming"
click at [465, 259] on select "Select TENTATIVE CONFIRM CHECK-IN UPCOMING" at bounding box center [512, 265] width 95 height 12
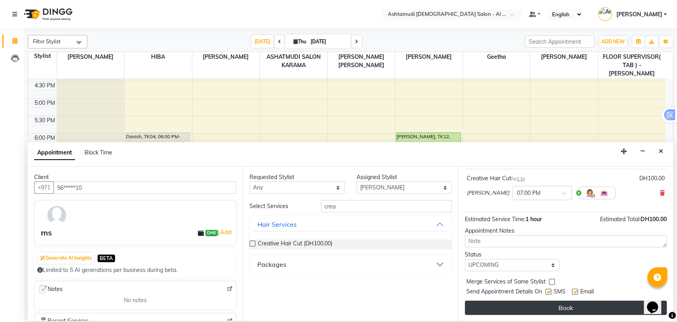
click at [524, 303] on button "Book" at bounding box center [566, 307] width 202 height 14
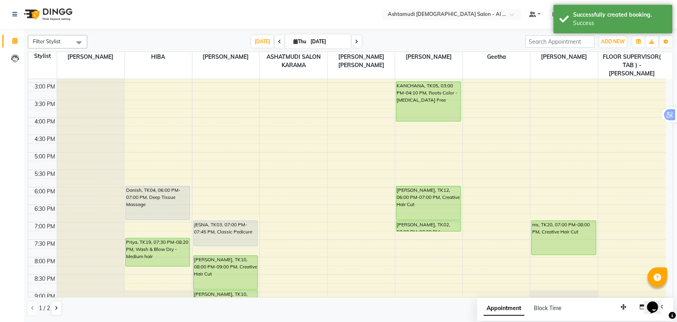
scroll to position [259, 0]
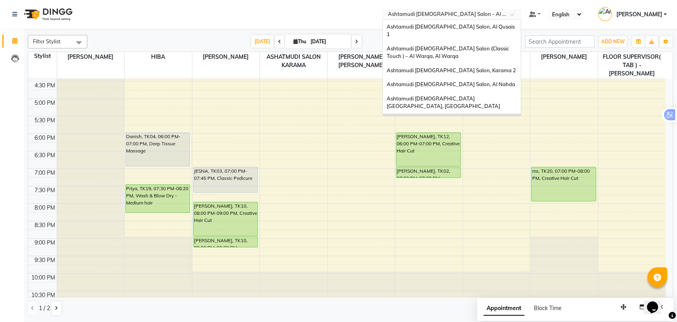
click at [470, 11] on input "text" at bounding box center [443, 15] width 115 height 8
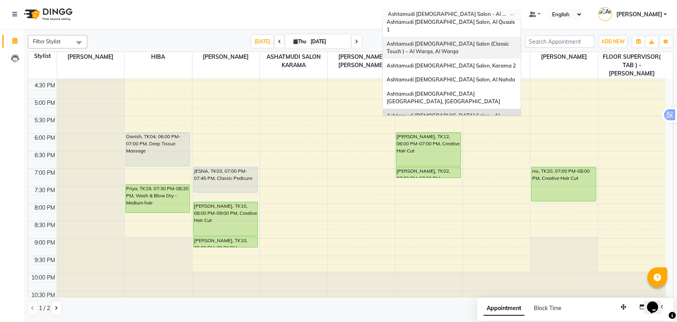
click at [460, 42] on div "Ashtamudi [DEMOGRAPHIC_DATA] Salon (Classic Touch ) – Al Warqa, Al Warqa" at bounding box center [452, 48] width 138 height 22
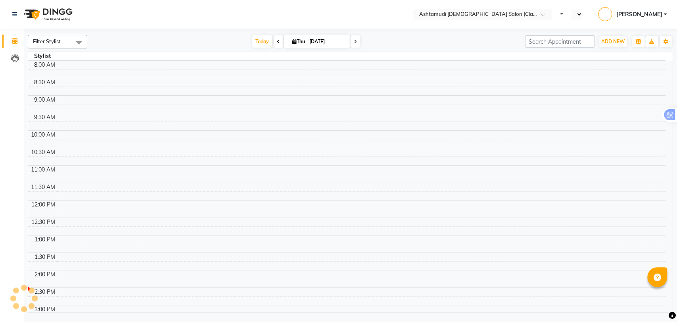
select select "en"
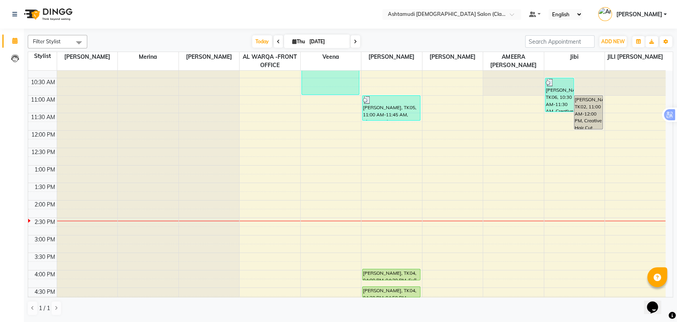
scroll to position [39, 0]
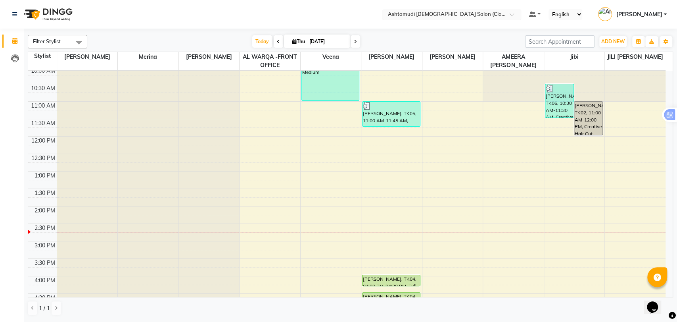
click at [452, 15] on input "text" at bounding box center [443, 15] width 115 height 8
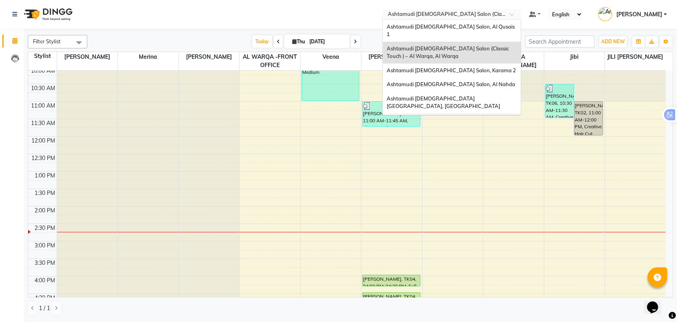
click at [501, 117] on span "Ashtamudi [DEMOGRAPHIC_DATA] Salon - Al Karama, [GEOGRAPHIC_DATA] -[GEOGRAPHIC_…" at bounding box center [444, 128] width 114 height 22
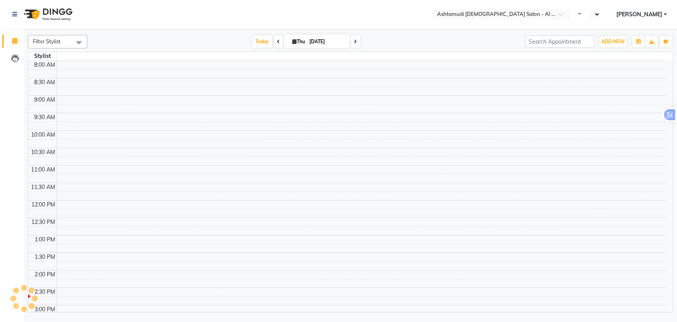
select select "en"
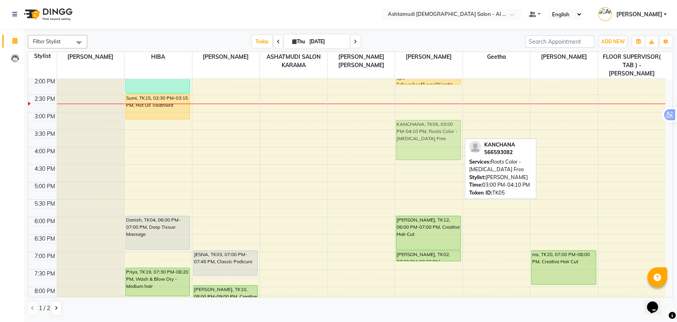
drag, startPoint x: 414, startPoint y: 109, endPoint x: 416, endPoint y: 119, distance: 10.5
click at [416, 119] on div "pooja, TK14, 12:30 PM-01:30 PM, Creative Hair Cut Smita, TK17, 01:30 PM-02:15 P…" at bounding box center [428, 147] width 67 height 488
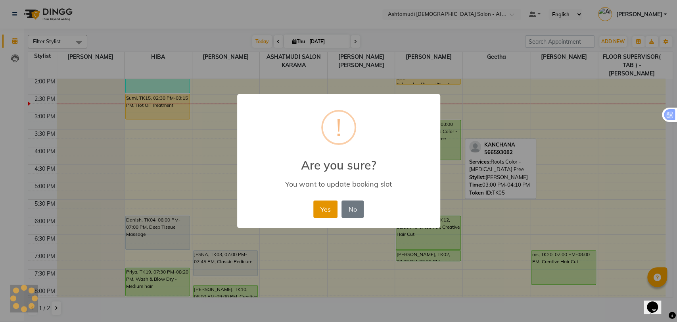
click at [325, 207] on button "Yes" at bounding box center [325, 208] width 24 height 17
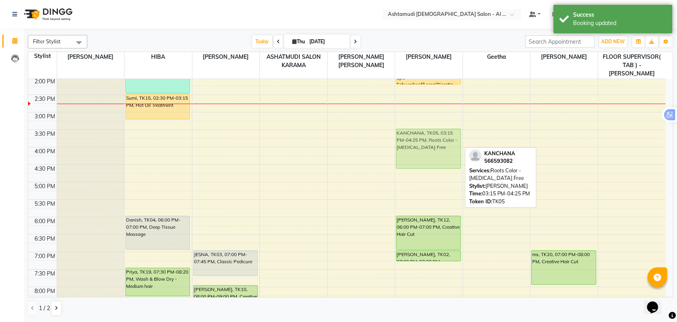
drag, startPoint x: 426, startPoint y: 119, endPoint x: 427, endPoint y: 131, distance: 12.3
click at [427, 131] on div "pooja, TK14, 12:30 PM-01:30 PM, Creative Hair Cut Smita, TK17, 01:30 PM-02:15 P…" at bounding box center [428, 147] width 67 height 488
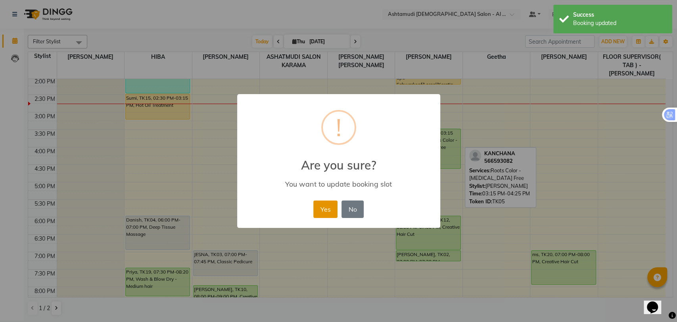
click at [330, 209] on button "Yes" at bounding box center [325, 208] width 24 height 17
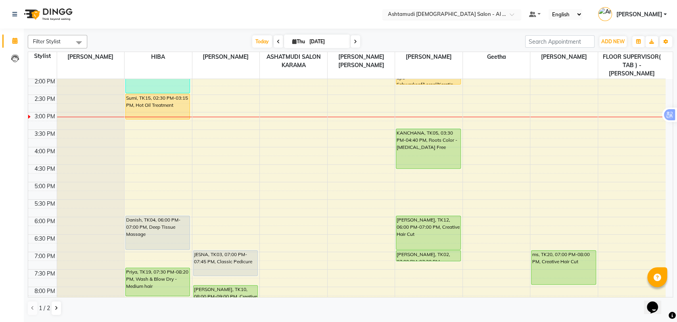
click at [480, 15] on input "text" at bounding box center [443, 15] width 115 height 8
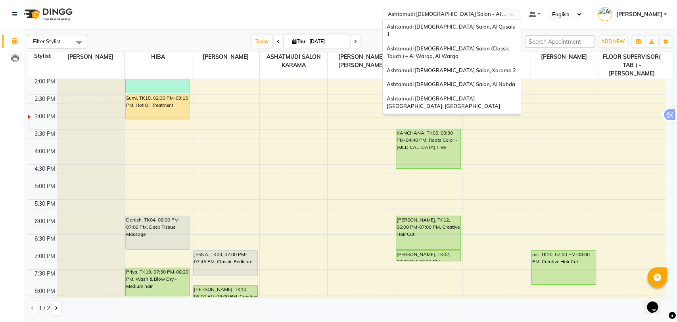
scroll to position [5, 0]
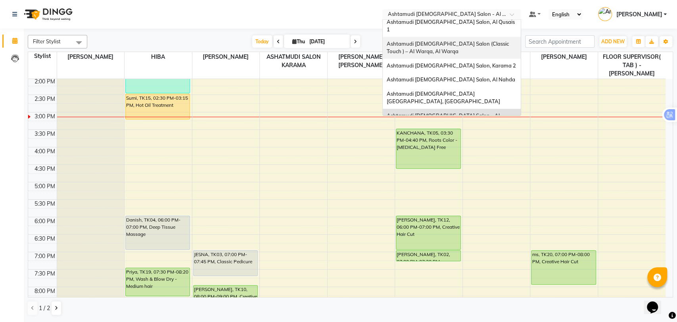
click at [448, 40] on span "Ashtamudi [DEMOGRAPHIC_DATA] Salon (Classic Touch ) – Al Warqa, Al Warqa" at bounding box center [448, 47] width 123 height 14
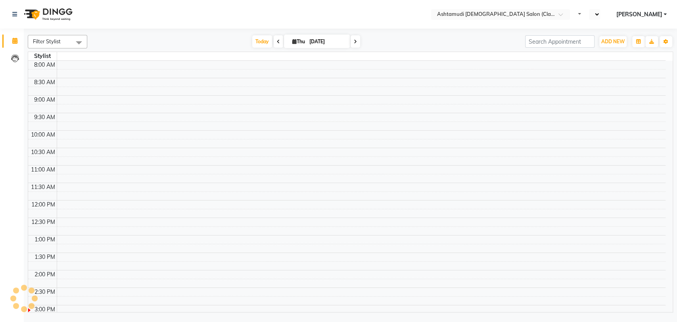
select select "en"
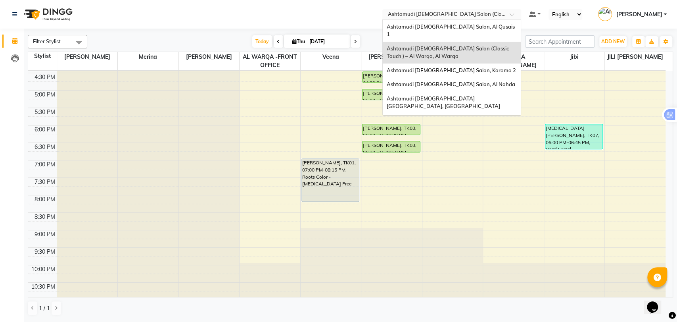
click at [494, 13] on input "text" at bounding box center [443, 15] width 115 height 8
click at [473, 26] on span "Ashtamudi [DEMOGRAPHIC_DATA] Salon, Al Qusais 1" at bounding box center [451, 30] width 129 height 14
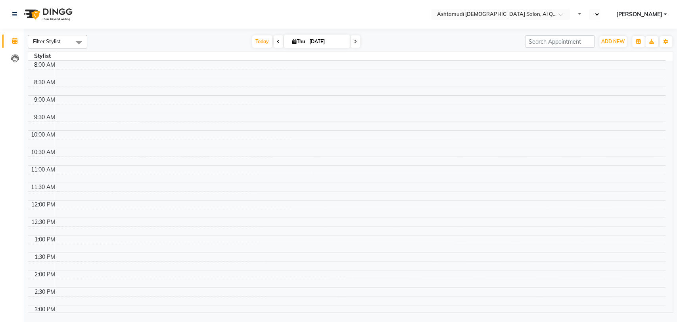
select select "en"
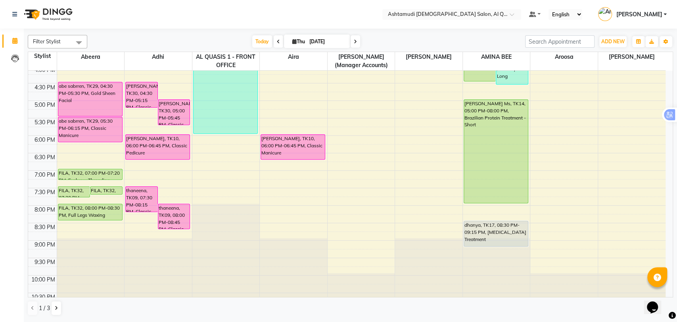
scroll to position [259, 0]
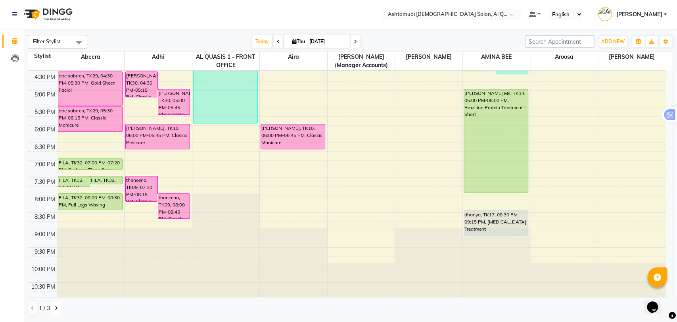
click at [57, 307] on icon at bounding box center [56, 307] width 3 height 5
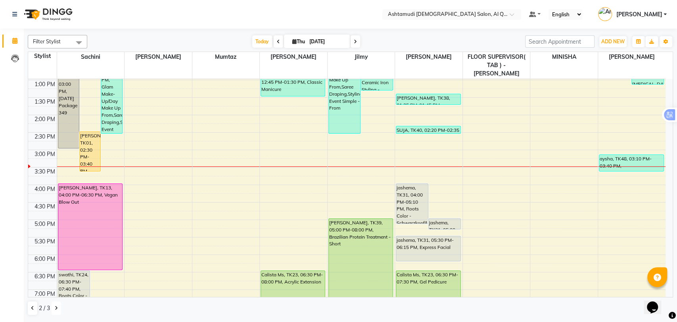
scroll to position [171, 0]
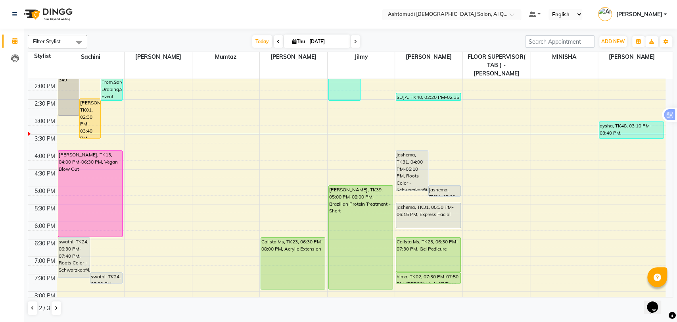
click at [473, 12] on input "text" at bounding box center [443, 15] width 115 height 8
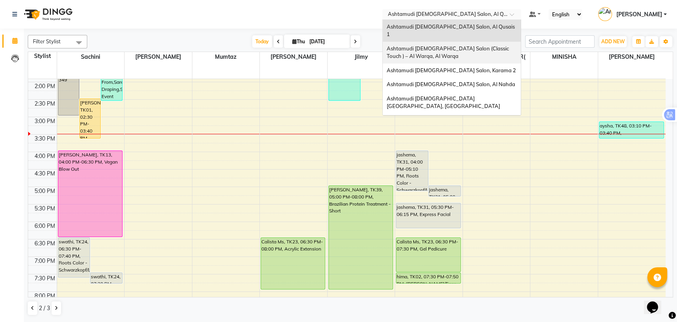
click at [462, 46] on div "Ashtamudi [DEMOGRAPHIC_DATA] Salon (Classic Touch ) – Al Warqa, Al Warqa" at bounding box center [452, 53] width 138 height 22
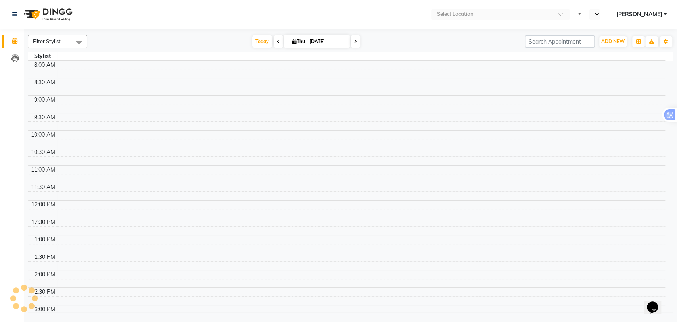
select select "en"
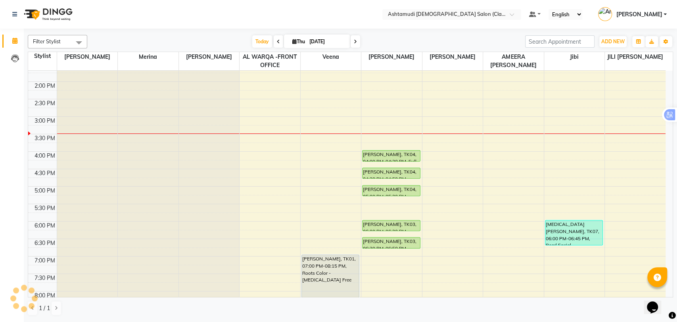
scroll to position [176, 0]
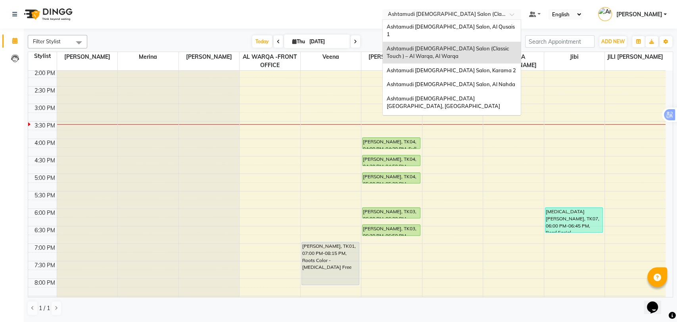
click at [494, 13] on input "text" at bounding box center [443, 15] width 115 height 8
click at [463, 24] on span "Ashtamudi [DEMOGRAPHIC_DATA] Salon, Al Qusais 1" at bounding box center [451, 30] width 129 height 14
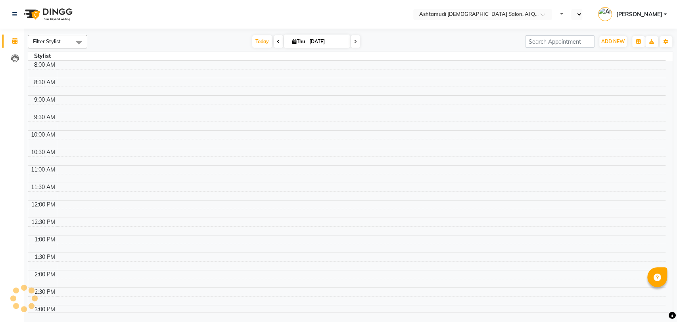
select select "en"
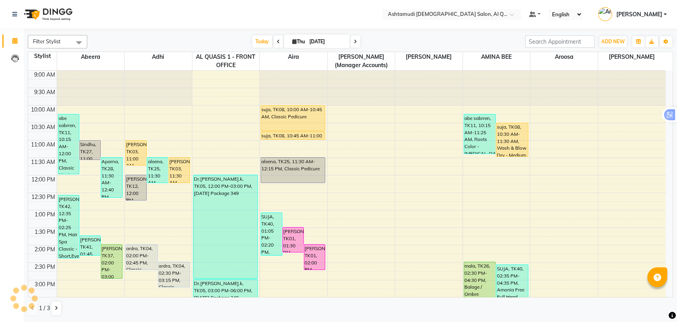
click at [340, 41] on input "[DATE]" at bounding box center [327, 42] width 40 height 12
select select "9"
select select "2025"
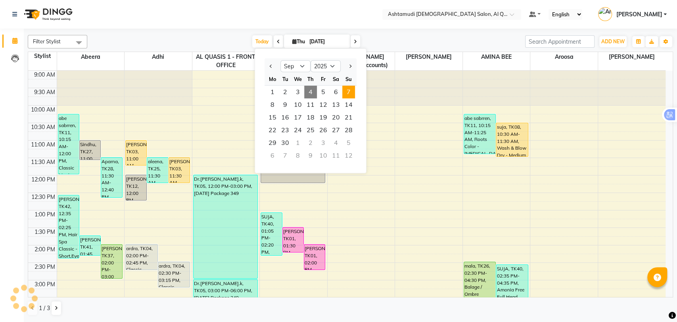
click at [345, 92] on span "7" at bounding box center [348, 92] width 13 height 13
type input "[DATE]"
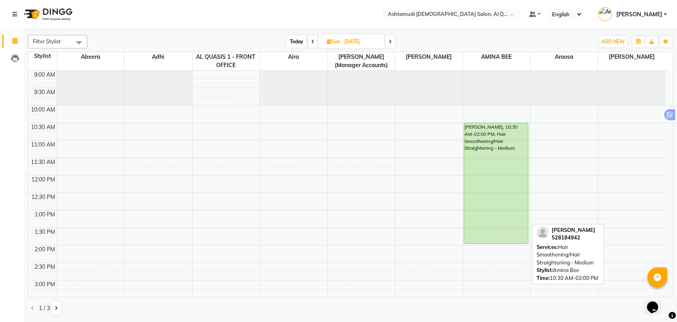
click at [484, 136] on div "Nihita, 10:30 AM-02:00 PM, Hair Smoothening/Hair Straightening - Medium" at bounding box center [496, 183] width 64 height 120
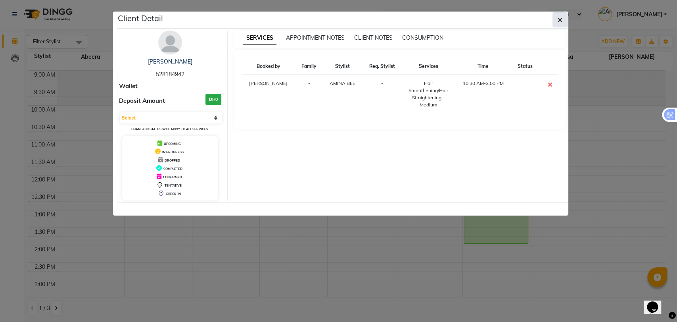
click at [556, 20] on button "button" at bounding box center [560, 19] width 15 height 15
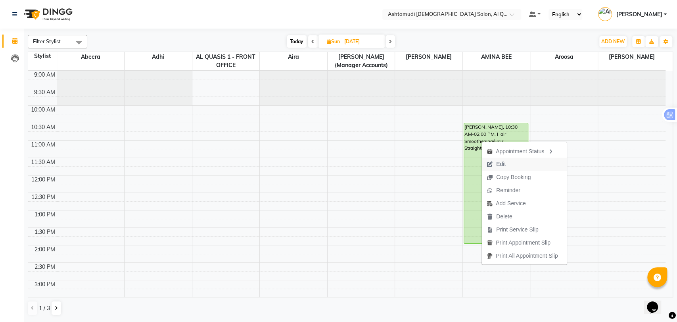
click at [501, 169] on span "Edit" at bounding box center [496, 163] width 29 height 13
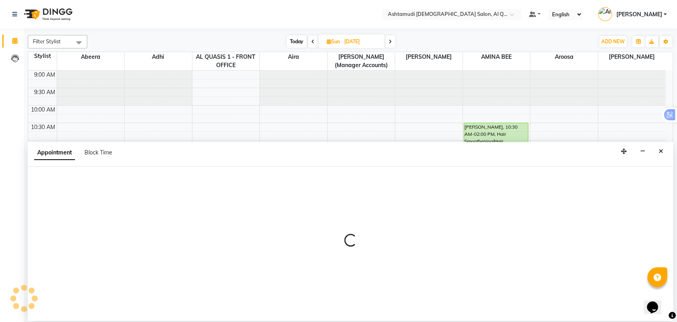
select select "tentative"
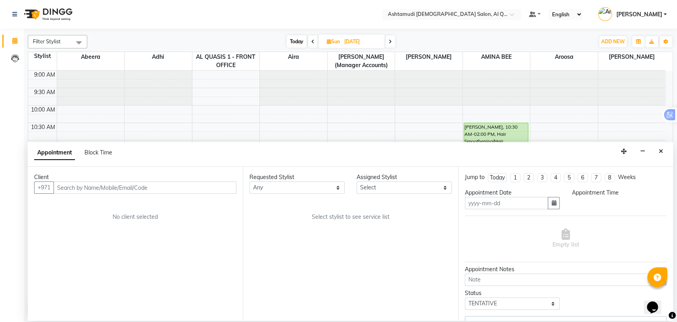
type input "07-09-2025"
select select "upcoming"
select select "630"
select select "87645"
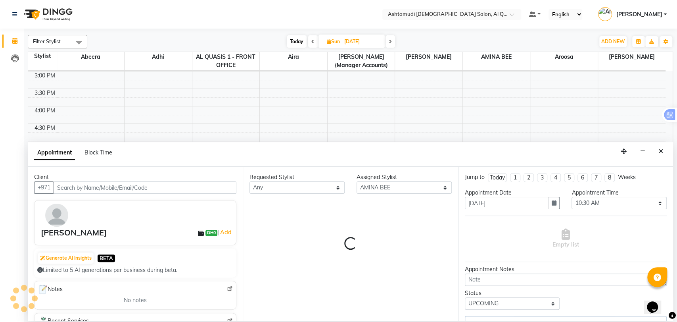
select select "3408"
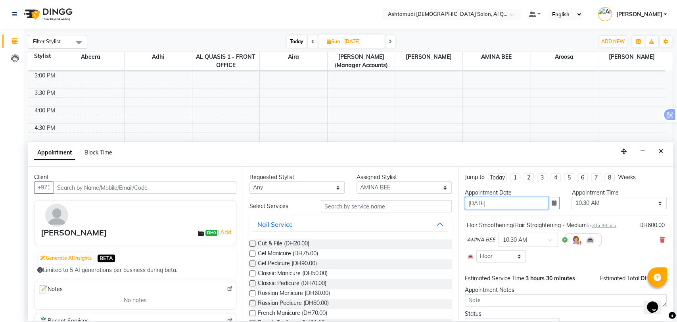
click at [505, 206] on input "07-09-2025" at bounding box center [507, 203] width 84 height 12
click at [551, 204] on icon "button" at bounding box center [553, 203] width 5 height 6
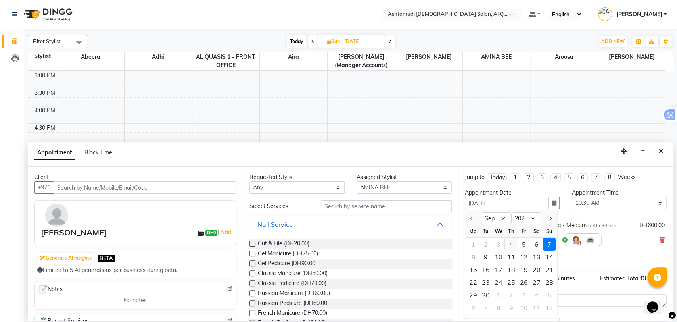
click at [509, 242] on div "4" at bounding box center [511, 244] width 13 height 13
type input "[DATE]"
select select "630"
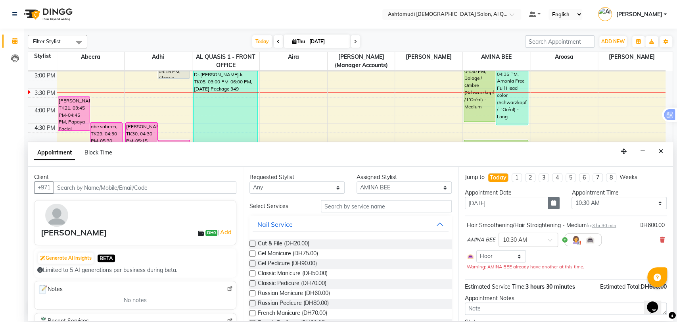
click at [551, 203] on icon "button" at bounding box center [553, 203] width 5 height 6
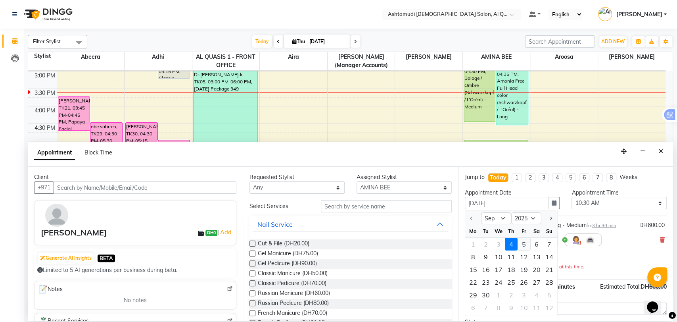
click at [519, 241] on div "5" at bounding box center [524, 244] width 13 height 13
type input "[DATE]"
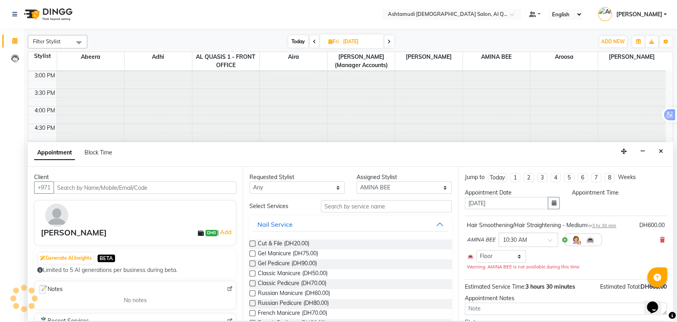
scroll to position [0, 0]
click at [595, 203] on select "Select 10:00 AM 10:30 AM 11:00 AM 11:30 AM 12:00 PM 12:30 PM 01:00 PM 01:30 PM …" at bounding box center [619, 203] width 95 height 12
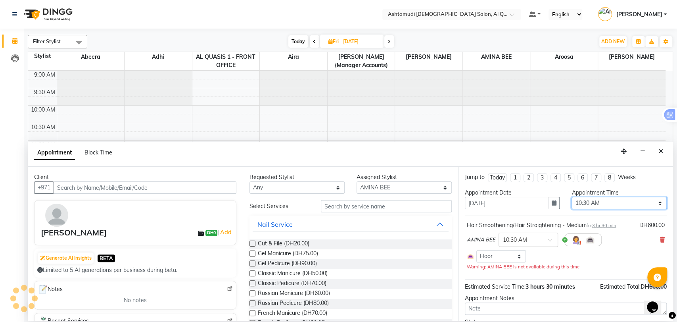
scroll to position [209, 0]
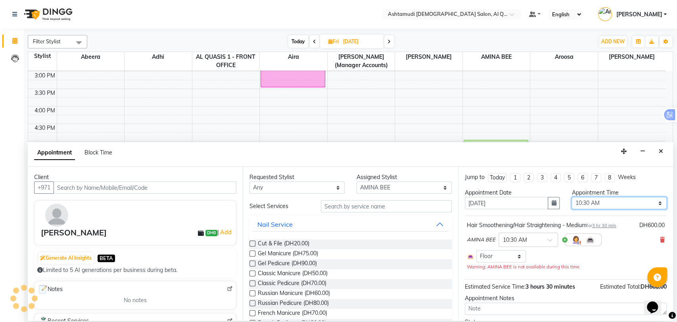
select select "1020"
click at [572, 197] on select "Select 10:00 AM 10:30 AM 11:00 AM 11:30 AM 12:00 PM 12:30 PM 01:00 PM 01:30 PM …" at bounding box center [619, 203] width 95 height 12
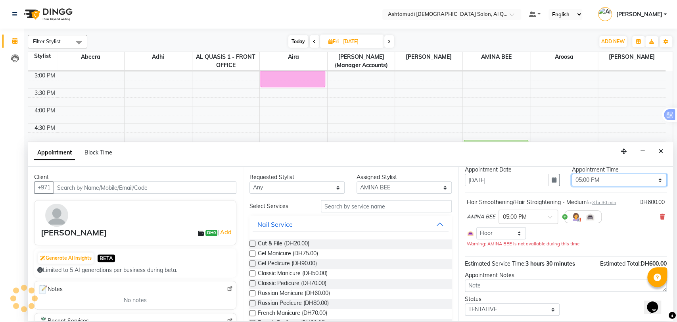
scroll to position [44, 0]
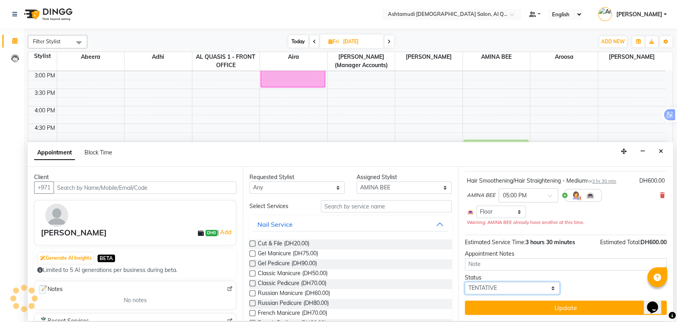
click at [518, 284] on select "Select TENTATIVE CONFIRM UPCOMING" at bounding box center [512, 288] width 95 height 12
select select "upcoming"
click at [465, 282] on select "Select TENTATIVE CONFIRM UPCOMING" at bounding box center [512, 288] width 95 height 12
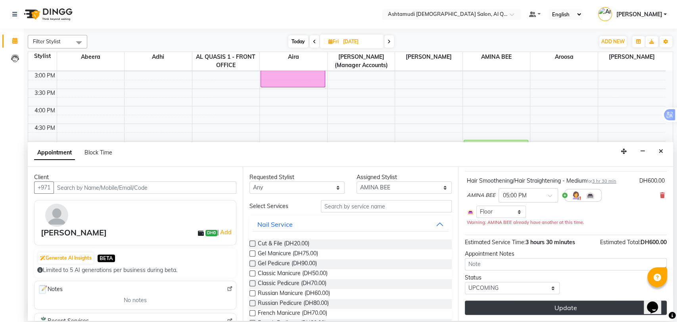
click at [526, 313] on button "Update" at bounding box center [566, 307] width 202 height 14
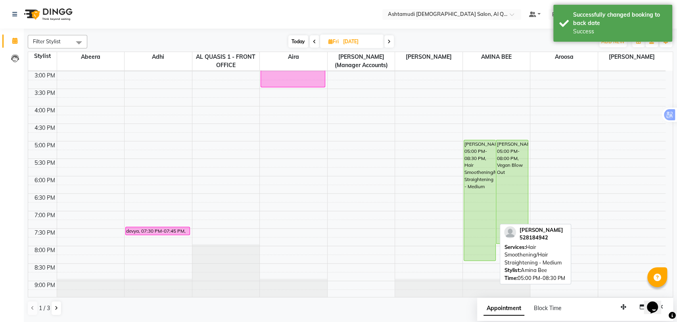
click at [473, 169] on div "Nihita, 05:00 PM-08:30 PM, Hair Smoothening/Hair Straightening - Medium" at bounding box center [480, 200] width 32 height 120
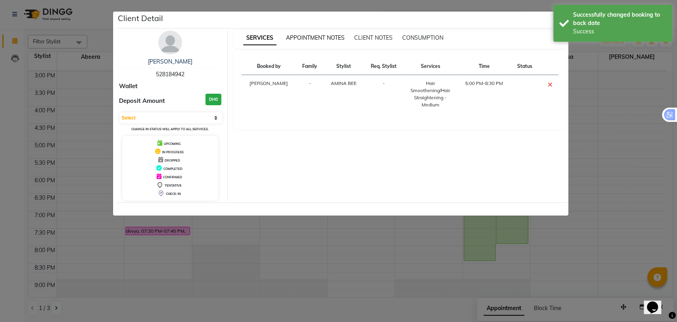
click at [317, 38] on span "APPOINTMENT NOTES" at bounding box center [315, 37] width 59 height 7
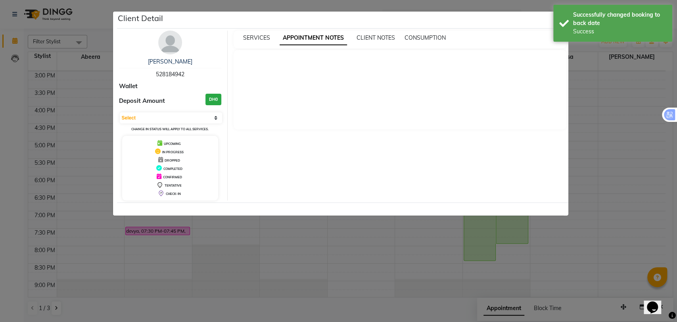
click at [534, 19] on div "Client Detail" at bounding box center [342, 20] width 451 height 17
click at [540, 81] on div at bounding box center [400, 89] width 333 height 79
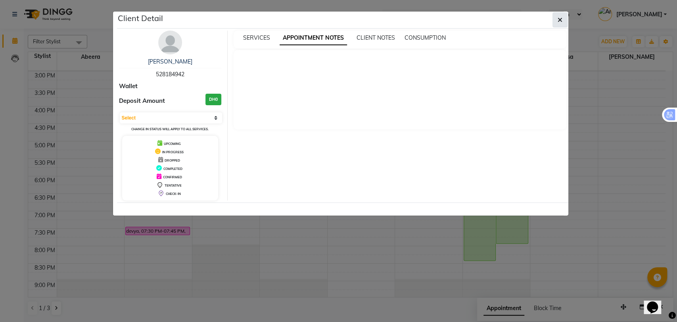
click at [556, 19] on button "button" at bounding box center [560, 19] width 15 height 15
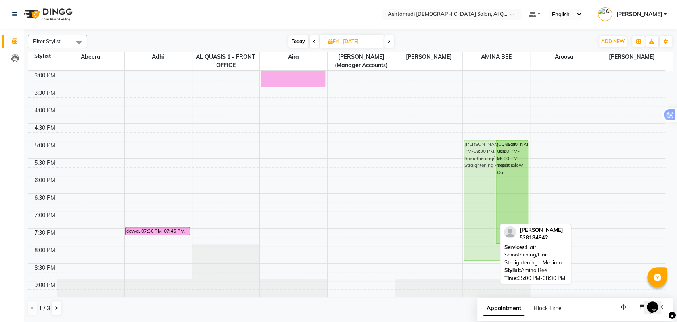
drag, startPoint x: 476, startPoint y: 169, endPoint x: 468, endPoint y: 167, distance: 7.9
click at [468, 167] on div "NAZREEN, 10:00 AM-11:10 AM, Roots Color - Schwarzkopf/L’Oréal Ronal, 11:00 AM-1…" at bounding box center [496, 106] width 67 height 488
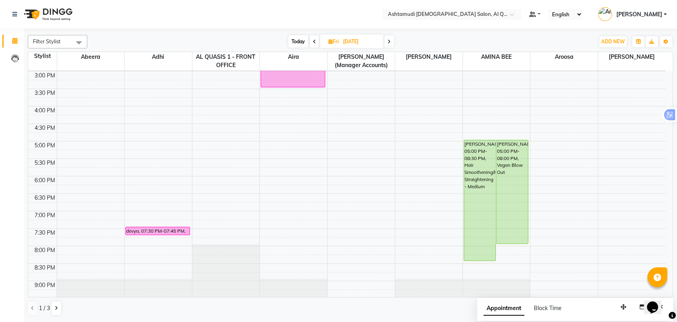
click at [297, 42] on span "Today" at bounding box center [298, 41] width 20 height 12
type input "[DATE]"
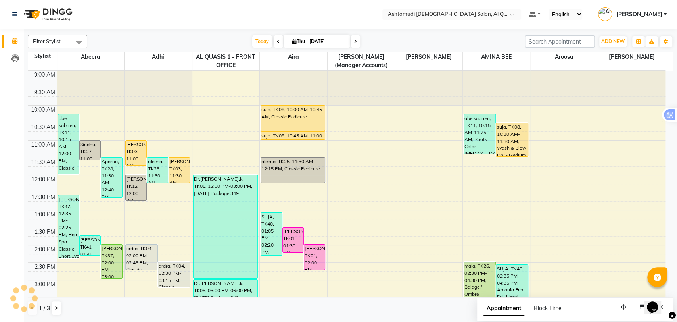
scroll to position [220, 0]
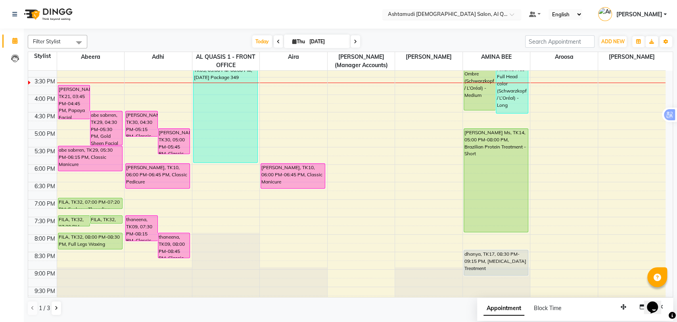
click at [457, 15] on input "text" at bounding box center [443, 15] width 115 height 8
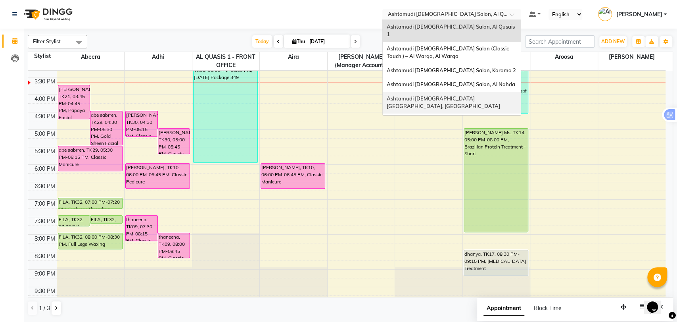
click at [484, 95] on span "Ashtamudi [DEMOGRAPHIC_DATA] [GEOGRAPHIC_DATA], [GEOGRAPHIC_DATA]" at bounding box center [443, 102] width 113 height 14
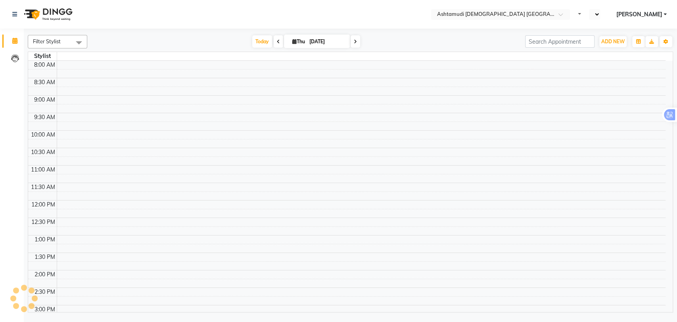
select select "en"
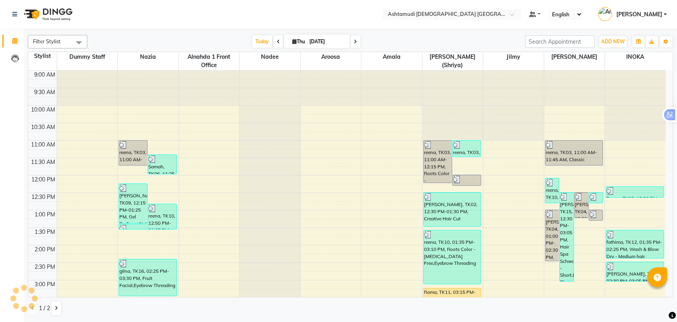
click at [355, 42] on icon at bounding box center [355, 41] width 3 height 5
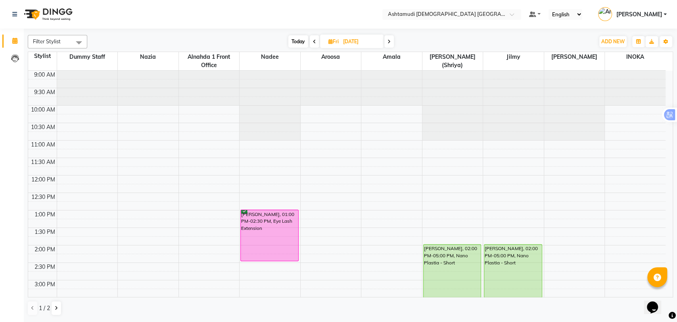
click at [298, 43] on span "Today" at bounding box center [298, 41] width 20 height 12
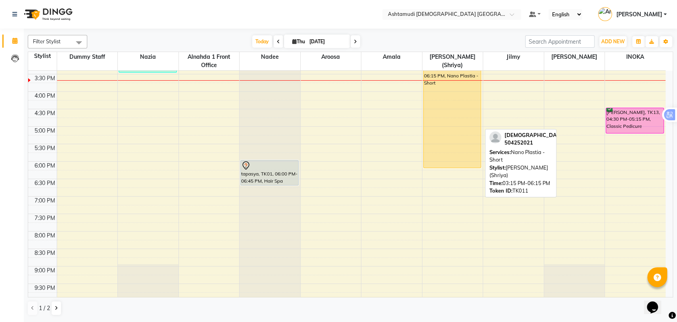
scroll to position [171, 0]
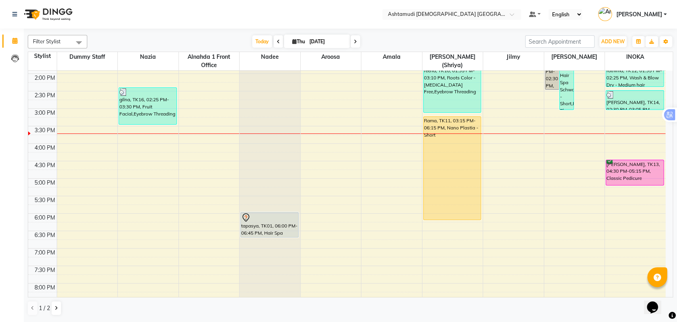
click at [354, 41] on icon at bounding box center [355, 41] width 3 height 5
type input "[DATE]"
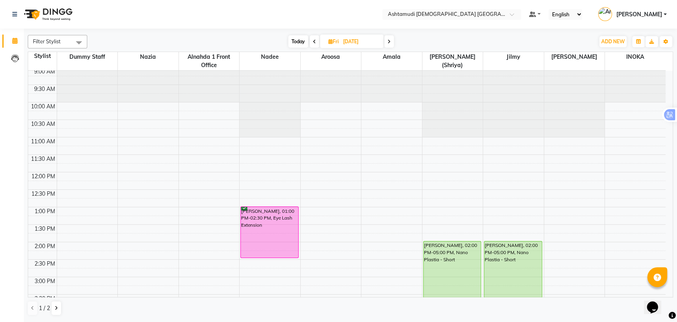
scroll to position [0, 0]
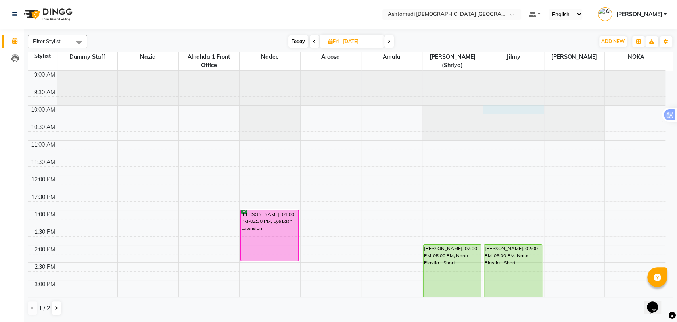
drag, startPoint x: 510, startPoint y: 110, endPoint x: 507, endPoint y: 106, distance: 4.3
click at [509, 71] on div at bounding box center [513, 71] width 61 height 0
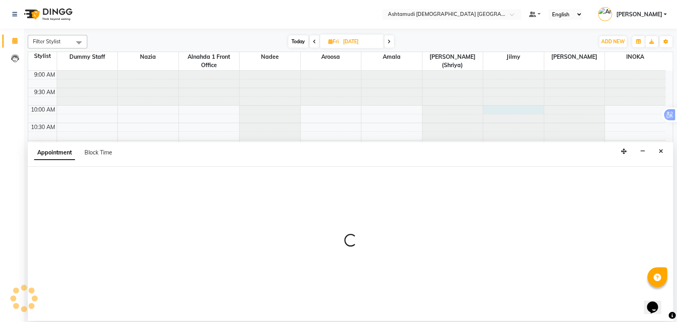
select select "tentative"
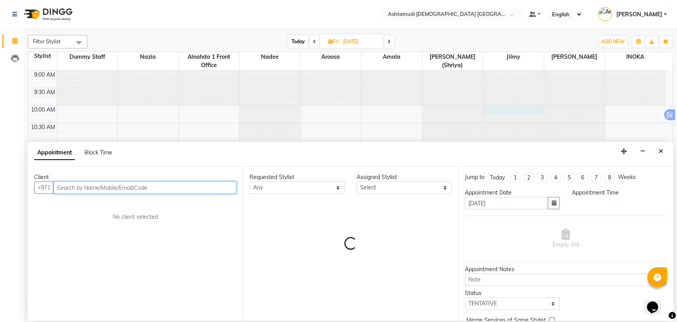
select select "600"
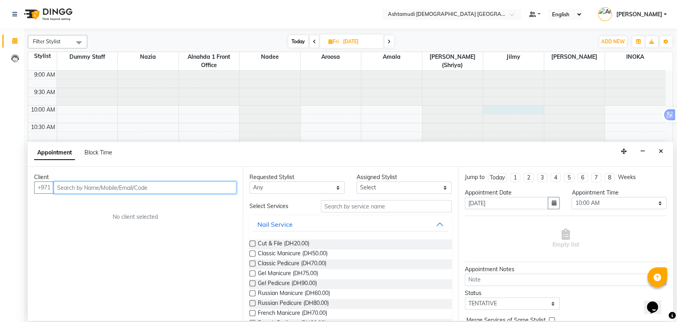
click at [112, 185] on input "text" at bounding box center [145, 187] width 183 height 12
type input "568005324"
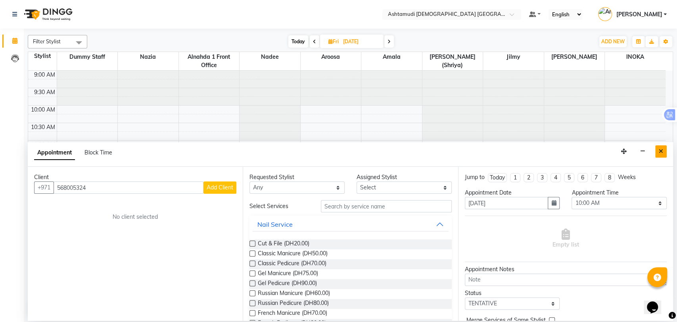
click at [659, 149] on icon "Close" at bounding box center [661, 151] width 4 height 6
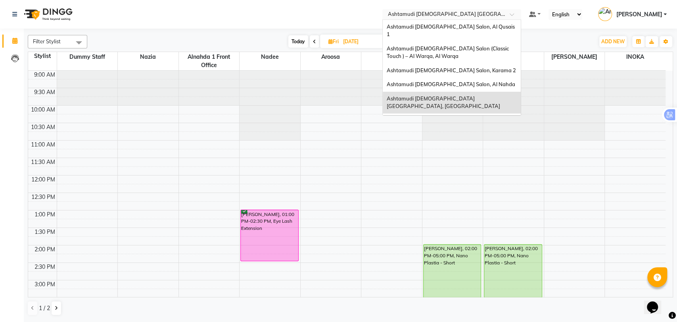
click at [484, 10] on div "Select Location × Ashtamudi Ladies Salon Sahara Center, Dubai" at bounding box center [451, 14] width 139 height 11
click at [474, 27] on span "Ashtamudi [DEMOGRAPHIC_DATA] Salon, Al Qusais 1" at bounding box center [451, 30] width 129 height 14
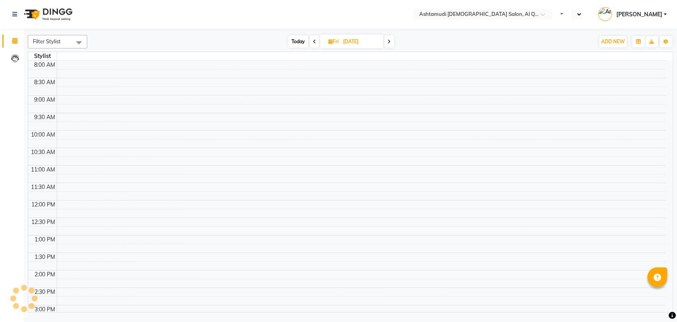
select select "en"
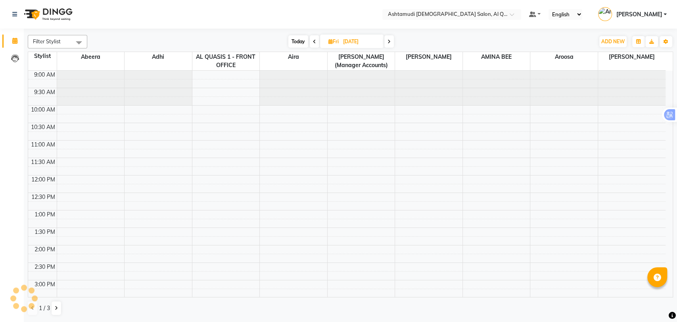
click at [302, 39] on span "Today" at bounding box center [298, 41] width 20 height 12
type input "[DATE]"
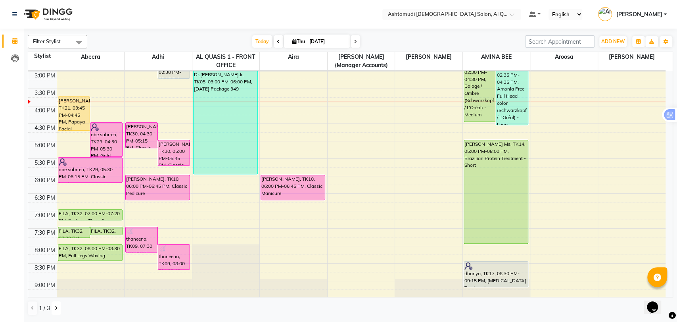
click at [58, 305] on button at bounding box center [57, 307] width 10 height 13
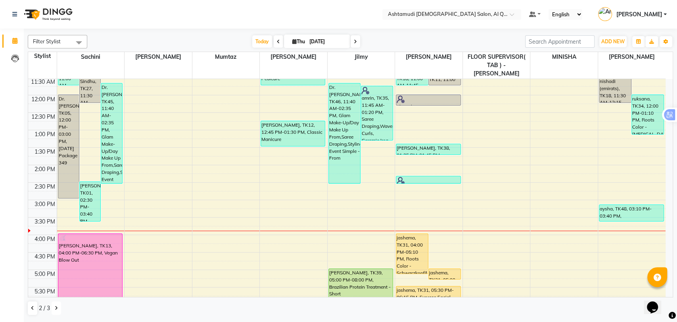
scroll to position [220, 0]
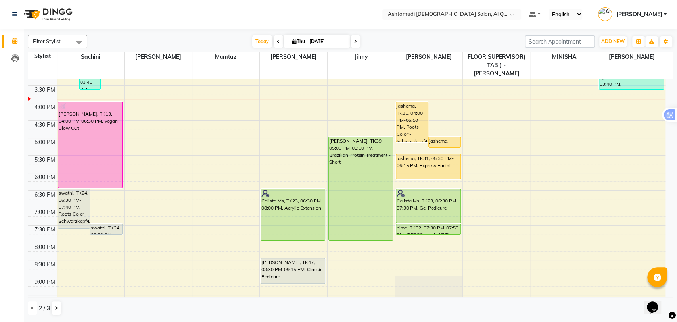
click at [32, 307] on icon at bounding box center [32, 307] width 3 height 5
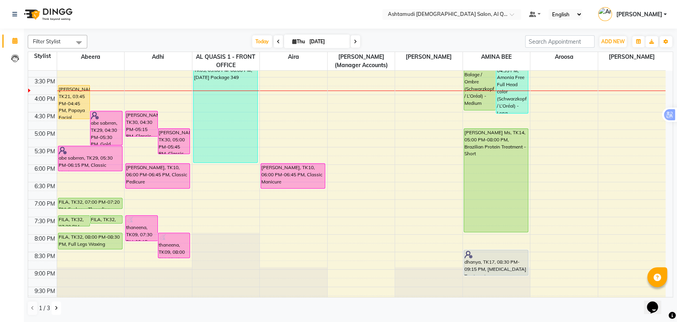
click at [55, 313] on button at bounding box center [57, 307] width 10 height 13
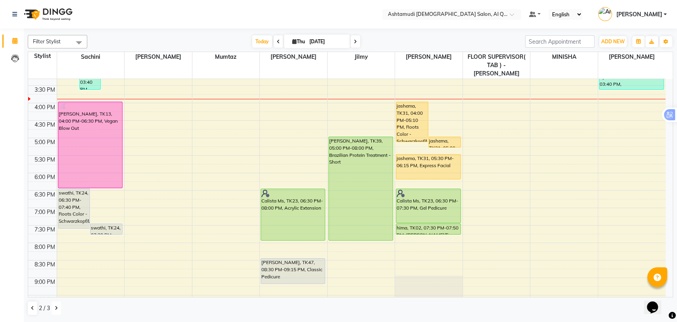
click at [57, 309] on icon at bounding box center [56, 307] width 3 height 5
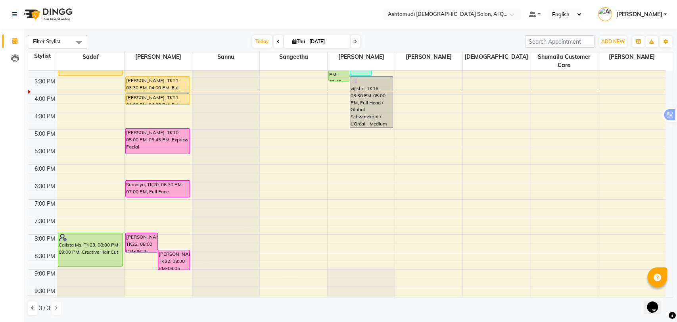
click at [81, 133] on div "9:00 AM 9:30 AM 10:00 AM 10:30 AM 11:00 AM 11:30 AM 12:00 PM 12:30 PM 1:00 PM 1…" at bounding box center [347, 94] width 638 height 488
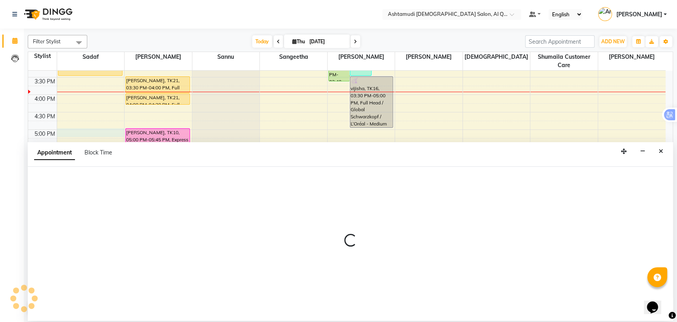
select select "53705"
select select "tentative"
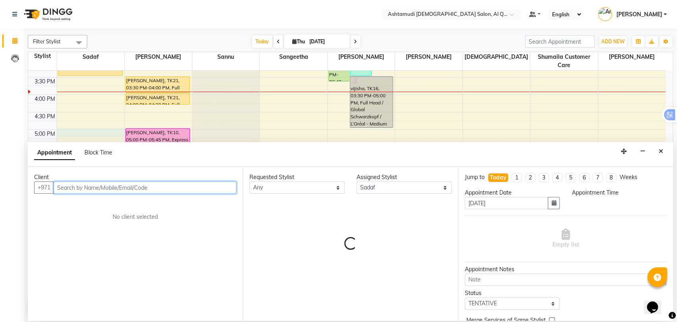
select select "1020"
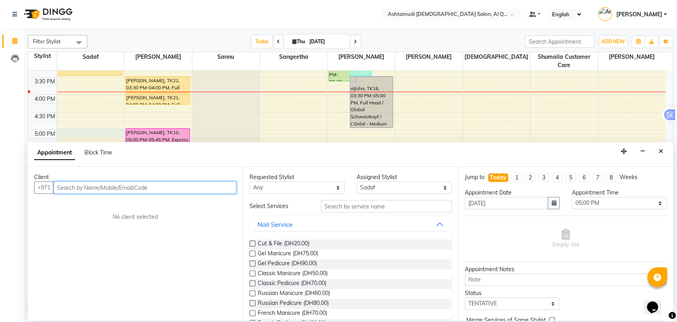
click at [108, 189] on input "text" at bounding box center [145, 187] width 183 height 12
paste input "0555827677"
click at [60, 188] on input "0555827677" at bounding box center [129, 187] width 150 height 12
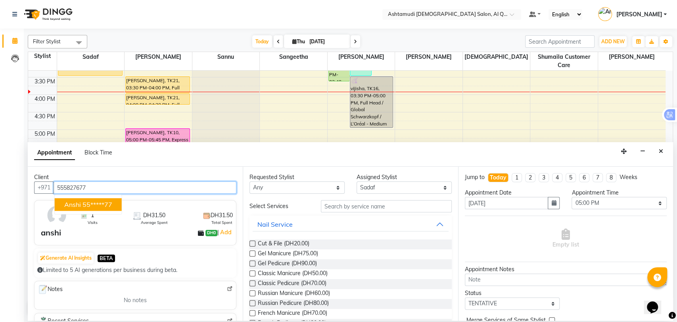
click at [119, 205] on button "anshi 55*****77" at bounding box center [88, 204] width 67 height 13
type input "55*****77"
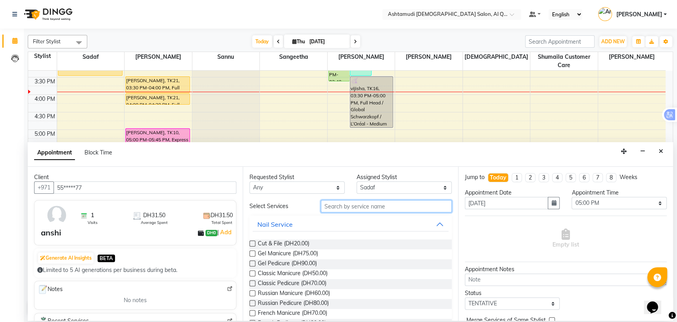
click at [359, 205] on input "text" at bounding box center [386, 206] width 131 height 12
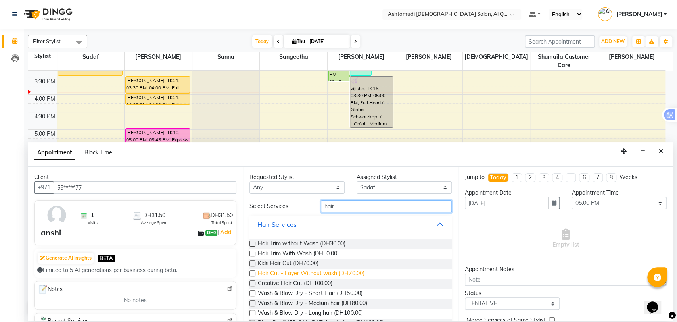
type input "hair"
click at [317, 274] on span "Hair Cut - Layer Without wash (DH70.00)" at bounding box center [311, 274] width 106 height 10
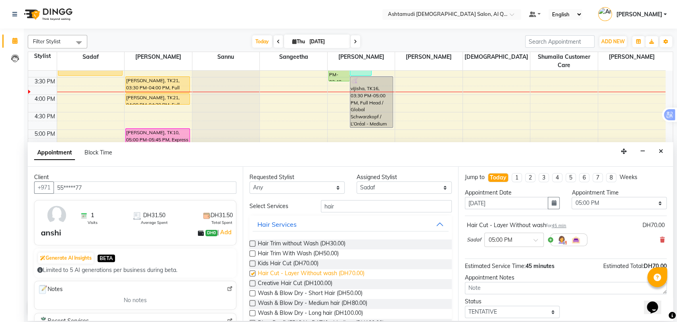
checkbox input "false"
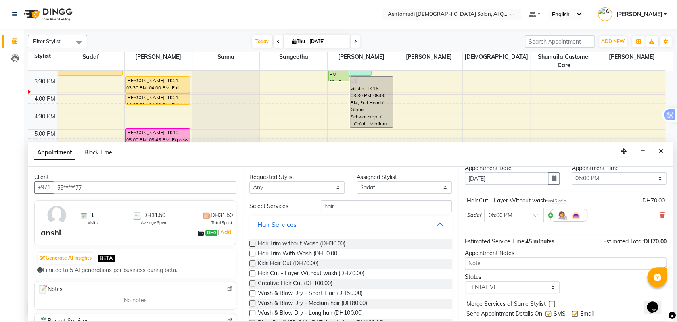
scroll to position [47, 0]
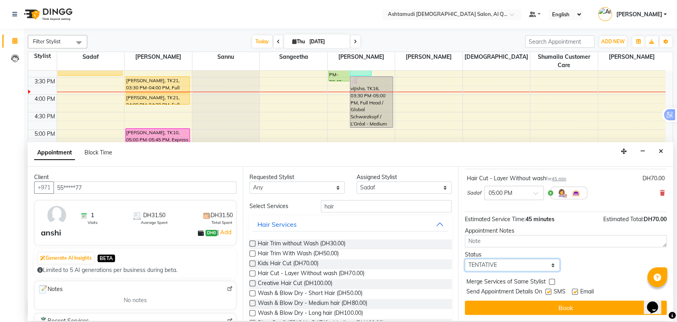
click at [492, 264] on select "Select TENTATIVE CONFIRM CHECK-IN UPCOMING" at bounding box center [512, 265] width 95 height 12
select select "upcoming"
click at [465, 259] on select "Select TENTATIVE CONFIRM CHECK-IN UPCOMING" at bounding box center [512, 265] width 95 height 12
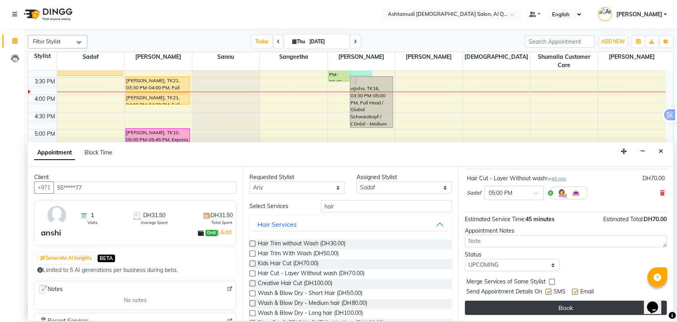
click at [565, 312] on button "Book" at bounding box center [566, 307] width 202 height 14
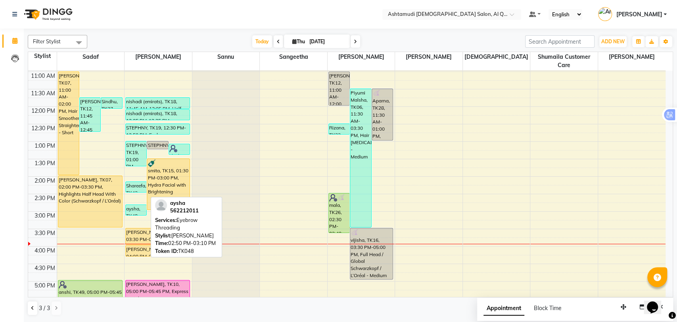
scroll to position [176, 0]
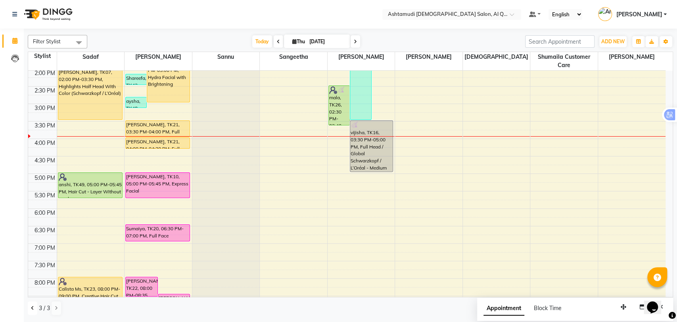
click at [31, 309] on icon at bounding box center [32, 307] width 3 height 5
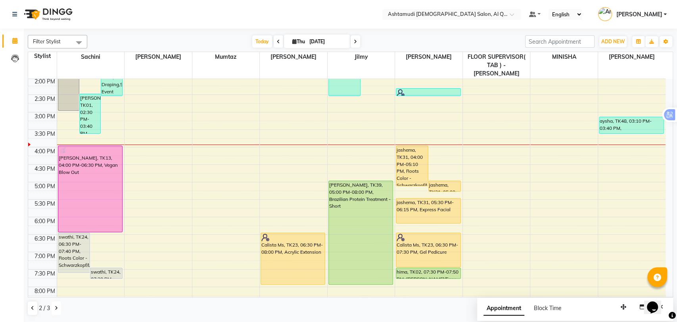
click at [57, 305] on icon at bounding box center [56, 307] width 3 height 5
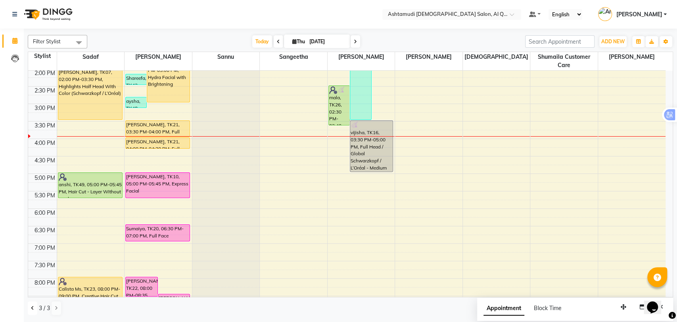
click at [28, 303] on button at bounding box center [33, 307] width 10 height 13
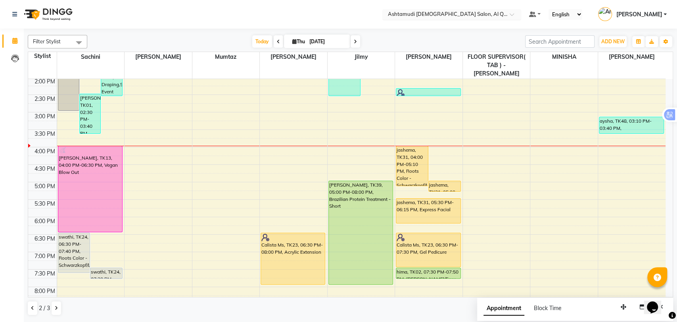
click at [475, 12] on input "text" at bounding box center [443, 15] width 115 height 8
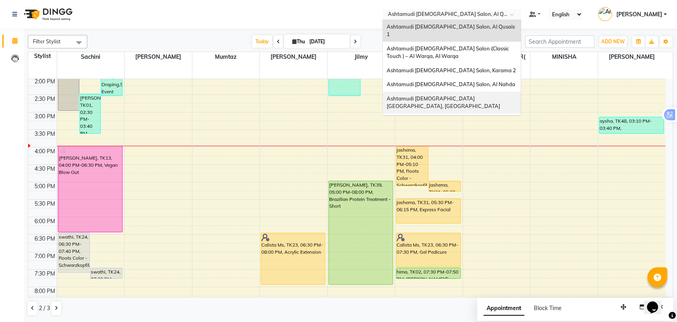
click at [494, 96] on div "Ashtamudi [DEMOGRAPHIC_DATA] [GEOGRAPHIC_DATA], [GEOGRAPHIC_DATA]" at bounding box center [452, 103] width 138 height 22
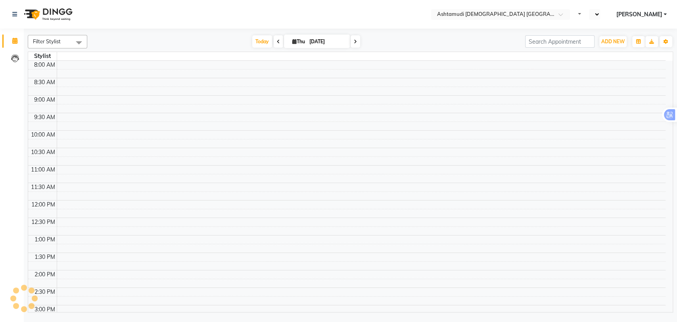
select select "en"
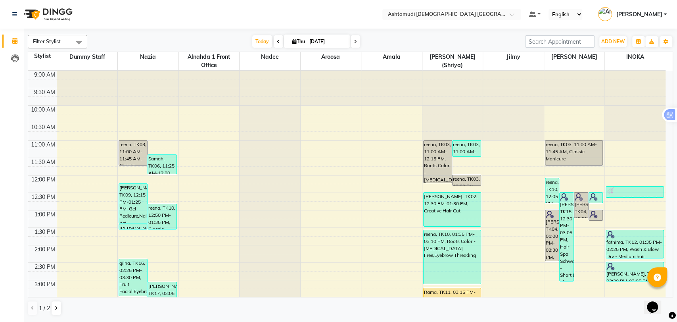
click at [354, 42] on icon at bounding box center [355, 41] width 3 height 5
type input "[DATE]"
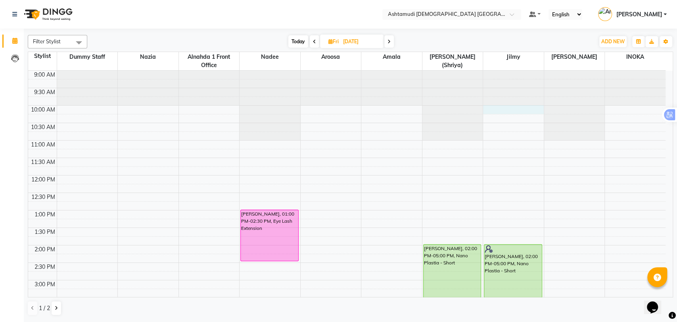
click at [501, 109] on div "9:00 AM 9:30 AM 10:00 AM 10:30 AM 11:00 AM 11:30 AM 12:00 PM 12:30 PM 1:00 PM 1…" at bounding box center [347, 315] width 638 height 488
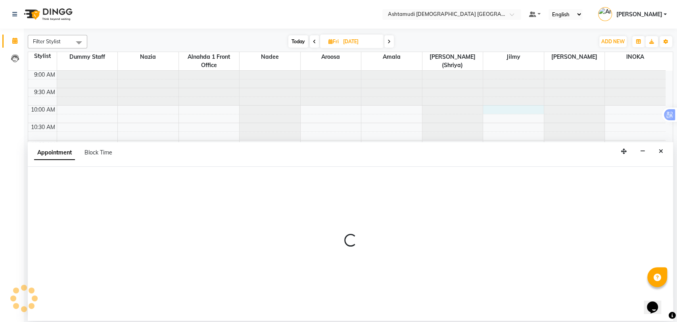
select select "600"
select select "tentative"
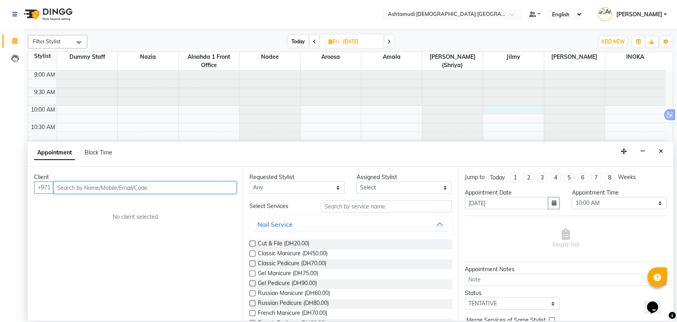
click at [102, 187] on input "text" at bounding box center [145, 187] width 183 height 12
paste input "[PERSON_NAME] [PERSON_NAME]"
click at [136, 190] on input "[PERSON_NAME] [PERSON_NAME]" at bounding box center [129, 187] width 150 height 12
type input "S"
type input "568005324"
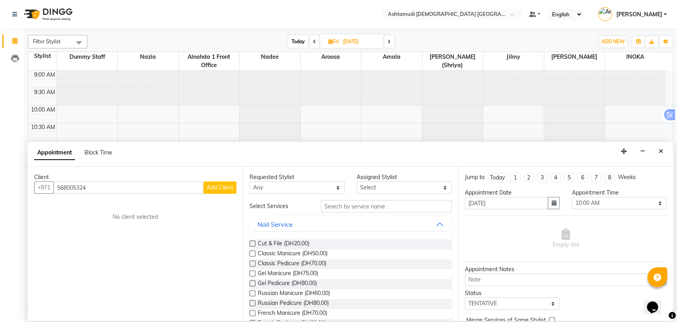
click at [221, 188] on span "Add Client" at bounding box center [220, 187] width 27 height 7
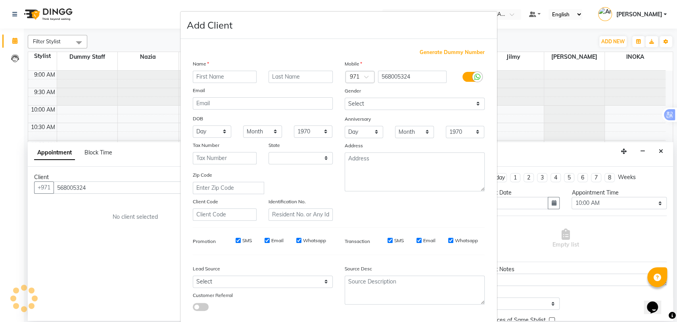
select select "3798"
click at [234, 74] on input "text" at bounding box center [225, 77] width 64 height 12
drag, startPoint x: 221, startPoint y: 75, endPoint x: 245, endPoint y: 76, distance: 23.4
click at [245, 76] on input "[PERSON_NAME] [PERSON_NAME]" at bounding box center [225, 77] width 64 height 12
click at [209, 74] on input "[PERSON_NAME] [PERSON_NAME]" at bounding box center [225, 77] width 64 height 12
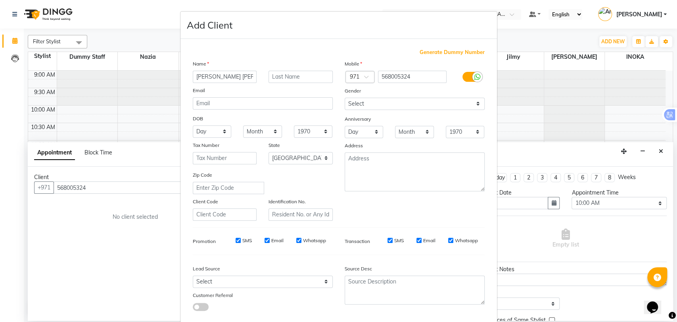
drag, startPoint x: 208, startPoint y: 76, endPoint x: 242, endPoint y: 79, distance: 34.6
click at [242, 79] on input "[PERSON_NAME] [PERSON_NAME]" at bounding box center [225, 77] width 64 height 12
type input "[PERSON_NAME] [PERSON_NAME]"
click at [298, 75] on input "text" at bounding box center [301, 77] width 64 height 12
paste input "[PERSON_NAME]"
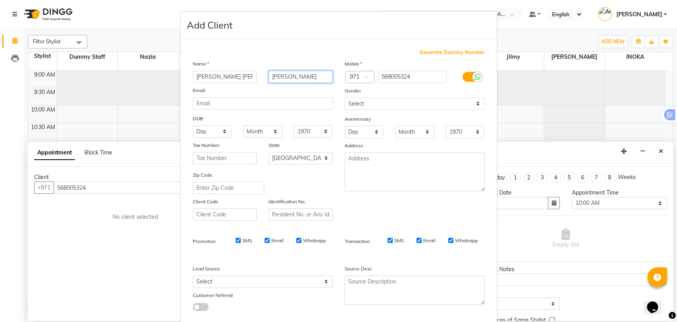
type input "[PERSON_NAME]"
click at [243, 73] on input "Steffy Ben Chacko" at bounding box center [225, 77] width 64 height 12
type input "Steffy"
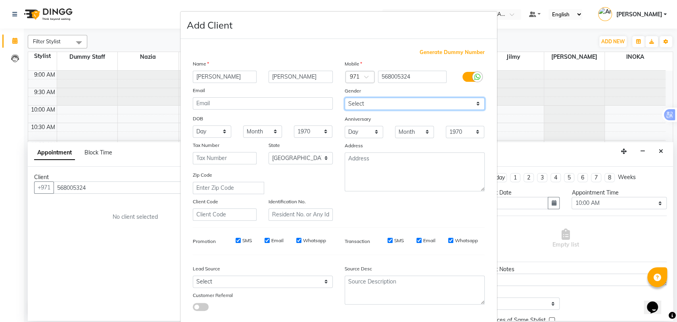
click at [396, 105] on select "Select Male Female Other Prefer Not To Say" at bounding box center [415, 104] width 140 height 12
select select "female"
click at [345, 98] on select "Select Male Female Other Prefer Not To Say" at bounding box center [415, 104] width 140 height 12
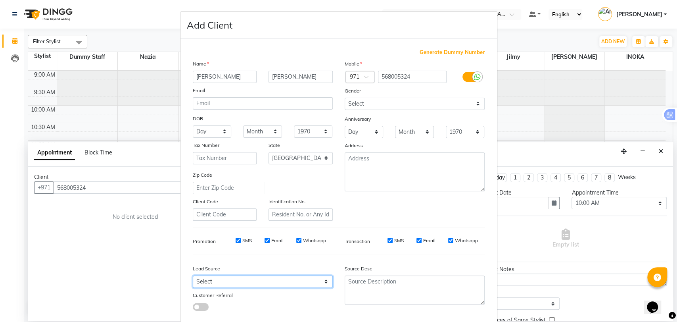
click at [298, 281] on select "Select Walk-in Referral Internet Friend Word of Mouth Advertisement Facebook Ju…" at bounding box center [263, 281] width 140 height 12
select select "49769"
click at [193, 275] on select "Select Walk-in Referral Internet Friend Word of Mouth Advertisement Facebook Ju…" at bounding box center [263, 281] width 140 height 12
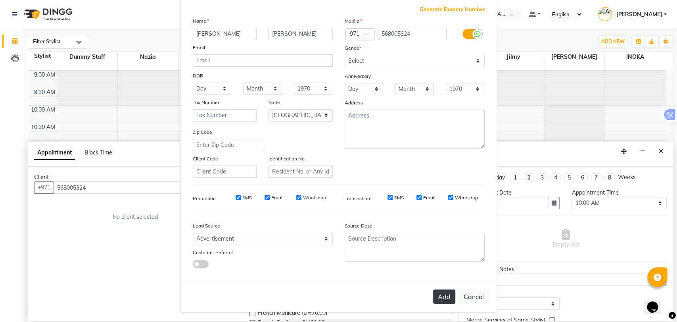
click at [435, 293] on button "Add" at bounding box center [444, 296] width 22 height 14
type input "56*****24"
select select
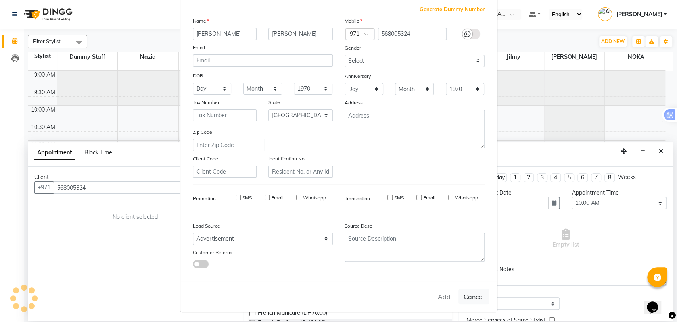
select select "null"
select select
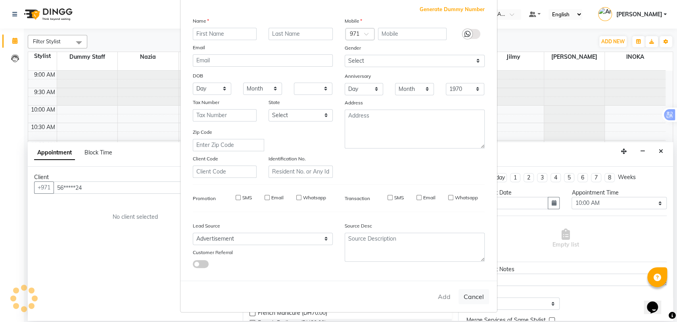
checkbox input "false"
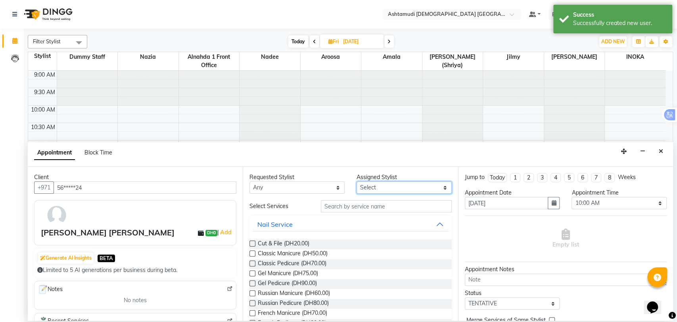
click at [371, 189] on select "Select Alnahda 1 front office Amala Aroosa Deepika Rani Dummy Staff INOKA Jyoth…" at bounding box center [404, 187] width 95 height 12
click at [373, 188] on select "Select Alnahda 1 front office Amala Aroosa Deepika Rani Dummy Staff INOKA Jyoth…" at bounding box center [404, 187] width 95 height 12
select select "86641"
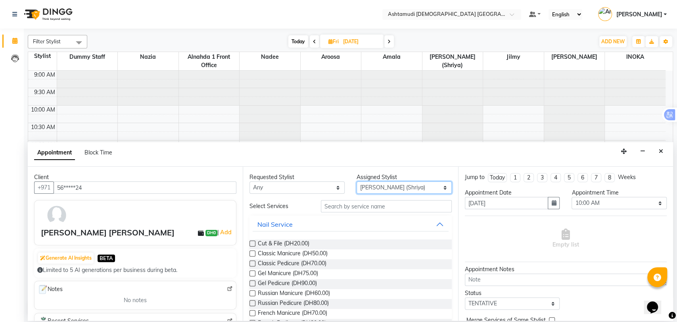
click at [408, 187] on select "Select Alnahda 1 front office Amala Aroosa Deepika Rani Dummy Staff INOKA Jyoth…" at bounding box center [404, 187] width 95 height 12
click at [281, 204] on div "Select Services" at bounding box center [279, 206] width 71 height 8
click at [442, 189] on select "Select Alnahda 1 front office Amala Aroosa Deepika Rani Dummy Staff INOKA Jyoth…" at bounding box center [404, 187] width 95 height 12
click at [417, 188] on select "Select Alnahda 1 front office Amala Aroosa Deepika Rani Dummy Staff INOKA Jyoth…" at bounding box center [404, 187] width 95 height 12
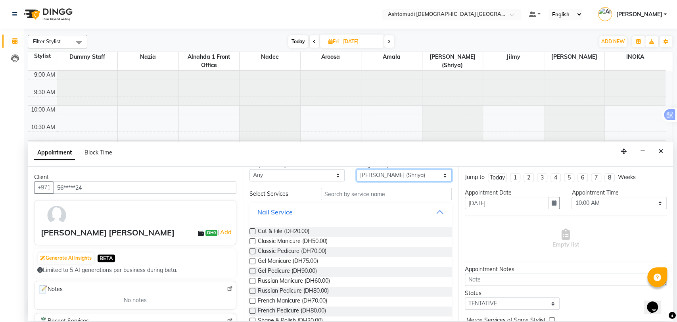
scroll to position [17, 0]
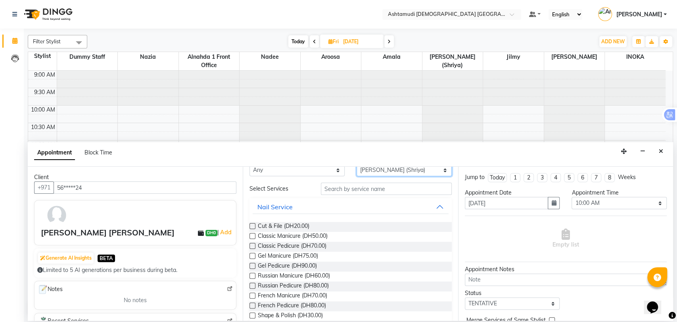
click at [398, 168] on select "Select Alnahda 1 front office Amala Aroosa Deepika Rani Dummy Staff INOKA Jyoth…" at bounding box center [404, 170] width 95 height 12
click at [301, 187] on div "Select Services" at bounding box center [279, 188] width 71 height 8
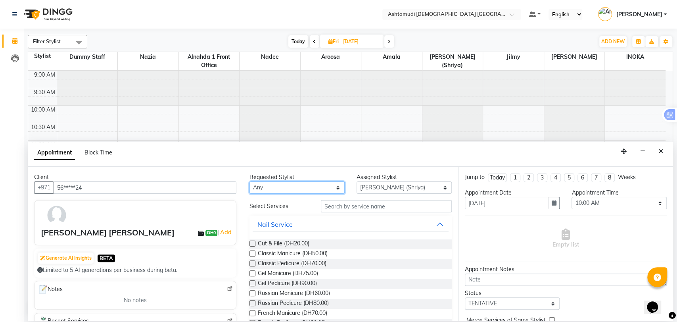
click at [294, 184] on select "Any Alnahda 1 front office Amala Aroosa Deepika Rani Dummy Staff INOKA Jyothi K…" at bounding box center [297, 187] width 95 height 12
click at [385, 186] on select "Select Alnahda 1 front office Amala Aroosa Deepika Rani Dummy Staff INOKA Jyoth…" at bounding box center [404, 187] width 95 height 12
click at [357, 181] on select "Select Alnahda 1 front office Amala Aroosa Deepika Rani Dummy Staff INOKA Jyoth…" at bounding box center [404, 187] width 95 height 12
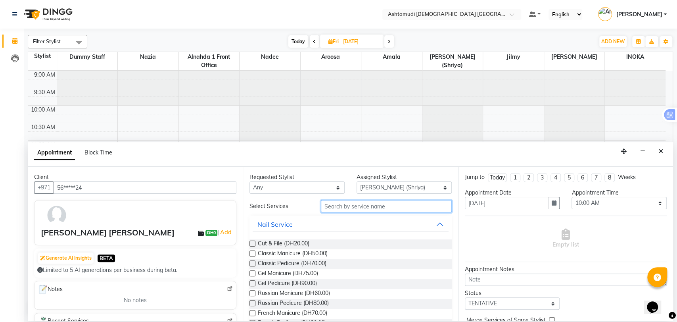
click at [353, 204] on input "text" at bounding box center [386, 206] width 131 height 12
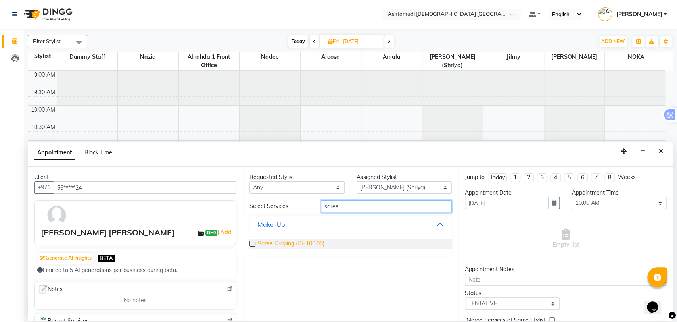
type input "saree"
click at [294, 244] on span "Saree Draping (DH100.00)" at bounding box center [291, 244] width 67 height 10
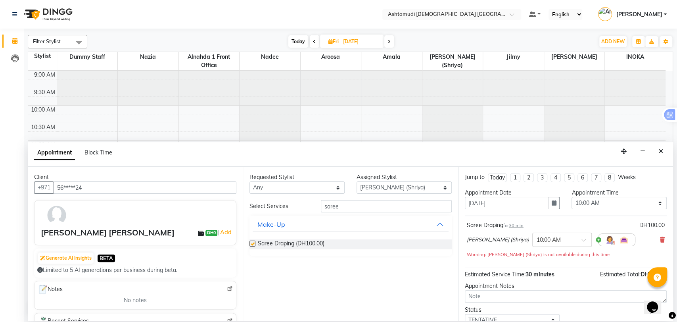
checkbox input "false"
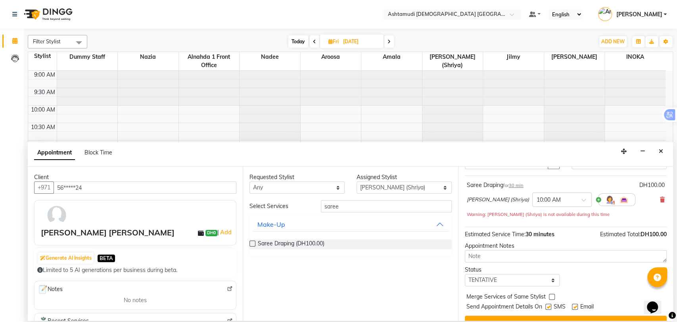
scroll to position [55, 0]
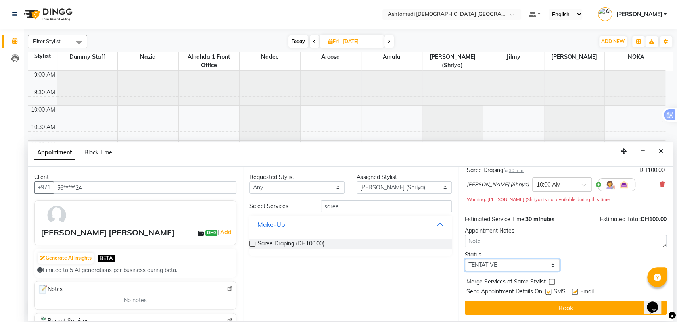
click at [492, 264] on select "Select TENTATIVE CONFIRM UPCOMING" at bounding box center [512, 265] width 95 height 12
select select "upcoming"
click at [465, 259] on select "Select TENTATIVE CONFIRM UPCOMING" at bounding box center [512, 265] width 95 height 12
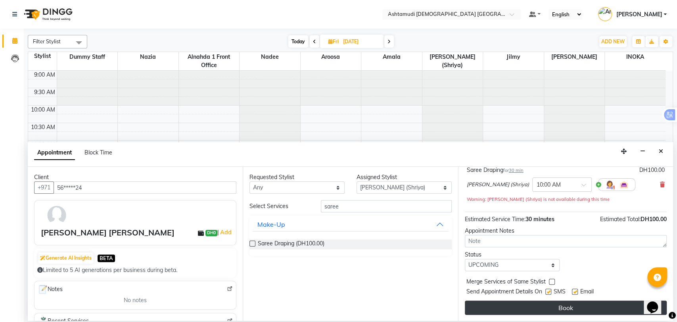
click at [545, 305] on button "Book" at bounding box center [566, 307] width 202 height 14
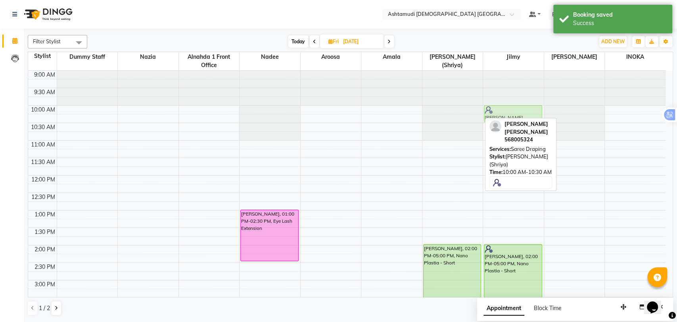
drag, startPoint x: 448, startPoint y: 109, endPoint x: 495, endPoint y: 111, distance: 46.8
click at [495, 111] on tr "jane, 01:00 PM-02:30 PM, Eye Lash Extension Steffy Ben Chacko, 10:00 AM-10:30 A…" at bounding box center [347, 315] width 638 height 488
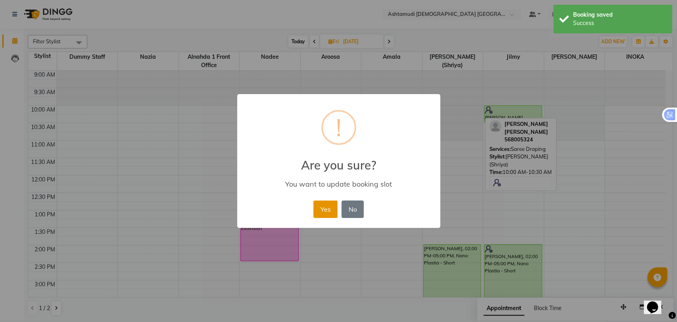
click at [319, 210] on button "Yes" at bounding box center [325, 208] width 24 height 17
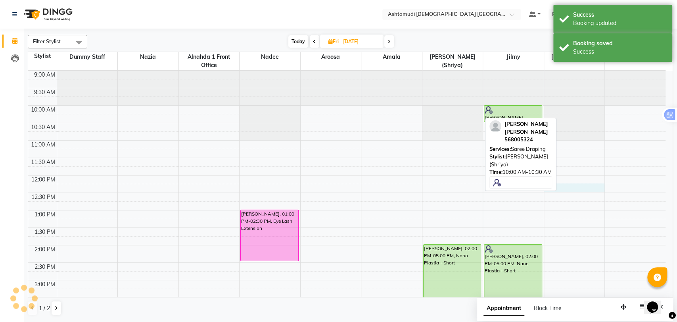
click at [593, 191] on div "9:00 AM 9:30 AM 10:00 AM 10:30 AM 11:00 AM 11:30 AM 12:00 PM 12:30 PM 1:00 PM 1…" at bounding box center [347, 315] width 638 height 488
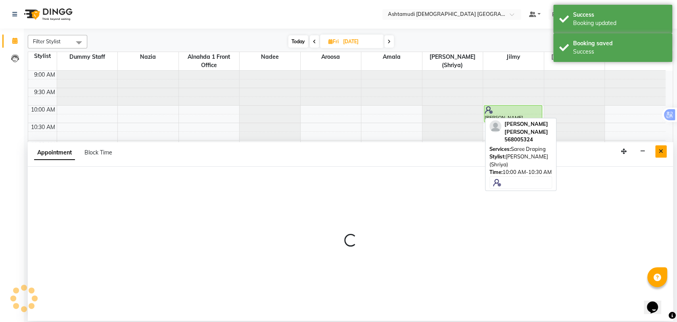
click at [663, 151] on icon "Close" at bounding box center [661, 151] width 4 height 6
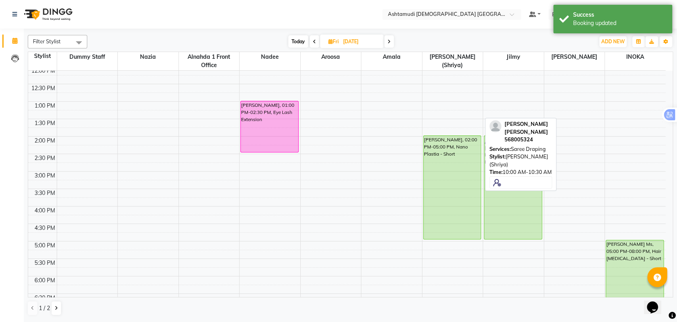
scroll to position [0, 0]
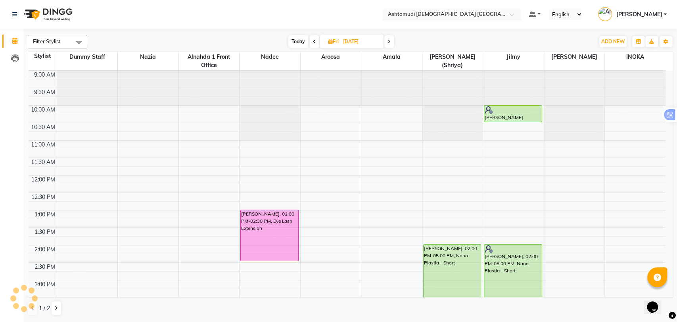
click at [454, 12] on input "text" at bounding box center [443, 15] width 115 height 8
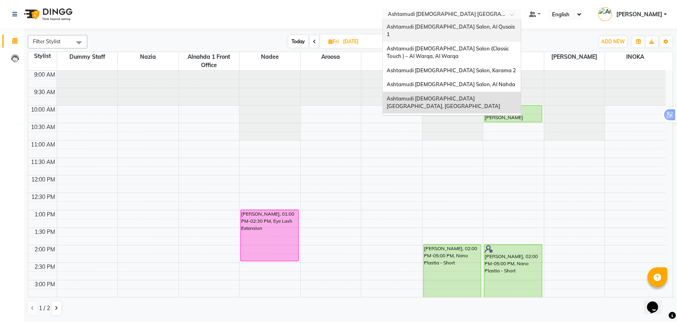
click at [464, 27] on span "Ashtamudi [DEMOGRAPHIC_DATA] Salon, Al Qusais 1" at bounding box center [451, 30] width 129 height 14
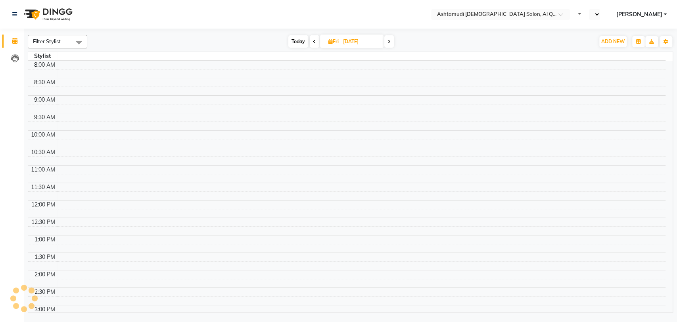
select select "en"
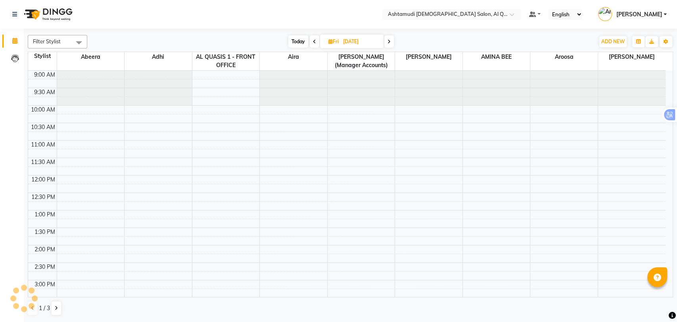
click at [294, 41] on span "Today" at bounding box center [298, 41] width 20 height 12
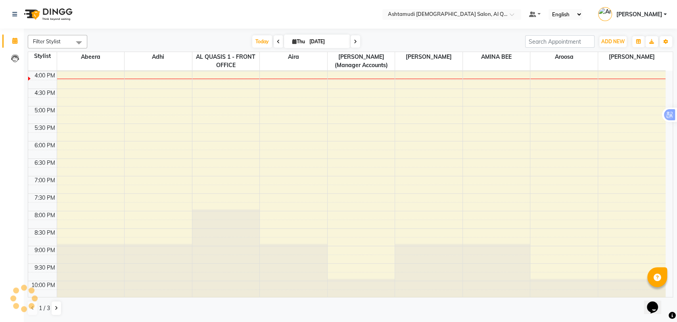
click at [354, 41] on icon at bounding box center [355, 41] width 3 height 5
type input "[DATE]"
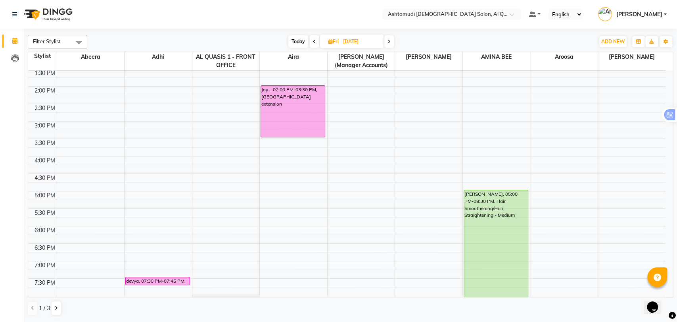
scroll to position [156, 0]
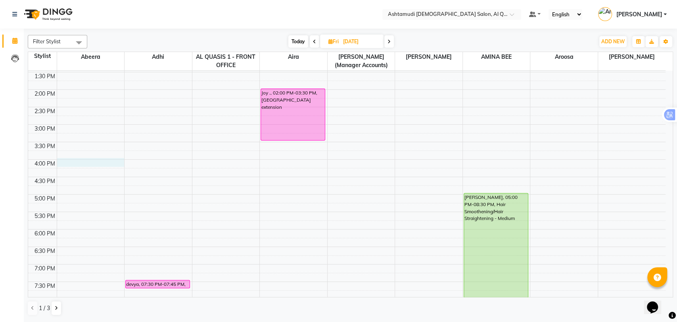
click at [82, 162] on div "9:00 AM 9:30 AM 10:00 AM 10:30 AM 11:00 AM 11:30 AM 12:00 PM 12:30 PM 1:00 PM 1…" at bounding box center [347, 159] width 638 height 488
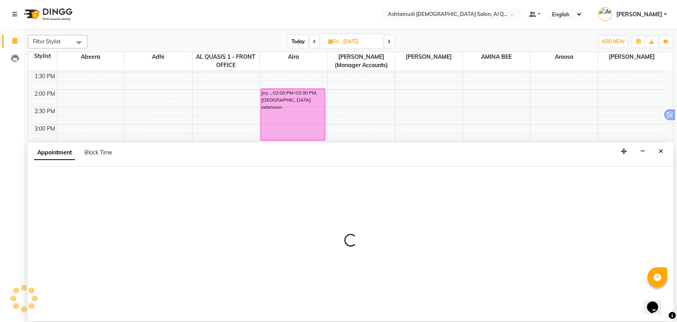
select select "53698"
select select "tentative"
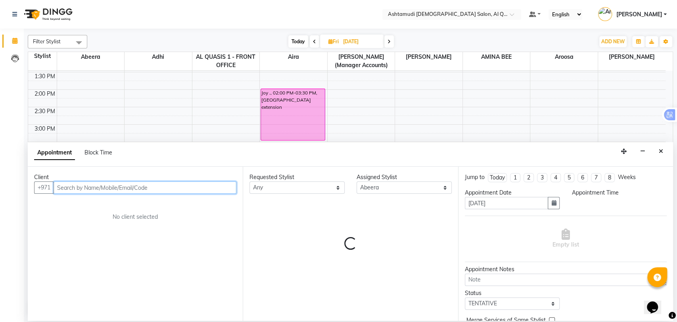
select select "960"
click at [70, 187] on input "text" at bounding box center [145, 187] width 183 height 12
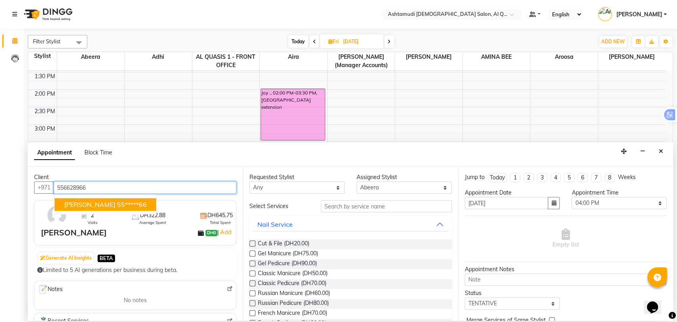
click at [112, 204] on button "[PERSON_NAME] 55*****66" at bounding box center [106, 204] width 102 height 13
type input "55*****66"
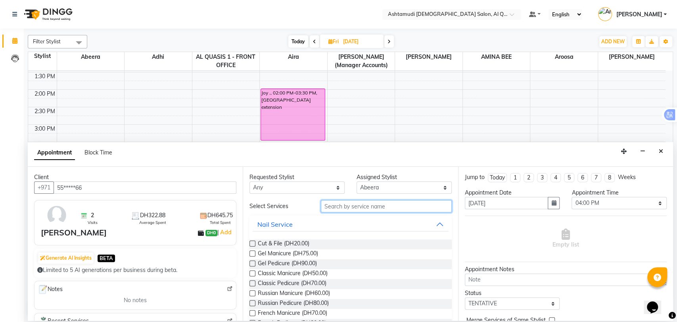
click at [352, 209] on input "text" at bounding box center [386, 206] width 131 height 12
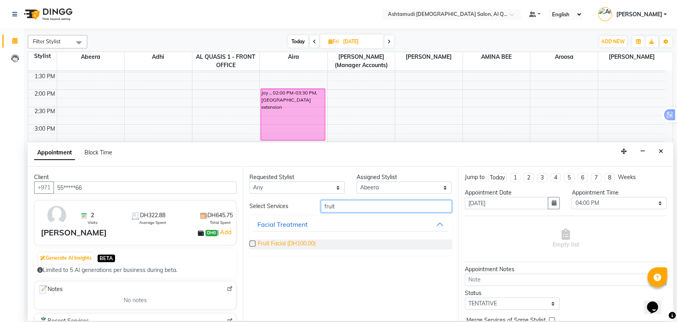
type input "fruit"
click at [290, 241] on span "Fruit Facial (DH100.00)" at bounding box center [287, 244] width 58 height 10
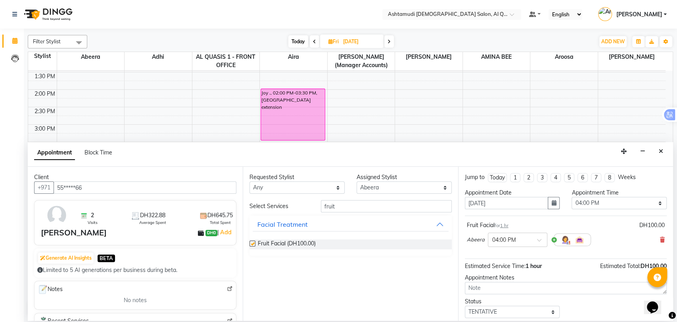
checkbox input "false"
click at [493, 310] on select "Select TENTATIVE CONFIRM UPCOMING" at bounding box center [512, 311] width 95 height 12
select select "upcoming"
click at [465, 305] on select "Select TENTATIVE CONFIRM UPCOMING" at bounding box center [512, 311] width 95 height 12
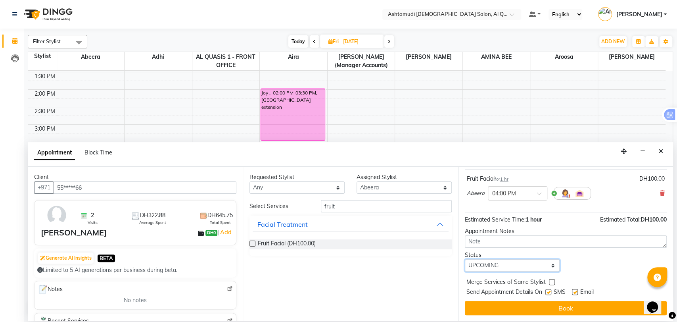
scroll to position [47, 0]
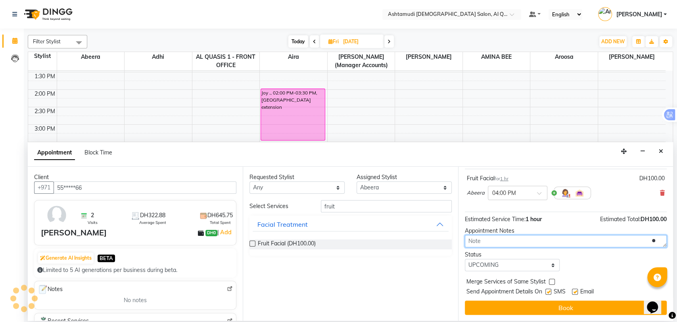
click at [493, 242] on textarea at bounding box center [566, 241] width 202 height 12
click at [503, 240] on textarea at bounding box center [566, 241] width 202 height 12
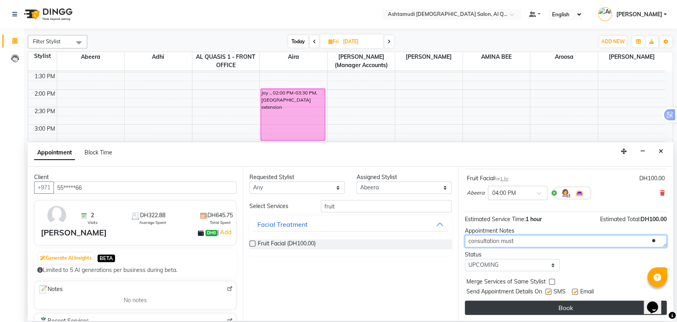
type textarea "consultation must"
click at [528, 307] on button "Book" at bounding box center [566, 307] width 202 height 14
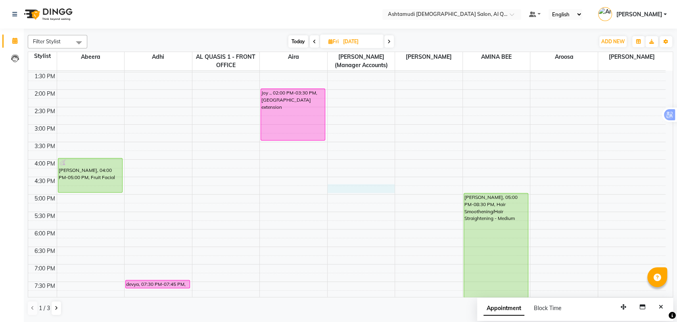
click at [350, 190] on div "9:00 AM 9:30 AM 10:00 AM 10:30 AM 11:00 AM 11:30 AM 12:00 PM 12:30 PM 1:00 PM 1…" at bounding box center [347, 159] width 638 height 488
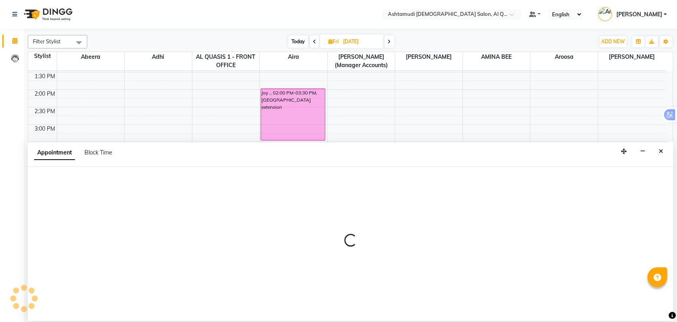
select select "68521"
select select "tentative"
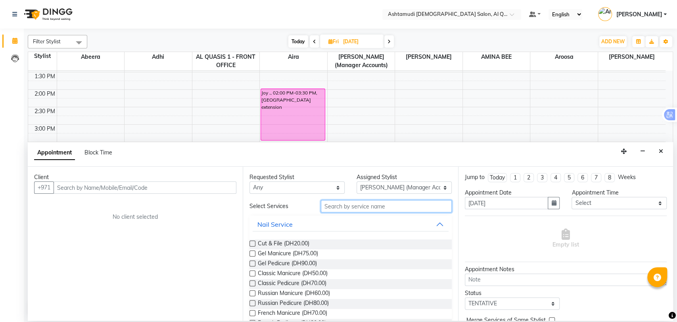
click at [337, 210] on input "text" at bounding box center [386, 206] width 131 height 12
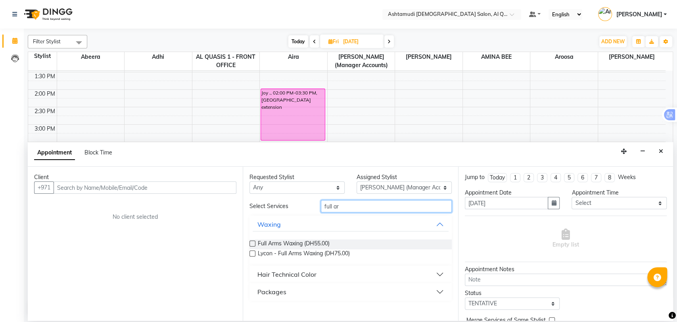
type input "full ar"
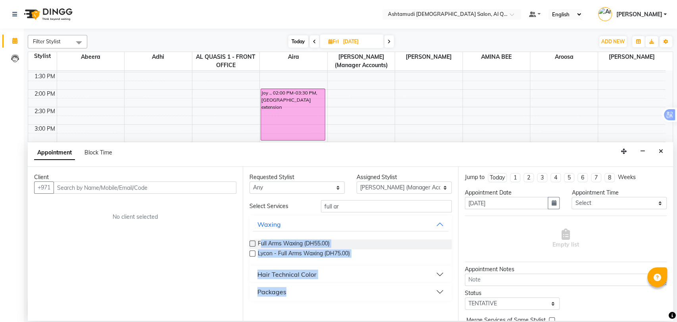
click at [237, 137] on div "Filter Stylist Select All Abeera Adhi Aira AL QUASIS 1 - FRONT OFFICE AMINA BEE…" at bounding box center [350, 175] width 645 height 287
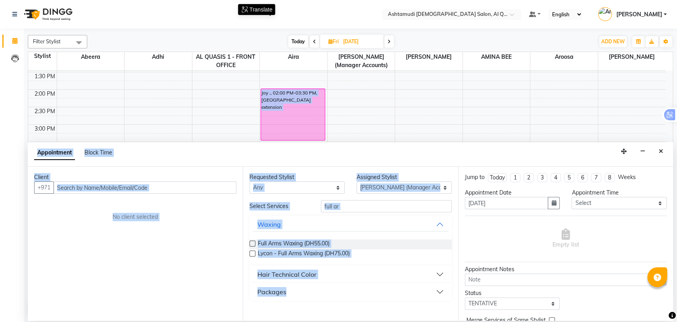
click at [181, 223] on div "Client +971 No client selected" at bounding box center [135, 244] width 215 height 154
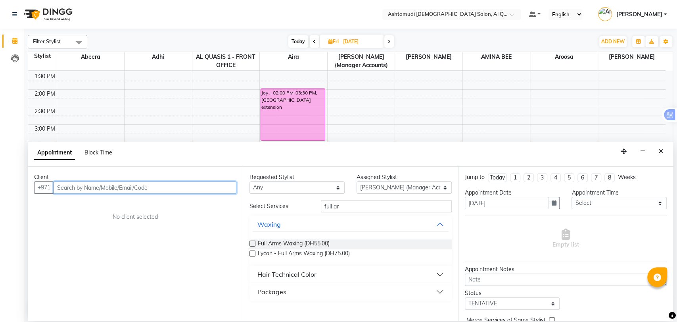
click at [154, 188] on input "text" at bounding box center [145, 187] width 183 height 12
paste input "52 298 4764"
click at [81, 184] on input "52 298 4764" at bounding box center [129, 187] width 150 height 12
type input "522984764"
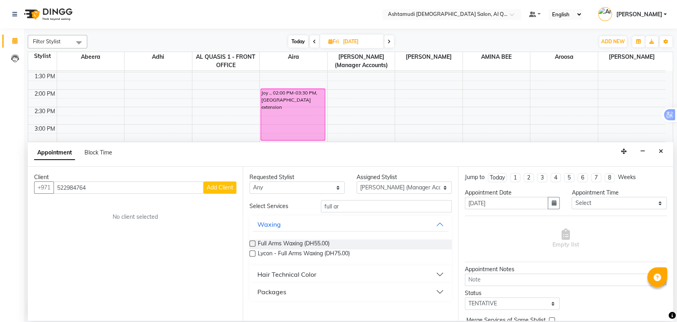
click at [216, 188] on span "Add Client" at bounding box center [220, 187] width 27 height 7
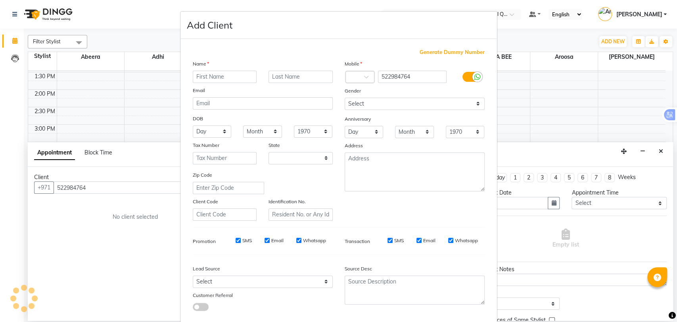
select select "3798"
paste input "[PERSON_NAME]"
drag, startPoint x: 207, startPoint y: 74, endPoint x: 241, endPoint y: 73, distance: 33.3
click at [241, 73] on input "[PERSON_NAME]" at bounding box center [225, 77] width 64 height 12
type input "[PERSON_NAME]"
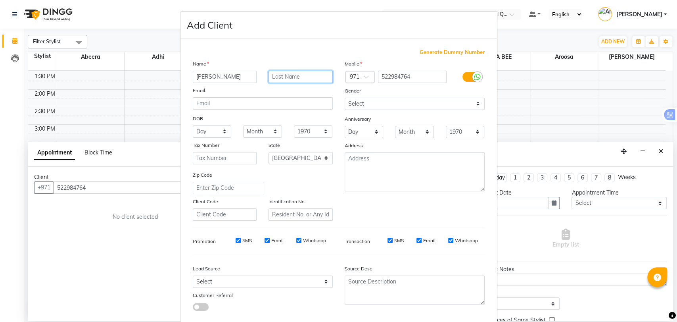
click at [272, 73] on input "text" at bounding box center [301, 77] width 64 height 12
paste input "[PERSON_NAME]"
type input "[PERSON_NAME]"
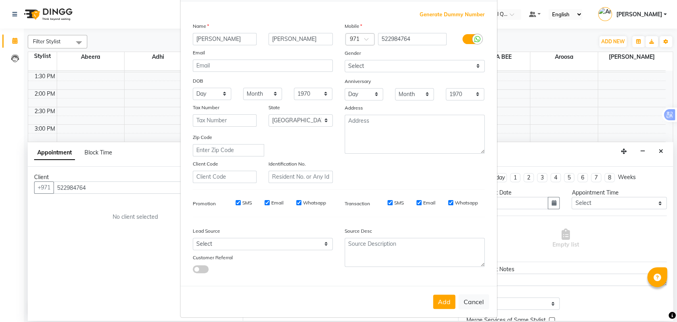
scroll to position [43, 0]
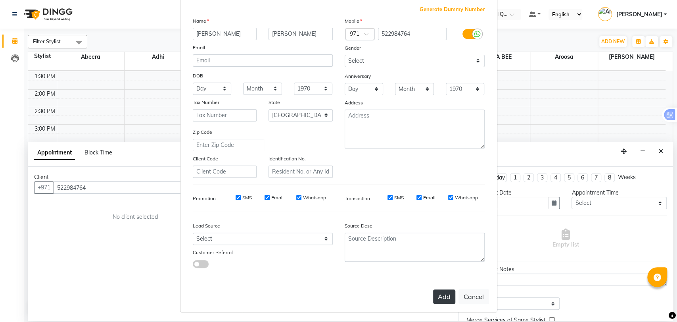
click at [445, 296] on button "Add" at bounding box center [444, 296] width 22 height 14
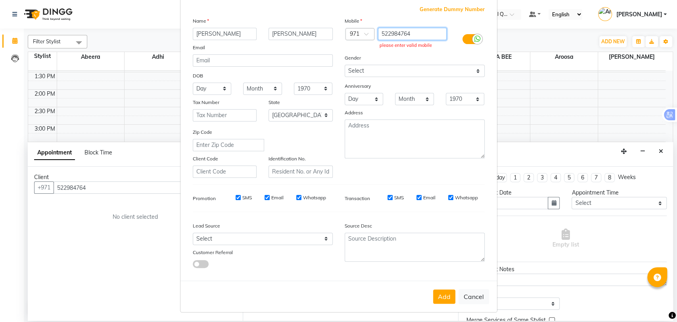
click at [379, 33] on input "522984764" at bounding box center [412, 34] width 69 height 12
type input "522984764"
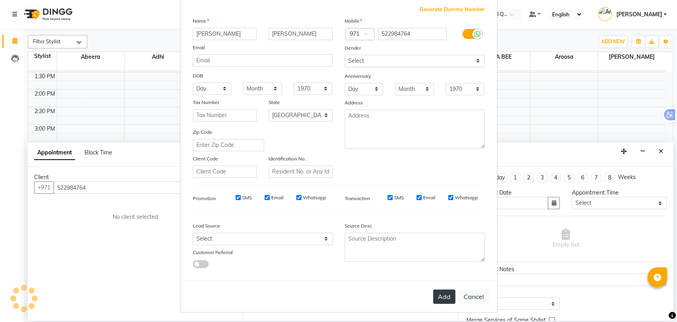
click at [441, 294] on button "Add" at bounding box center [444, 296] width 22 height 14
type input "52*****64"
select select
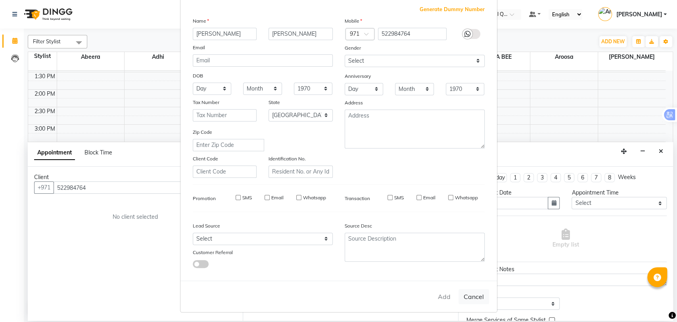
select select "null"
select select
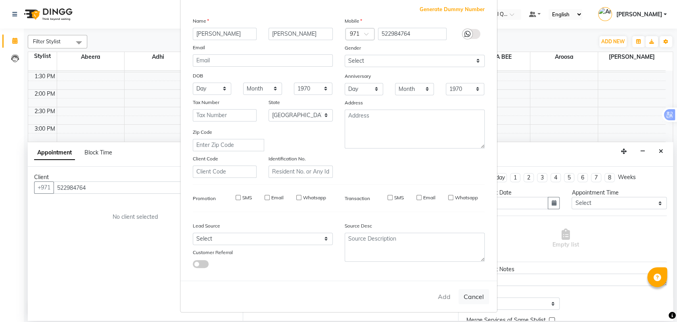
checkbox input "false"
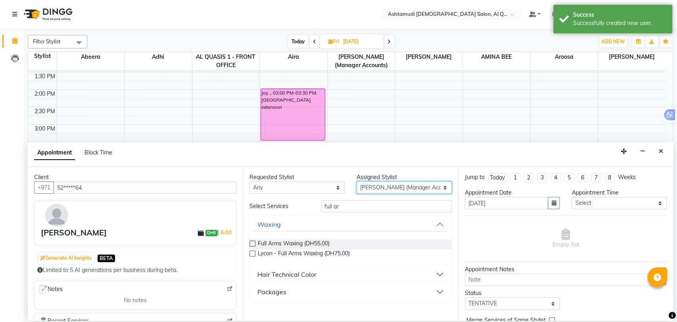
click at [396, 187] on select "Select Abeera Adhi Aira AL QUASIS 1 - FRONT OFFICE [PERSON_NAME] [PERSON_NAME] …" at bounding box center [404, 187] width 95 height 12
select select "87644"
click at [357, 181] on select "Select Abeera Adhi Aira AL QUASIS 1 - FRONT OFFICE [PERSON_NAME] [PERSON_NAME] …" at bounding box center [404, 187] width 95 height 12
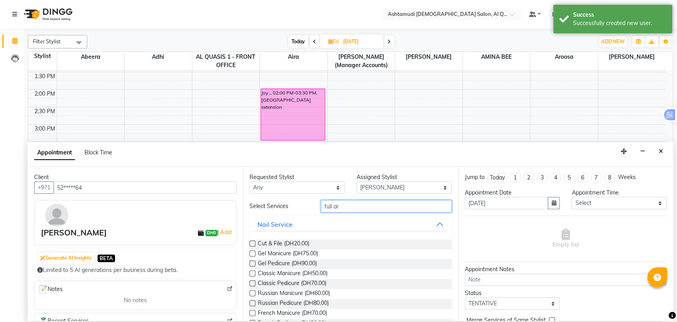
click at [354, 206] on input "full ar" at bounding box center [386, 206] width 131 height 12
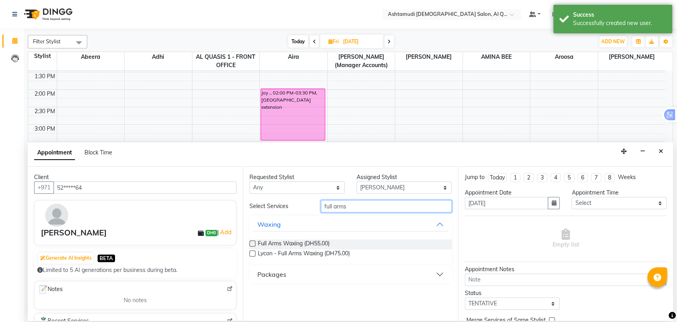
type input "full arms"
click at [254, 242] on label at bounding box center [253, 243] width 6 height 6
click at [254, 242] on input "checkbox" at bounding box center [252, 244] width 5 height 5
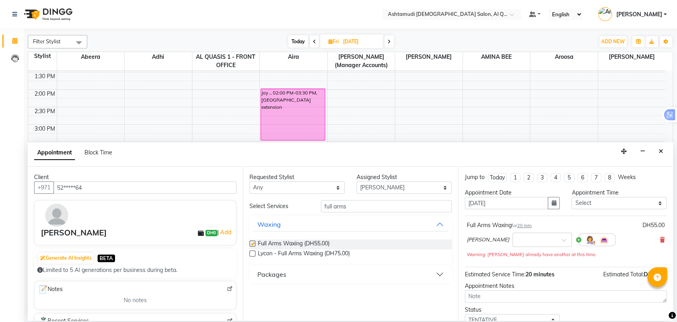
checkbox input "false"
click at [546, 240] on input "text" at bounding box center [534, 239] width 35 height 8
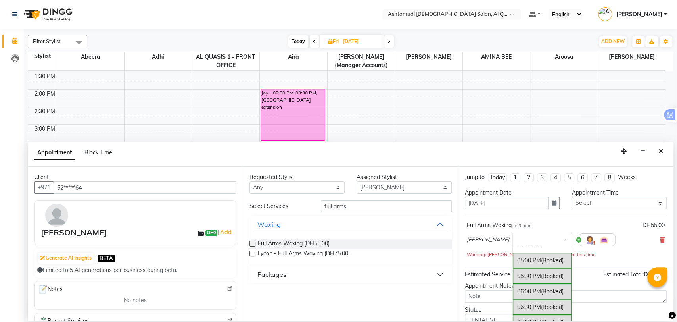
scroll to position [194, 0]
click at [534, 280] on div "05:30 PM (Booked)" at bounding box center [542, 280] width 59 height 15
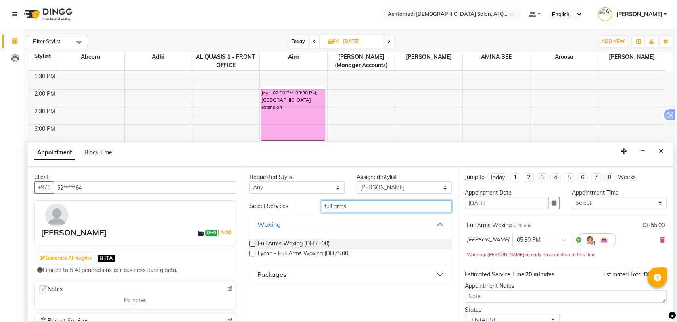
click at [370, 209] on input "full arms" at bounding box center [386, 206] width 131 height 12
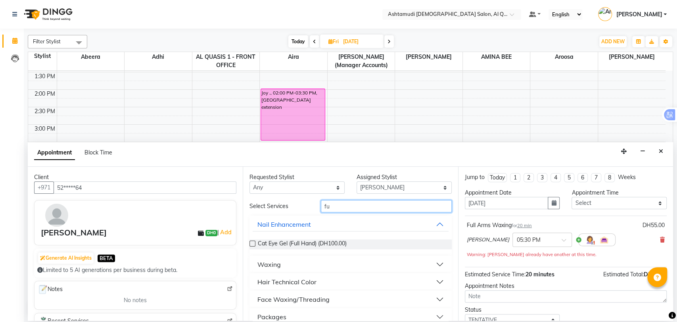
type input "f"
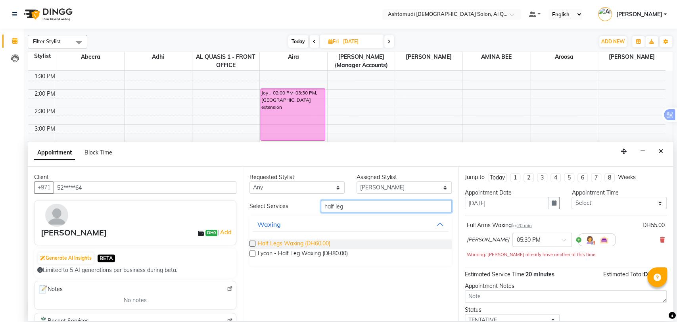
type input "half leg"
click at [301, 245] on span "Half Legs Waxing (DH60.00)" at bounding box center [294, 244] width 73 height 10
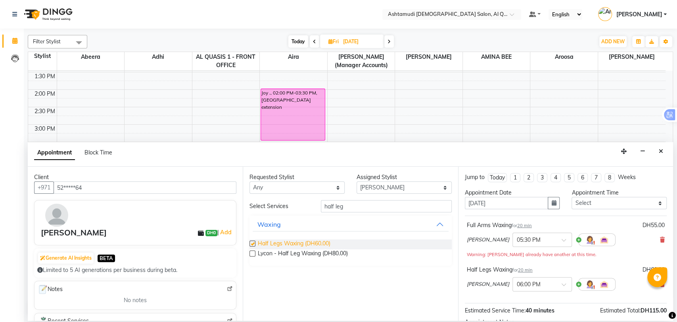
checkbox input "false"
click at [383, 207] on input "half leg" at bounding box center [386, 206] width 131 height 12
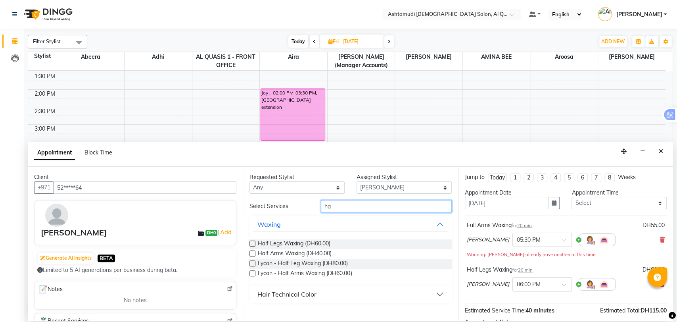
type input "h"
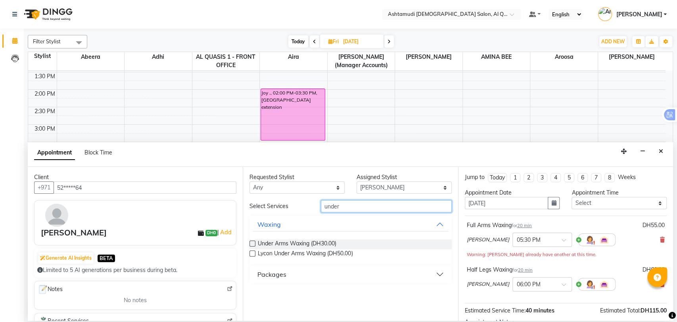
type input "under"
click at [253, 242] on label at bounding box center [253, 243] width 6 height 6
click at [253, 242] on input "checkbox" at bounding box center [252, 244] width 5 height 5
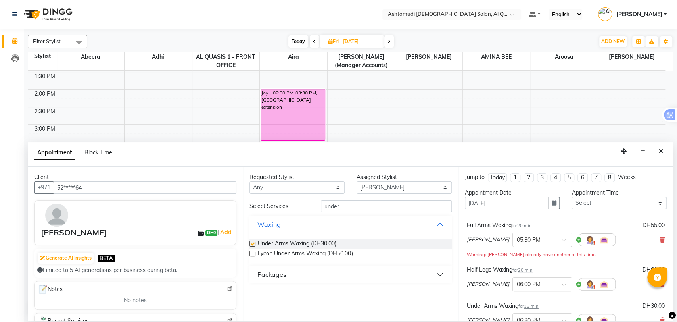
checkbox input "false"
click at [352, 206] on input "under" at bounding box center [386, 206] width 131 height 12
type input "u"
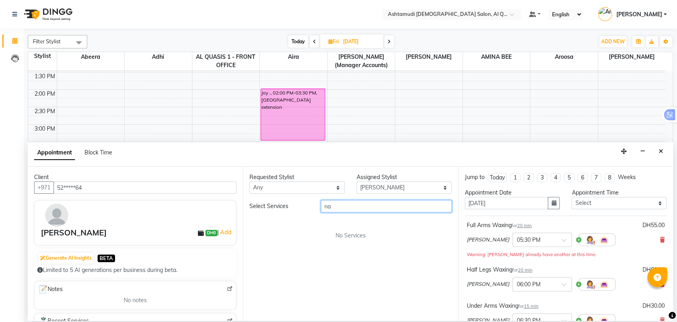
type input "n"
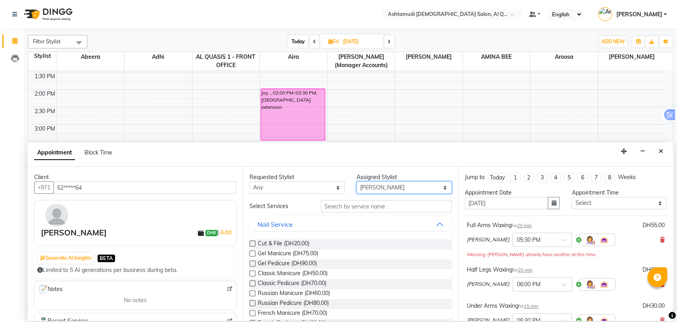
click at [398, 187] on select "Select Abeera Adhi Aira AL QUASIS 1 - FRONT OFFICE [PERSON_NAME] [PERSON_NAME] …" at bounding box center [404, 187] width 95 height 12
select select "90737"
click at [357, 181] on select "Select Abeera Adhi Aira AL QUASIS 1 - FRONT OFFICE [PERSON_NAME] [PERSON_NAME] …" at bounding box center [404, 187] width 95 height 12
click at [323, 207] on input "text" at bounding box center [386, 206] width 131 height 12
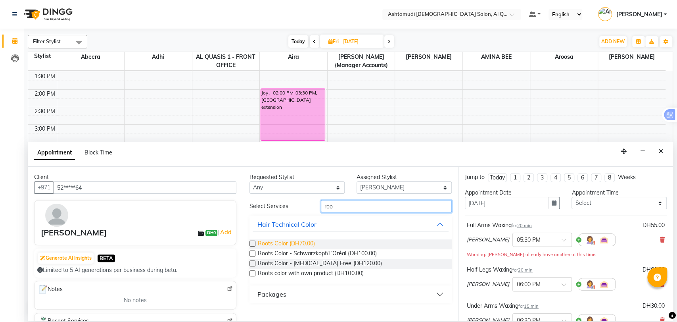
type input "roo"
click at [260, 244] on span "Roots Color (DH70.00)" at bounding box center [286, 244] width 57 height 10
checkbox input "false"
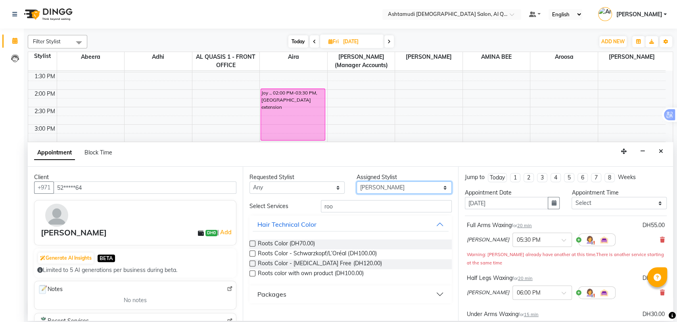
click at [383, 188] on select "Select Abeera Adhi Aira AL QUASIS 1 - FRONT OFFICE [PERSON_NAME] [PERSON_NAME] …" at bounding box center [404, 187] width 95 height 12
select select "81485"
click at [357, 181] on select "Select Abeera Adhi Aira AL QUASIS 1 - FRONT OFFICE [PERSON_NAME] [PERSON_NAME] …" at bounding box center [404, 187] width 95 height 12
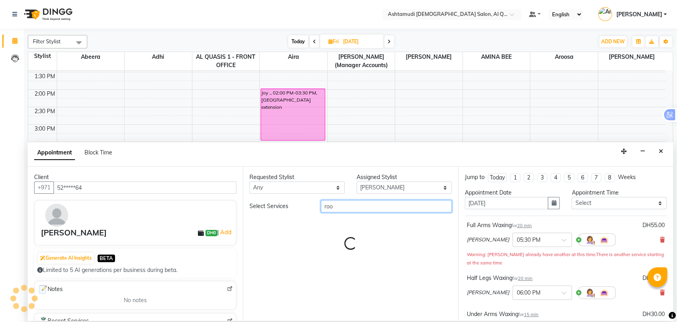
click at [343, 205] on input "roo" at bounding box center [386, 206] width 131 height 12
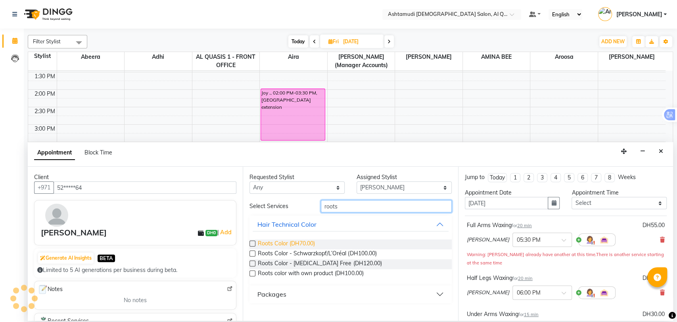
type input "roots"
click at [278, 241] on span "Roots Color (DH70.00)" at bounding box center [286, 244] width 57 height 10
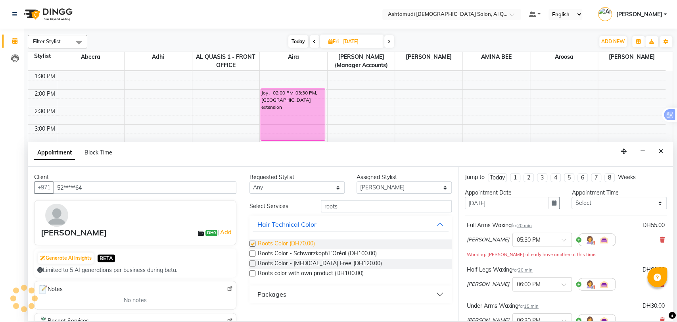
checkbox input "false"
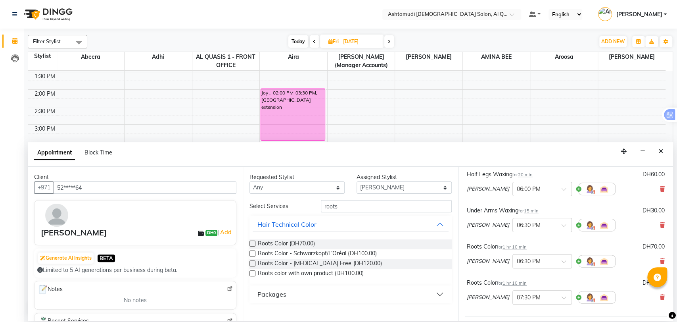
scroll to position [111, 0]
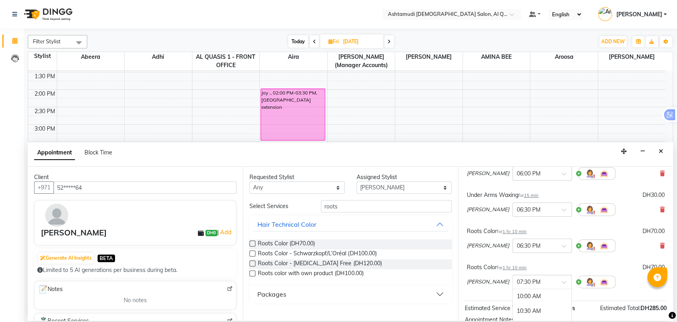
click at [562, 280] on span at bounding box center [567, 284] width 10 height 8
drag, startPoint x: 357, startPoint y: 206, endPoint x: 311, endPoint y: 198, distance: 46.8
click at [311, 198] on div "Requested Stylist Any Abeera Adhi Aira AL QUASIS 1 - FRONT OFFICE AMINA BEE [PE…" at bounding box center [350, 244] width 215 height 154
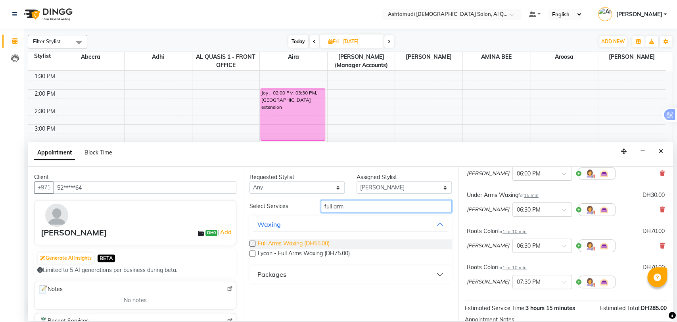
type input "full arm"
click at [278, 242] on span "Full Arms Waxing (DH55.00)" at bounding box center [294, 244] width 72 height 10
checkbox input "false"
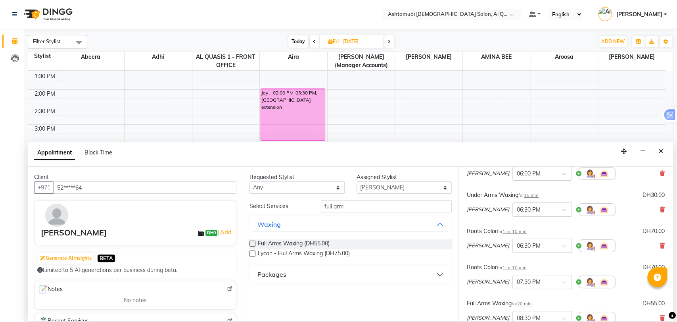
click at [673, 224] on div "Filter Stylist Select All Abeera Adhi Aira AL QUASIS 1 - FRONT OFFICE AMINA BEE…" at bounding box center [350, 175] width 653 height 292
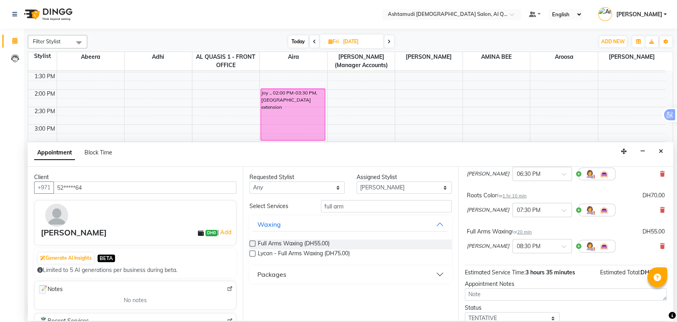
scroll to position [188, 0]
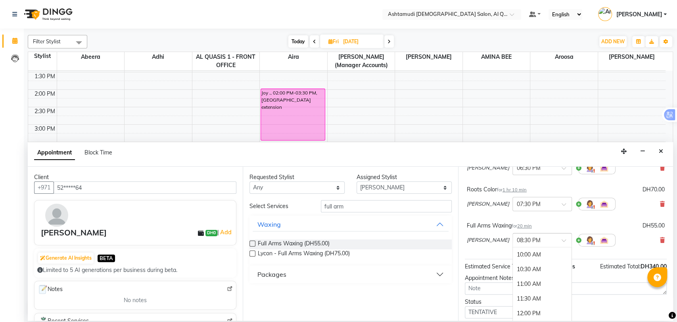
click at [529, 244] on div "× 08:30 PM" at bounding box center [536, 240] width 46 height 8
click at [513, 269] on div "05:30 PM" at bounding box center [542, 271] width 59 height 15
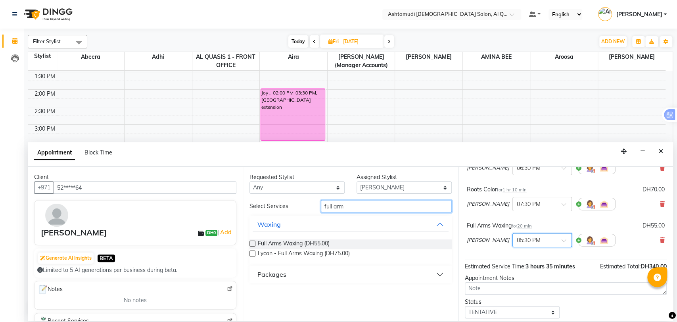
click at [355, 210] on input "full arm" at bounding box center [386, 206] width 131 height 12
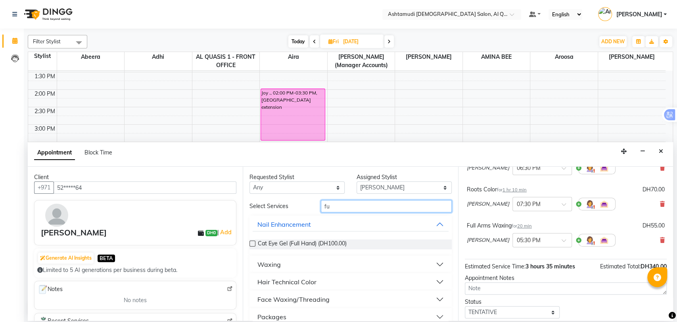
type input "f"
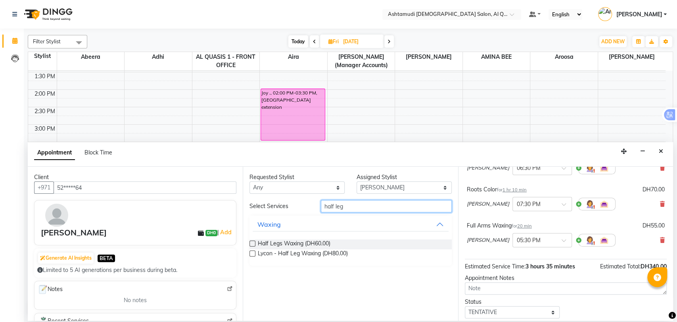
type input "half leg"
click at [252, 245] on label at bounding box center [253, 243] width 6 height 6
click at [252, 245] on input "checkbox" at bounding box center [252, 244] width 5 height 5
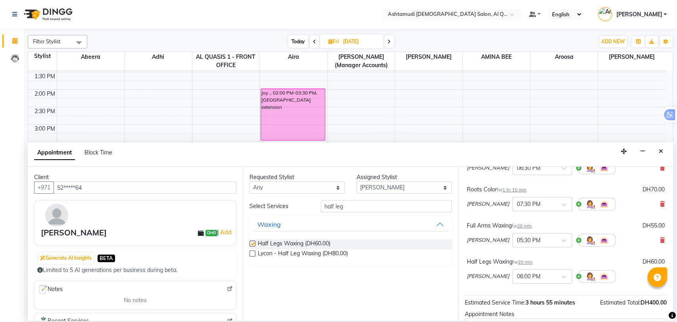
checkbox input "false"
click at [371, 205] on input "half leg" at bounding box center [386, 206] width 131 height 12
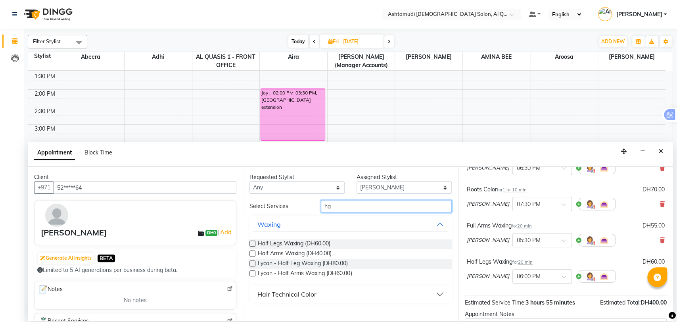
type input "h"
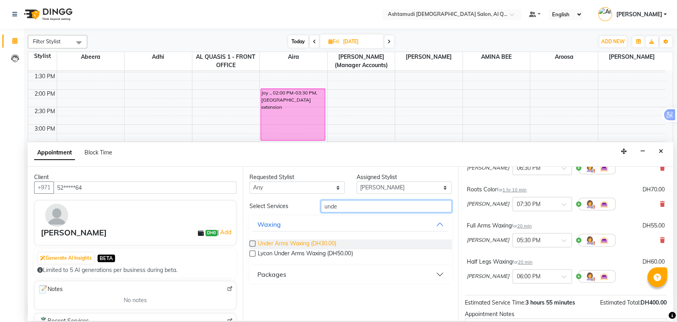
type input "unde"
click at [271, 245] on span "Under Arms Waxing (DH30.00)" at bounding box center [297, 244] width 79 height 10
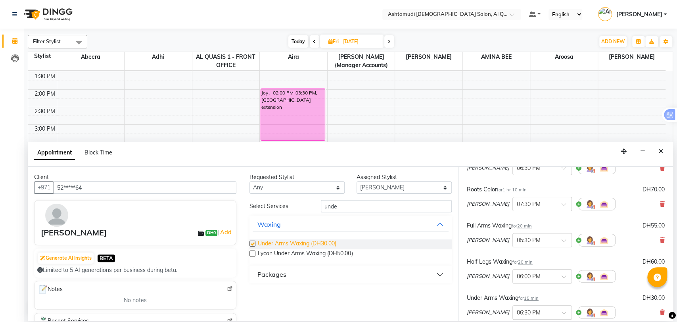
checkbox input "false"
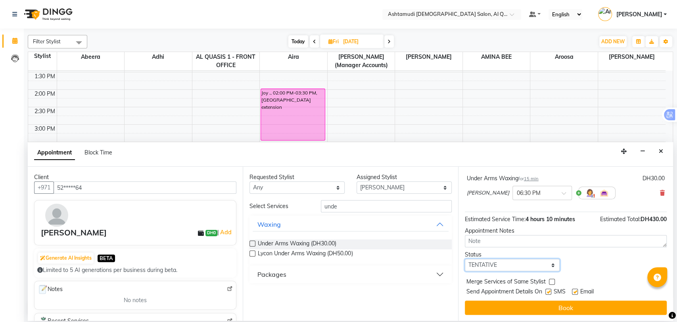
click at [471, 261] on select "Select TENTATIVE CONFIRM UPCOMING" at bounding box center [512, 265] width 95 height 12
select select "upcoming"
click at [465, 259] on select "Select TENTATIVE CONFIRM UPCOMING" at bounding box center [512, 265] width 95 height 12
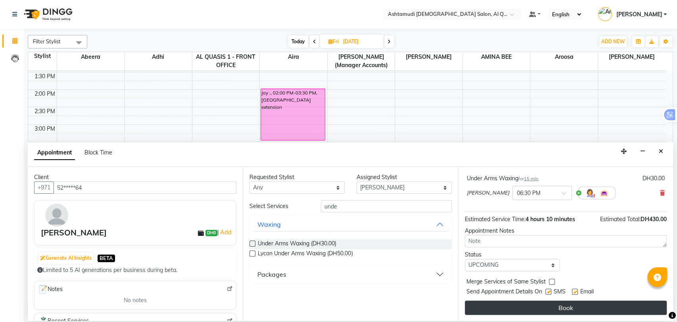
click at [489, 305] on button "Book" at bounding box center [566, 307] width 202 height 14
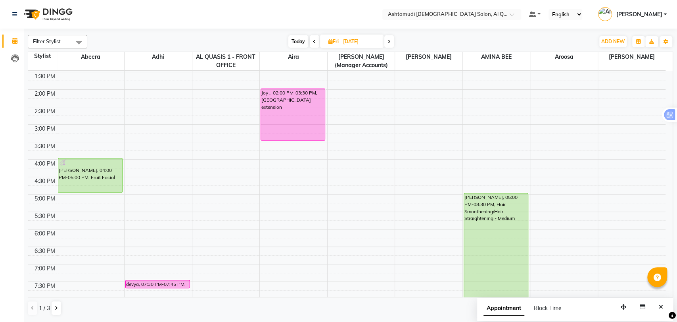
scroll to position [259, 0]
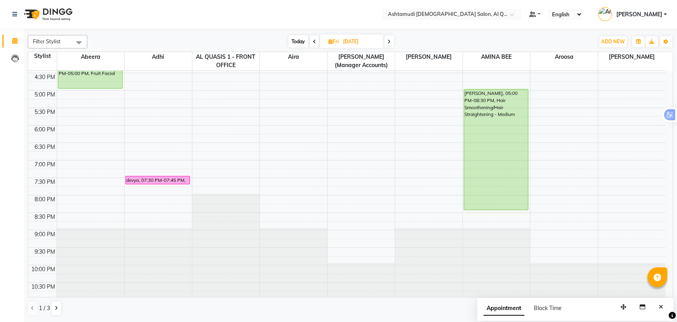
click at [316, 42] on span at bounding box center [315, 41] width 10 height 12
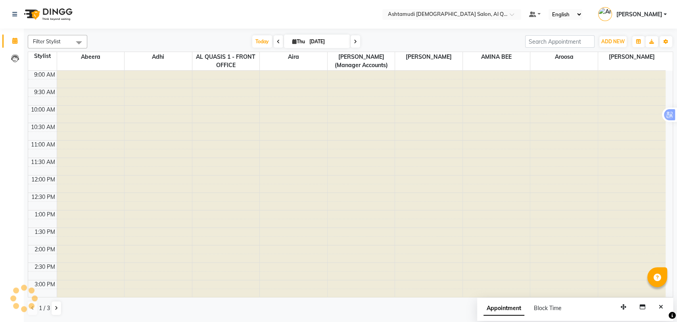
scroll to position [244, 0]
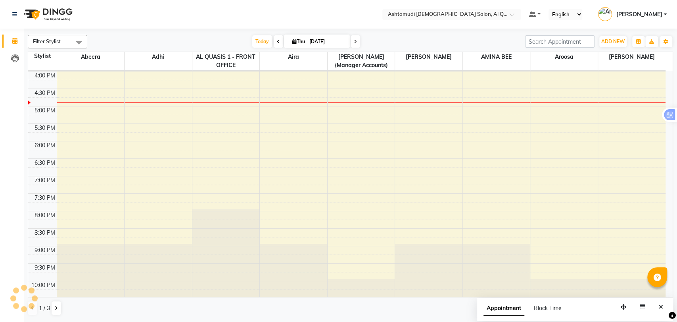
click at [359, 45] on span at bounding box center [356, 41] width 10 height 12
type input "[DATE]"
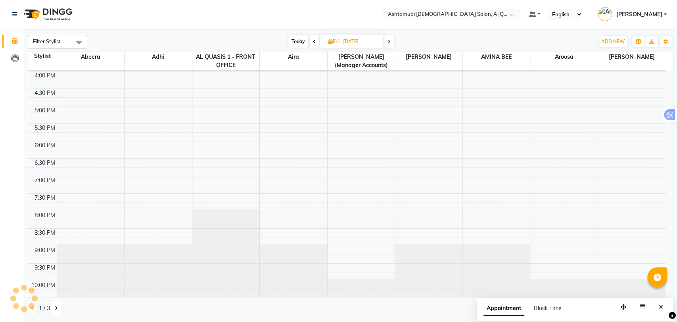
click at [55, 306] on icon at bounding box center [56, 307] width 3 height 5
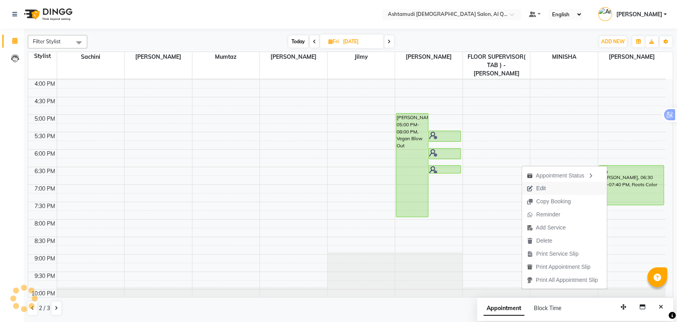
click at [540, 188] on span "Edit" at bounding box center [541, 188] width 10 height 8
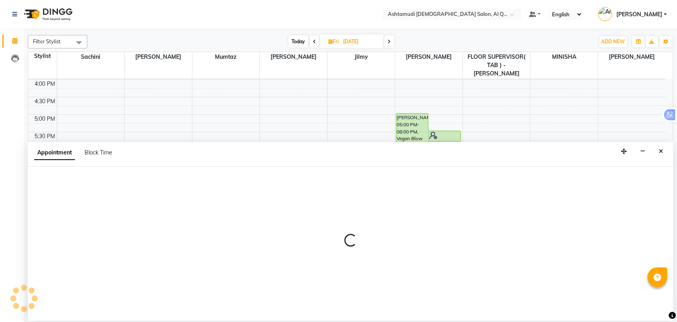
select select "tentative"
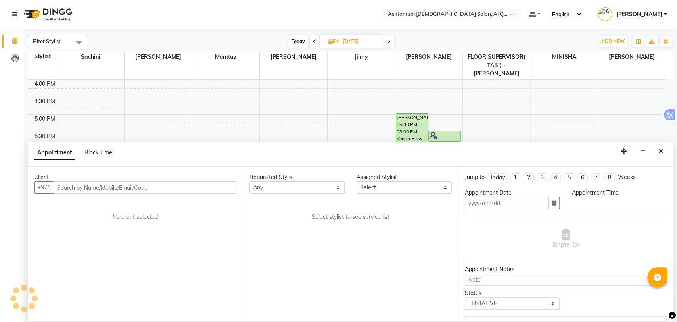
type input "[DATE]"
select select "upcoming"
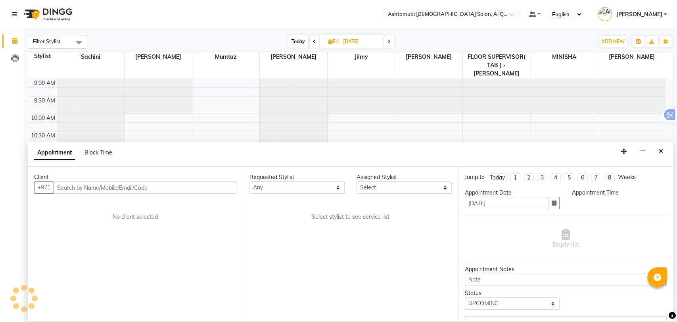
select select "1050"
click at [551, 202] on icon "button" at bounding box center [553, 203] width 5 height 6
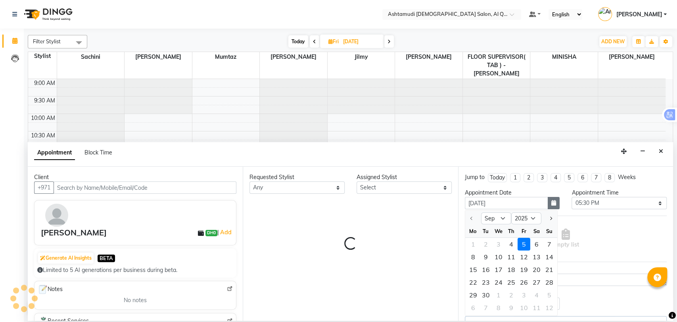
select select "81485"
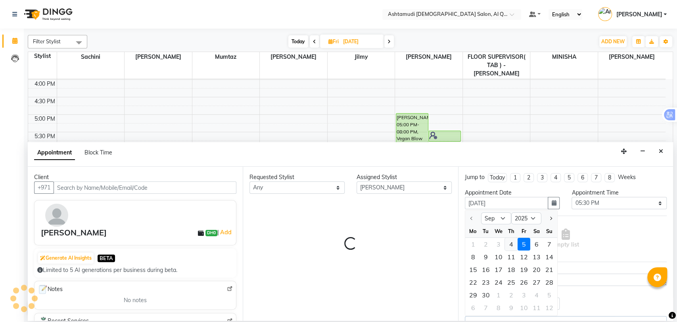
select select "3408"
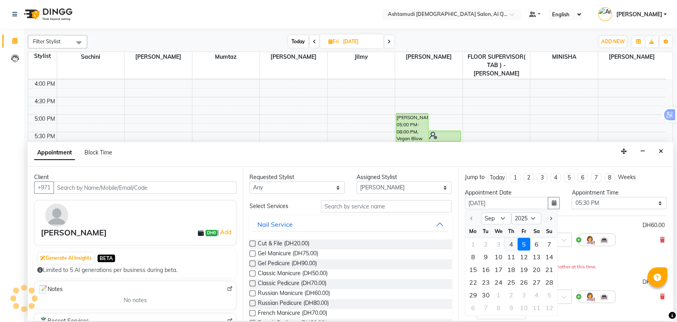
click at [509, 242] on div "4" at bounding box center [511, 244] width 13 height 13
type input "[DATE]"
select select "1050"
select select "3408"
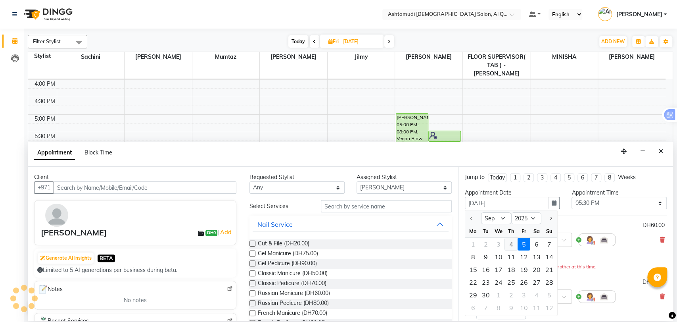
select select "3408"
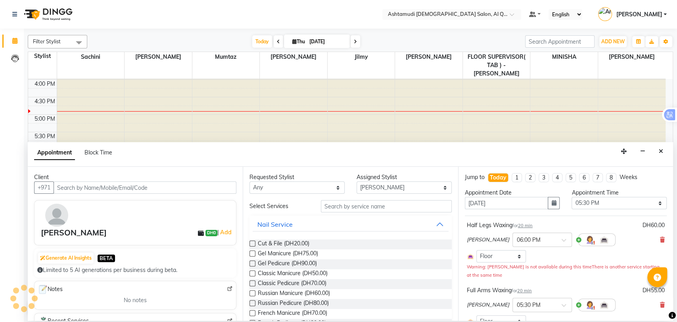
select select "3408"
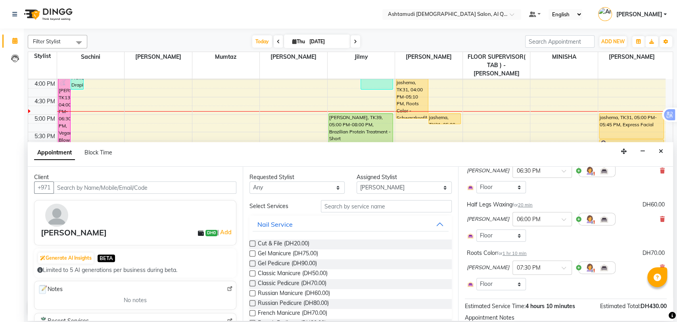
scroll to position [375, 0]
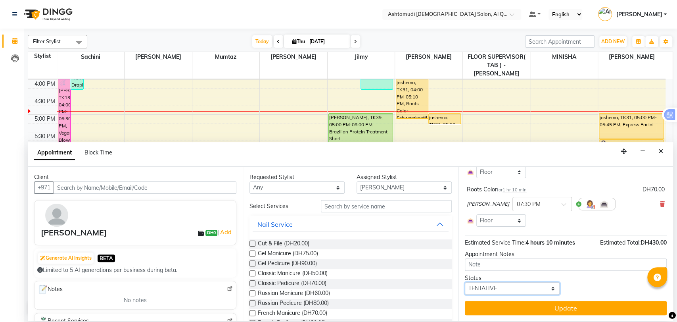
click at [540, 290] on select "Select TENTATIVE CONFIRM CHECK-IN UPCOMING" at bounding box center [512, 288] width 95 height 12
select select "upcoming"
click at [465, 282] on select "Select TENTATIVE CONFIRM CHECK-IN UPCOMING" at bounding box center [512, 288] width 95 height 12
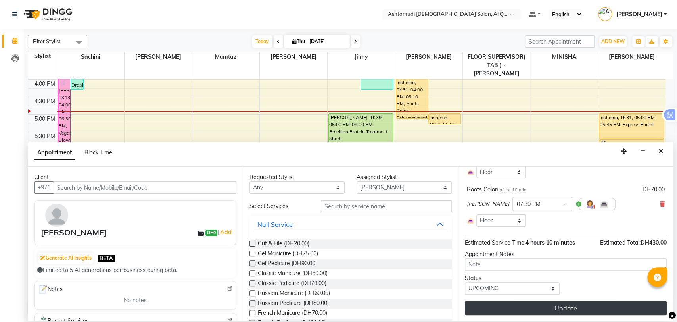
click at [530, 305] on button "Update" at bounding box center [566, 308] width 202 height 14
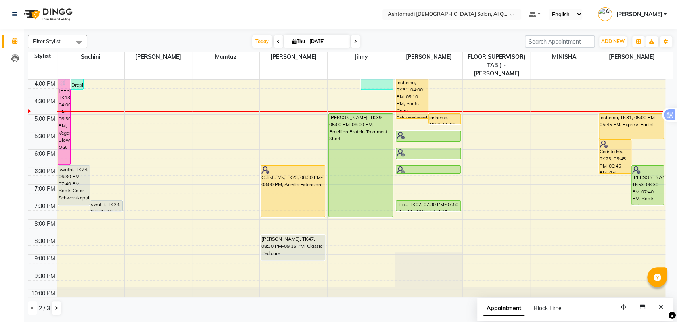
click at [32, 306] on icon at bounding box center [32, 307] width 3 height 5
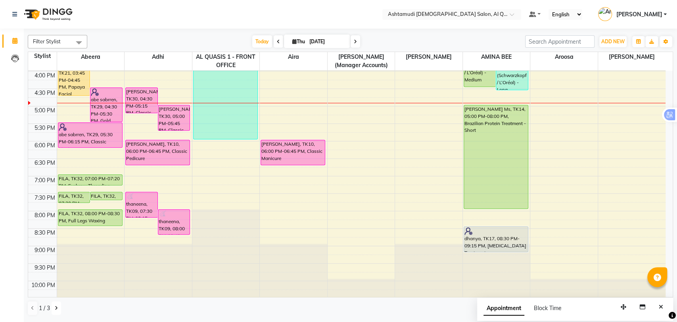
click at [53, 309] on button at bounding box center [57, 307] width 10 height 13
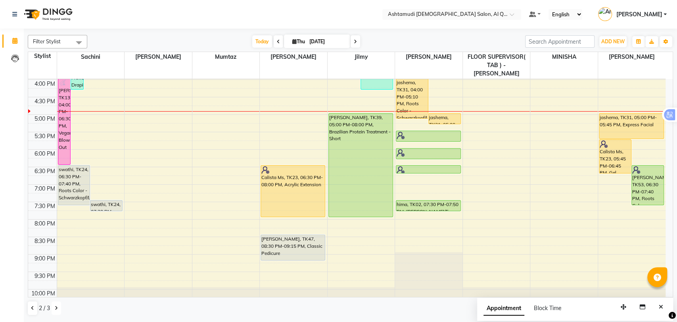
click at [54, 306] on button at bounding box center [57, 307] width 10 height 13
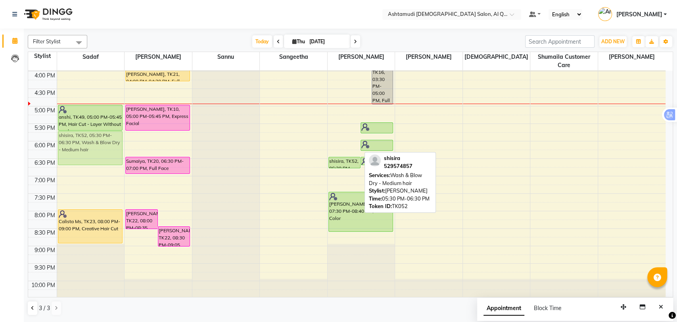
drag, startPoint x: 343, startPoint y: 134, endPoint x: 108, endPoint y: 144, distance: 235.0
click at [108, 144] on tr "[PERSON_NAME], TK07, 11:00 AM-04:00 PM, Nano Plastia - Short,Highlights/Lowligh…" at bounding box center [347, 71] width 638 height 488
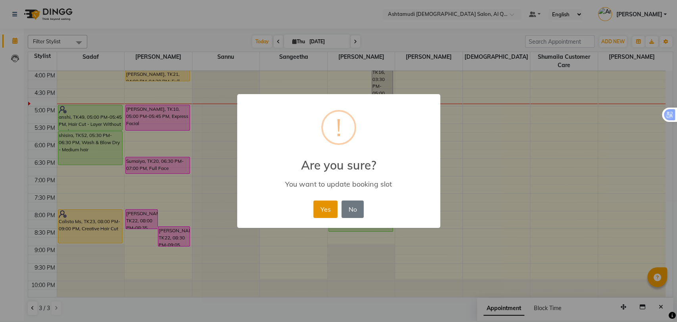
click at [320, 216] on button "Yes" at bounding box center [325, 208] width 24 height 17
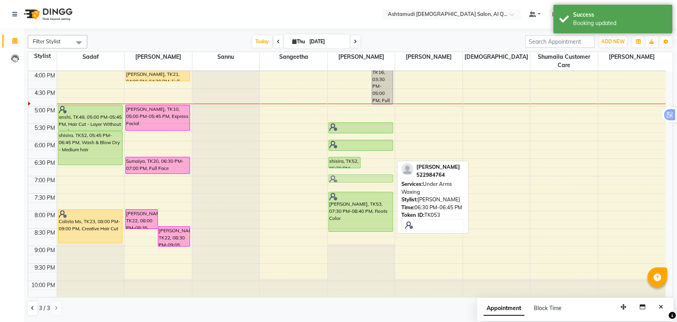
drag, startPoint x: 377, startPoint y: 159, endPoint x: 376, endPoint y: 174, distance: 14.7
click at [376, 174] on div "[PERSON_NAME], TK12, 11:00 AM-12:00 PM, Creative Hair Cut Piyumi Malsha, TK06, …" at bounding box center [361, 71] width 67 height 488
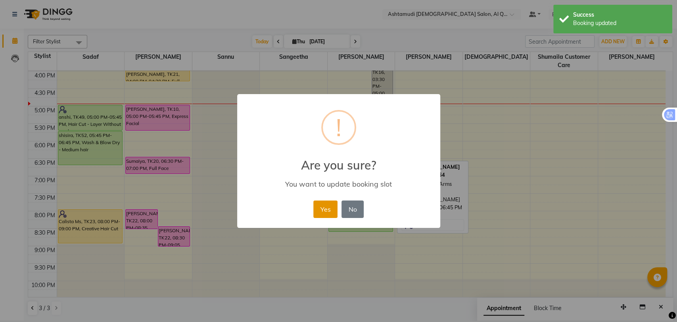
click at [333, 208] on button "Yes" at bounding box center [325, 208] width 24 height 17
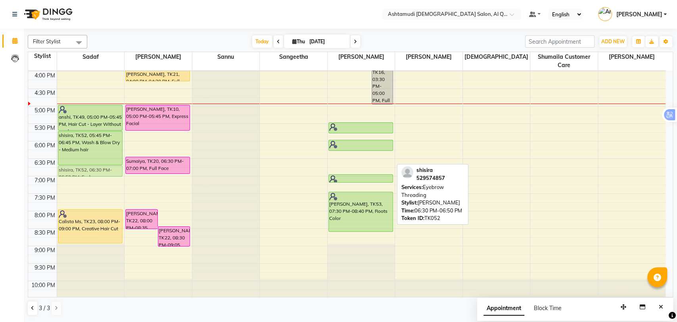
drag, startPoint x: 347, startPoint y: 162, endPoint x: 96, endPoint y: 173, distance: 250.6
click at [96, 173] on tr "[PERSON_NAME], TK07, 11:00 AM-04:00 PM, Nano Plastia - Short,Highlights/Lowligh…" at bounding box center [347, 71] width 638 height 488
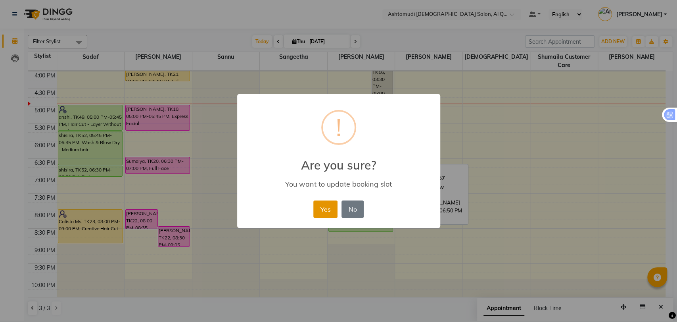
click at [319, 207] on button "Yes" at bounding box center [325, 208] width 24 height 17
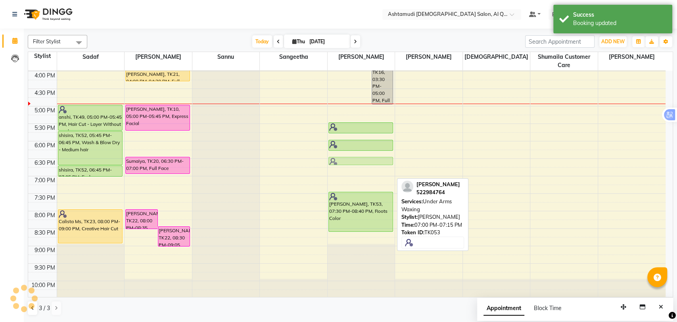
drag, startPoint x: 348, startPoint y: 179, endPoint x: 347, endPoint y: 163, distance: 16.7
click at [347, 163] on div "[PERSON_NAME], TK12, 11:00 AM-12:00 PM, Creative Hair Cut Piyumi Malsha, TK06, …" at bounding box center [361, 71] width 67 height 488
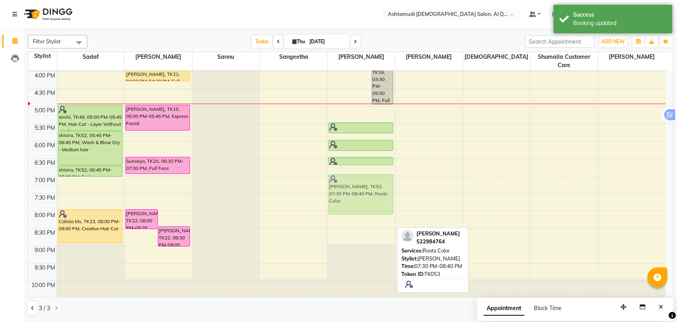
drag, startPoint x: 361, startPoint y: 201, endPoint x: 355, endPoint y: 184, distance: 18.1
click at [355, 184] on div "[PERSON_NAME], TK12, 11:00 AM-12:00 PM, Creative Hair Cut Piyumi Malsha, TK06, …" at bounding box center [361, 71] width 67 height 488
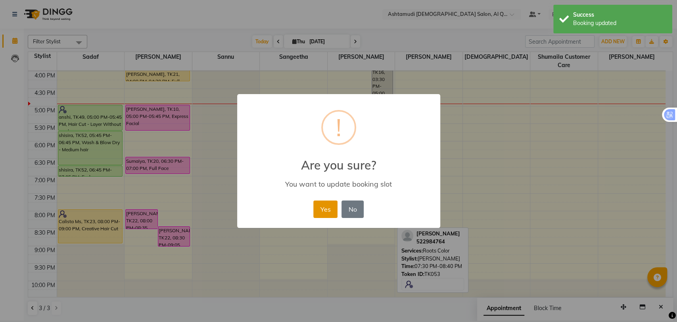
click at [320, 207] on button "Yes" at bounding box center [325, 208] width 24 height 17
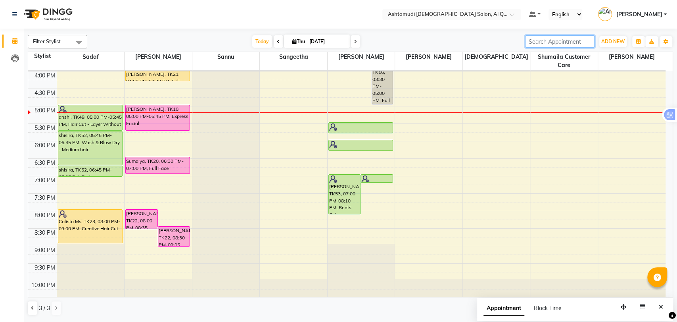
click at [547, 37] on input "search" at bounding box center [559, 41] width 69 height 12
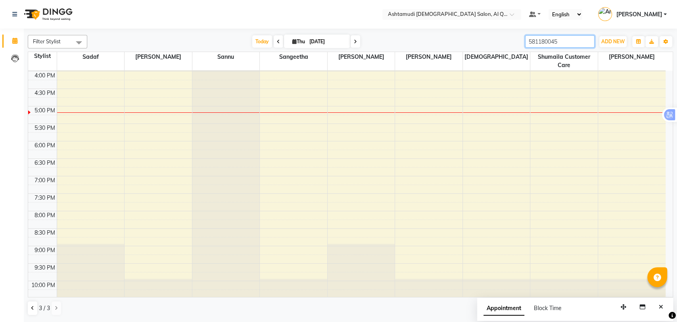
drag, startPoint x: 562, startPoint y: 44, endPoint x: 506, endPoint y: 46, distance: 55.6
click at [506, 46] on div "Filter Stylist Select All Abeera Adhi Aira AL QUASIS 1 - FRONT OFFICE AMINA BEE…" at bounding box center [350, 41] width 645 height 13
click at [29, 308] on button at bounding box center [33, 307] width 10 height 13
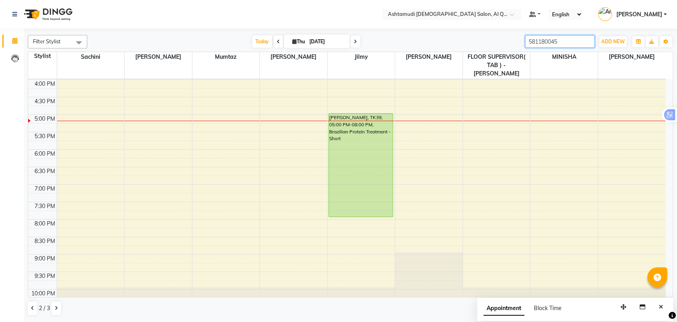
click at [559, 41] on input "581180045" at bounding box center [559, 41] width 69 height 12
type input "5"
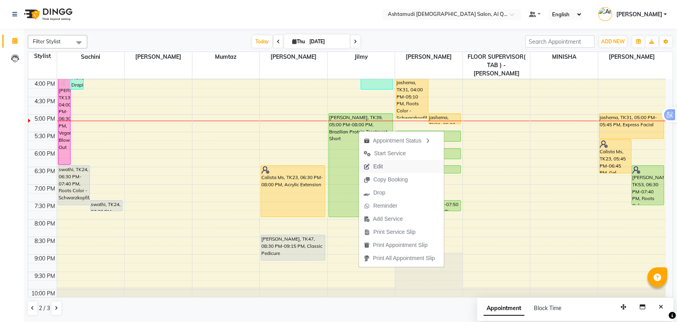
click at [381, 169] on span "Edit" at bounding box center [378, 166] width 10 height 8
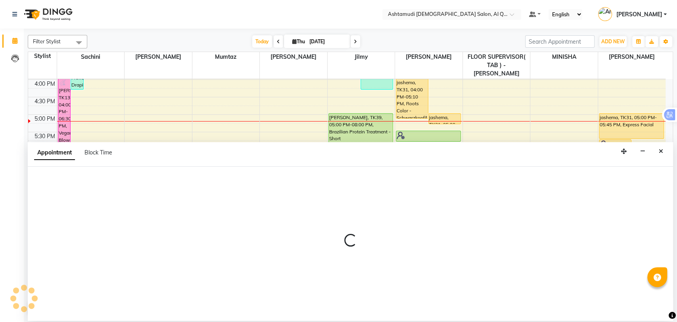
select select "tentative"
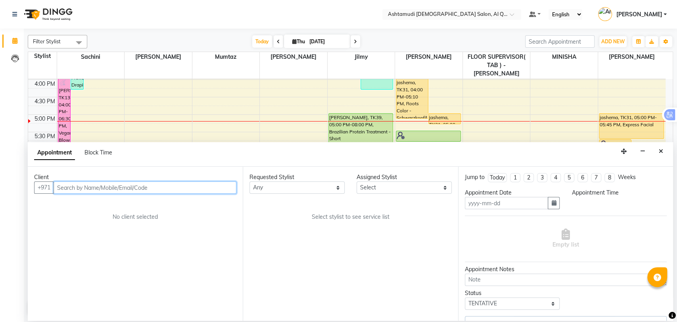
type input "[DATE]"
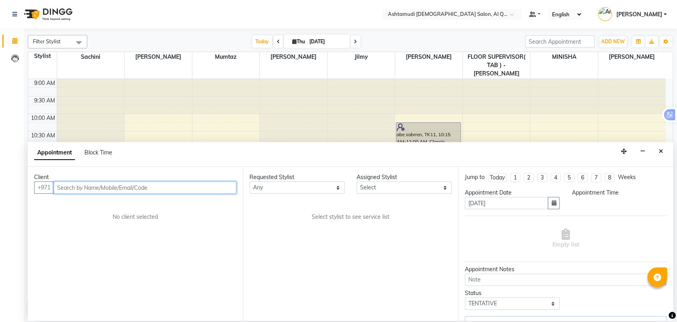
select select "upcoming"
select select "1020"
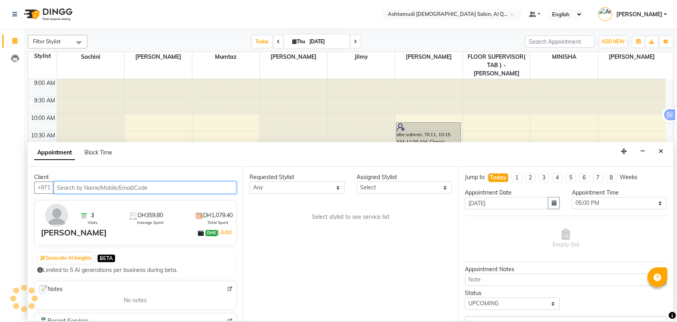
scroll to position [259, 0]
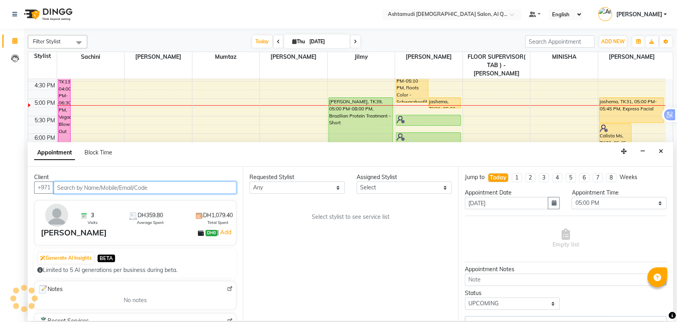
select select "86875"
select select "3408"
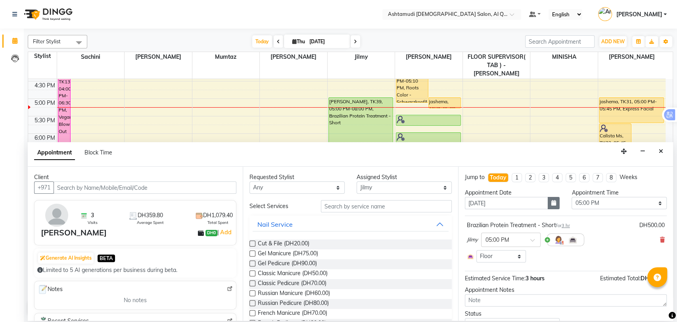
click at [548, 202] on button "button" at bounding box center [554, 203] width 12 height 12
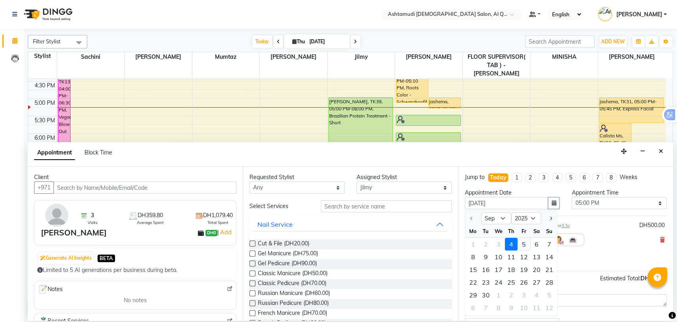
click at [525, 245] on div "5" at bounding box center [524, 244] width 13 height 13
type input "[DATE]"
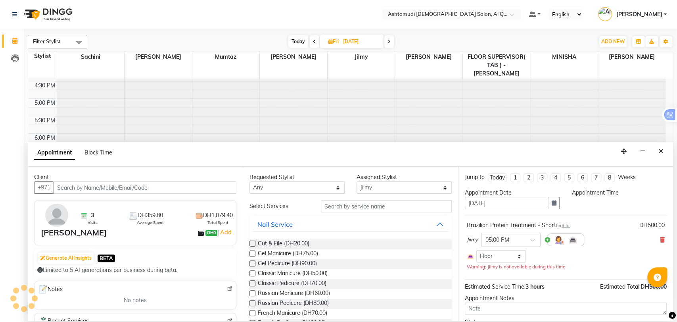
scroll to position [0, 0]
select select "1020"
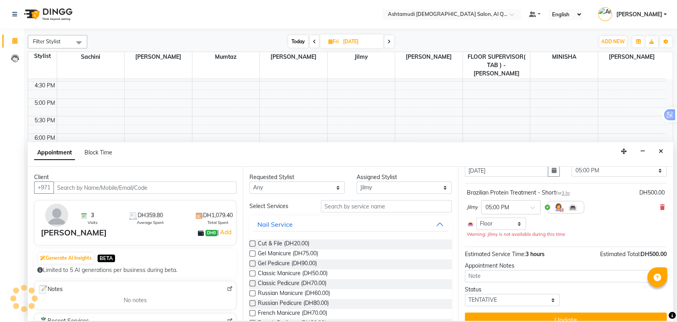
scroll to position [44, 0]
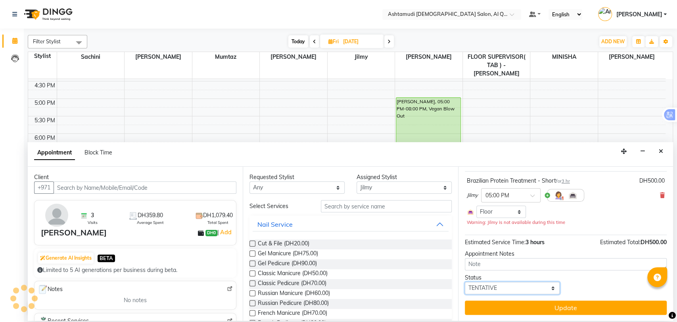
click at [484, 289] on select "Select TENTATIVE CONFIRM UPCOMING" at bounding box center [512, 288] width 95 height 12
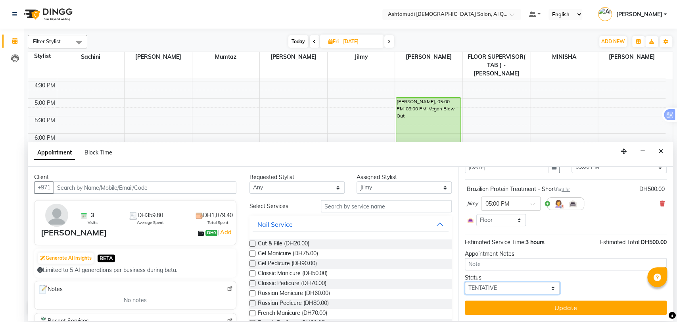
select select "upcoming"
click at [465, 282] on select "Select TENTATIVE CONFIRM UPCOMING" at bounding box center [512, 288] width 95 height 12
click at [518, 315] on div "Jump to [DATE] 1 2 3 4 5 6 7 8 Weeks Appointment Date [DATE] Appointment Time S…" at bounding box center [565, 244] width 215 height 154
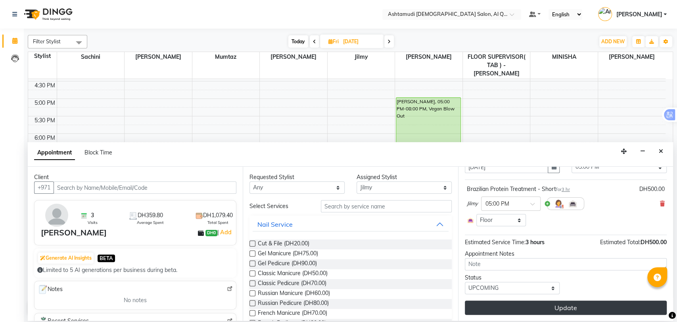
click at [520, 307] on button "Update" at bounding box center [566, 307] width 202 height 14
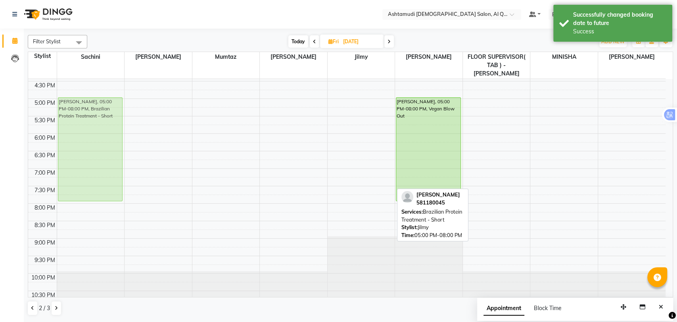
drag, startPoint x: 377, startPoint y: 135, endPoint x: 118, endPoint y: 138, distance: 259.1
click at [118, 138] on tr "suja, 11:00 AM-12:10 PM, Roots Color - [MEDICAL_DATA] Free [PERSON_NAME], 11:00…" at bounding box center [347, 63] width 638 height 488
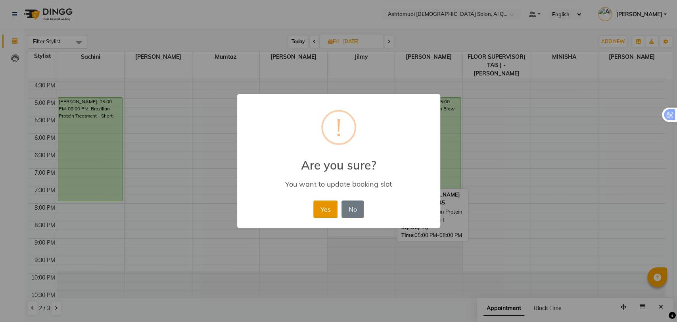
click at [327, 206] on button "Yes" at bounding box center [325, 208] width 24 height 17
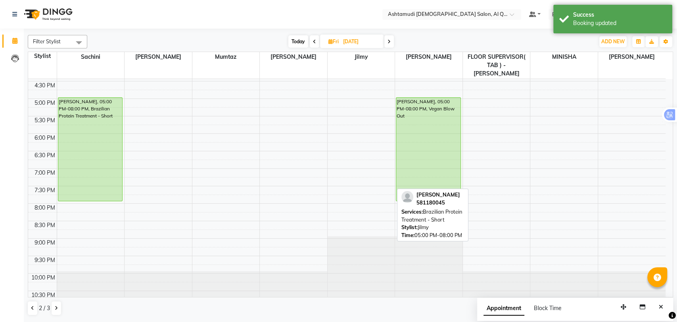
click at [296, 44] on span "Today" at bounding box center [298, 41] width 20 height 12
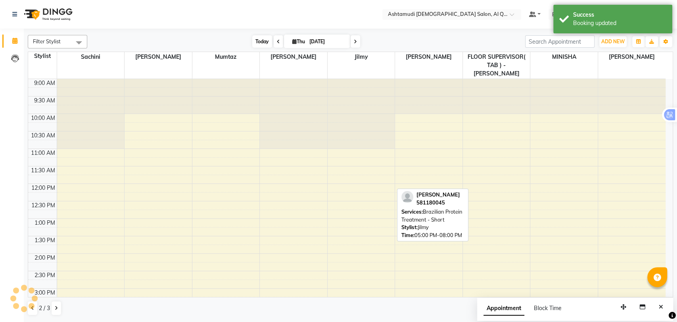
scroll to position [259, 0]
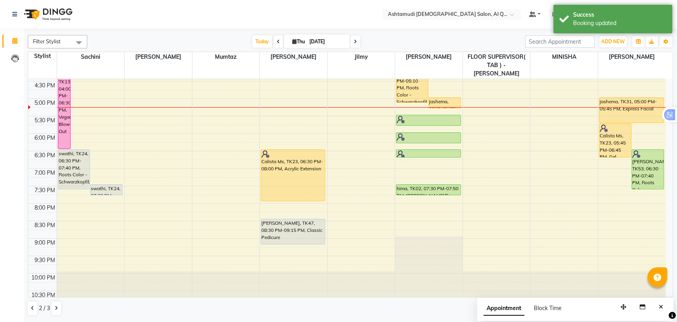
click at [356, 38] on span at bounding box center [356, 41] width 10 height 12
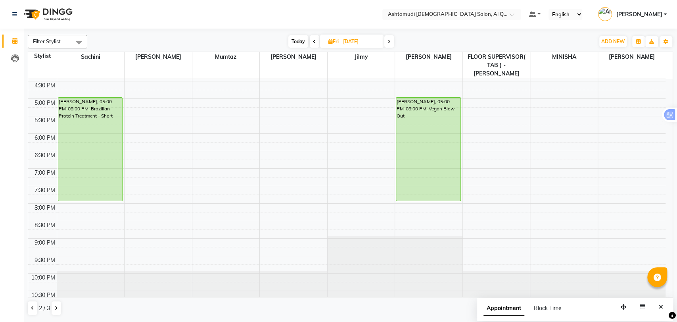
click at [298, 42] on span "Today" at bounding box center [298, 41] width 20 height 12
type input "[DATE]"
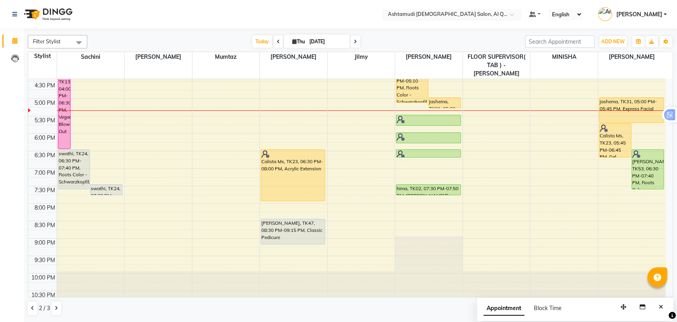
click at [477, 15] on input "text" at bounding box center [443, 15] width 115 height 8
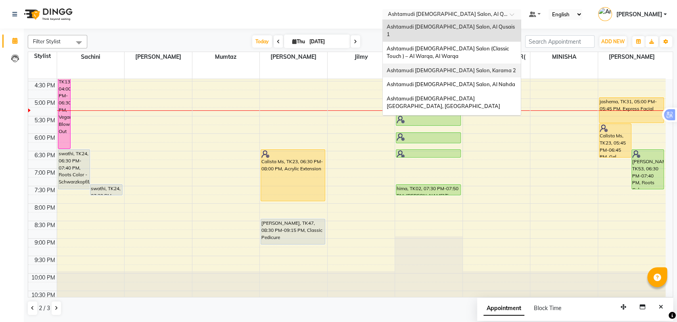
click at [459, 67] on div "Ashtamudi [DEMOGRAPHIC_DATA] Salon, Karama 2" at bounding box center [452, 70] width 138 height 14
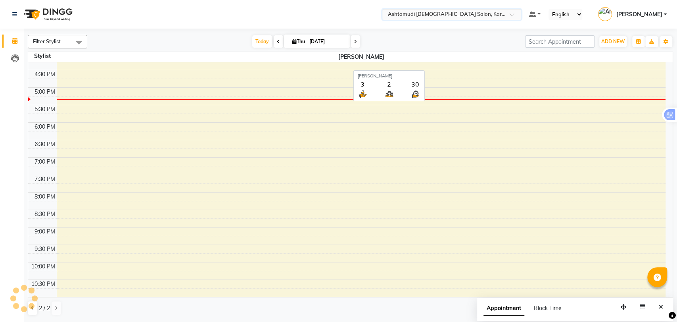
scroll to position [251, 0]
